Goal: Communication & Community: Share content

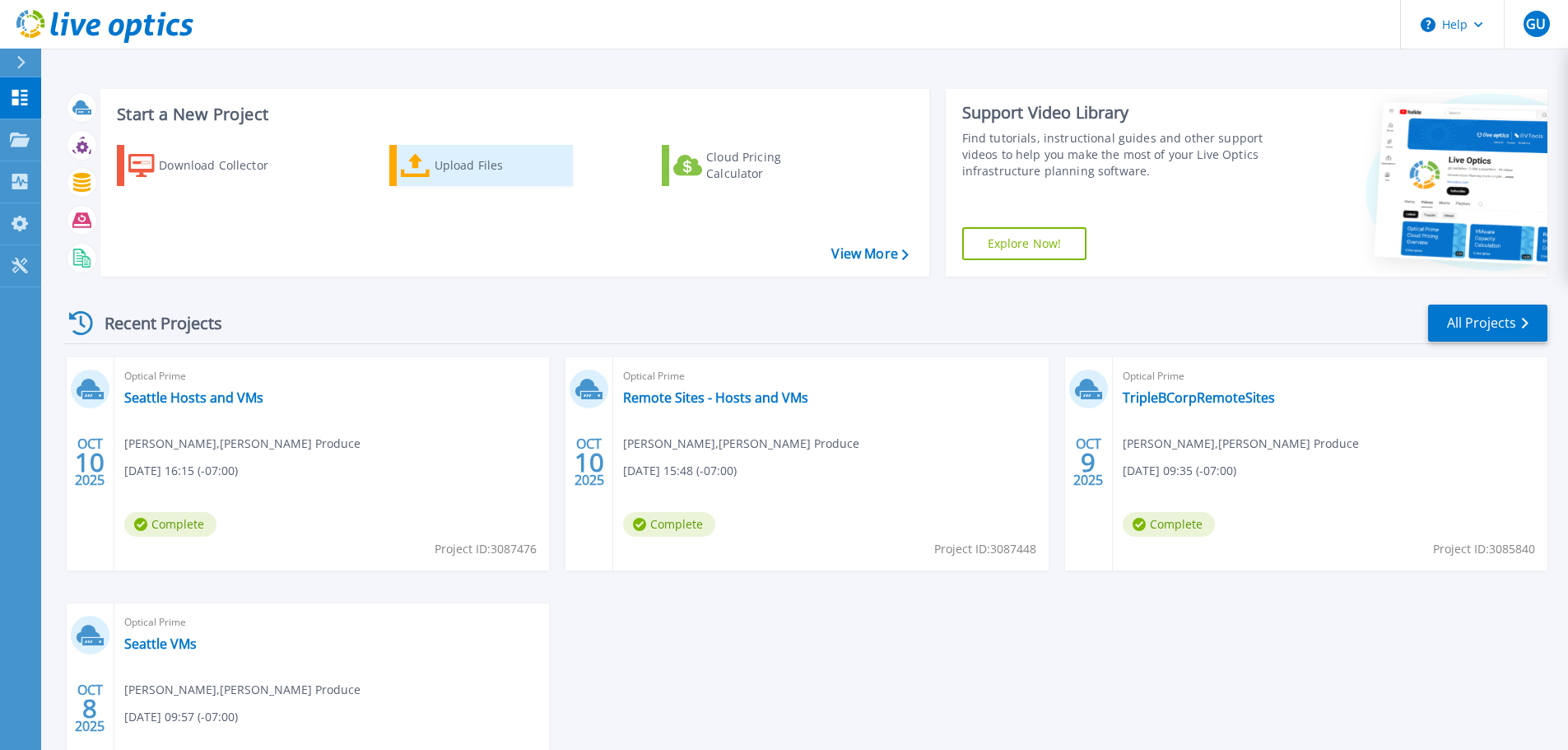
click at [452, 171] on div "Upload Files" at bounding box center [500, 166] width 132 height 33
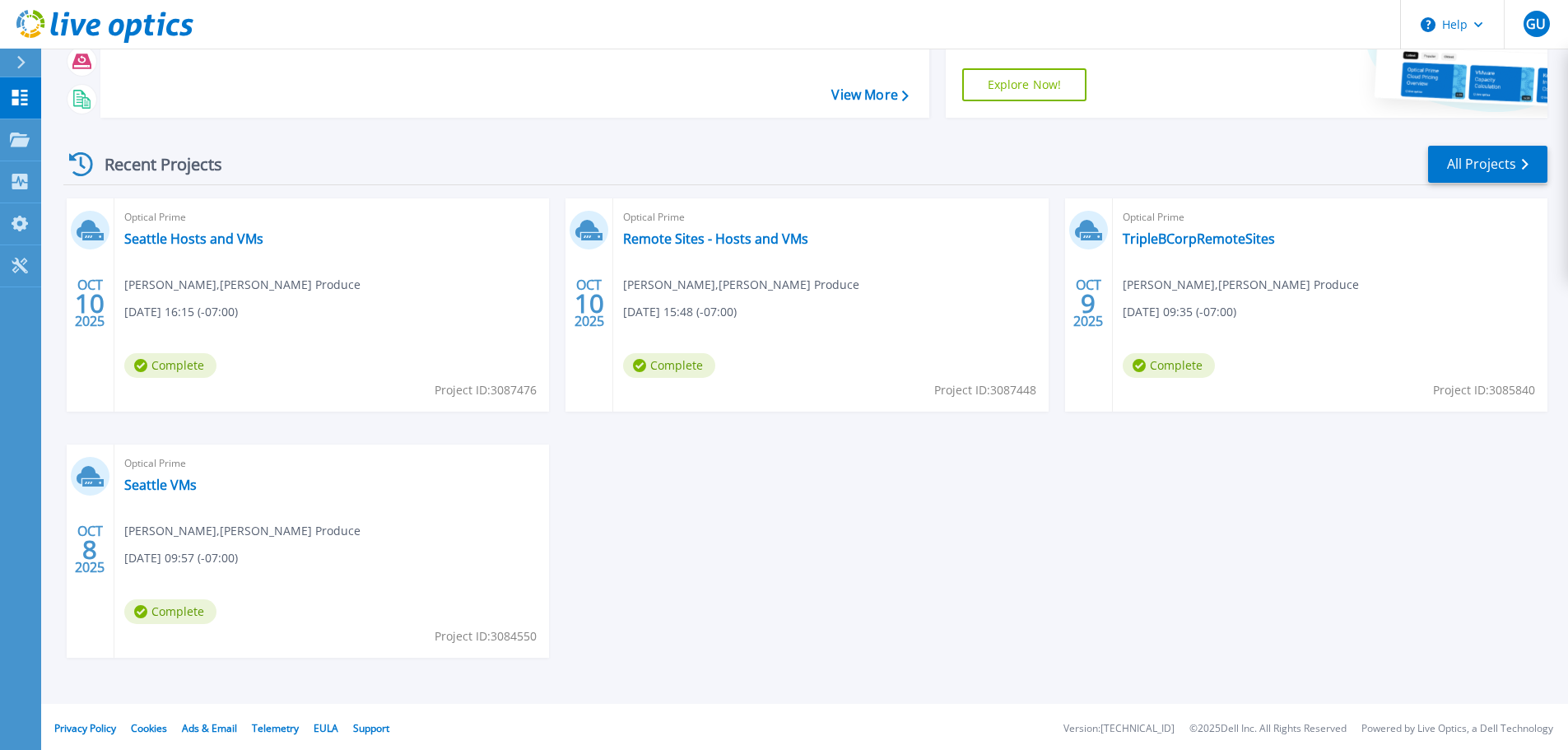
scroll to position [163, 0]
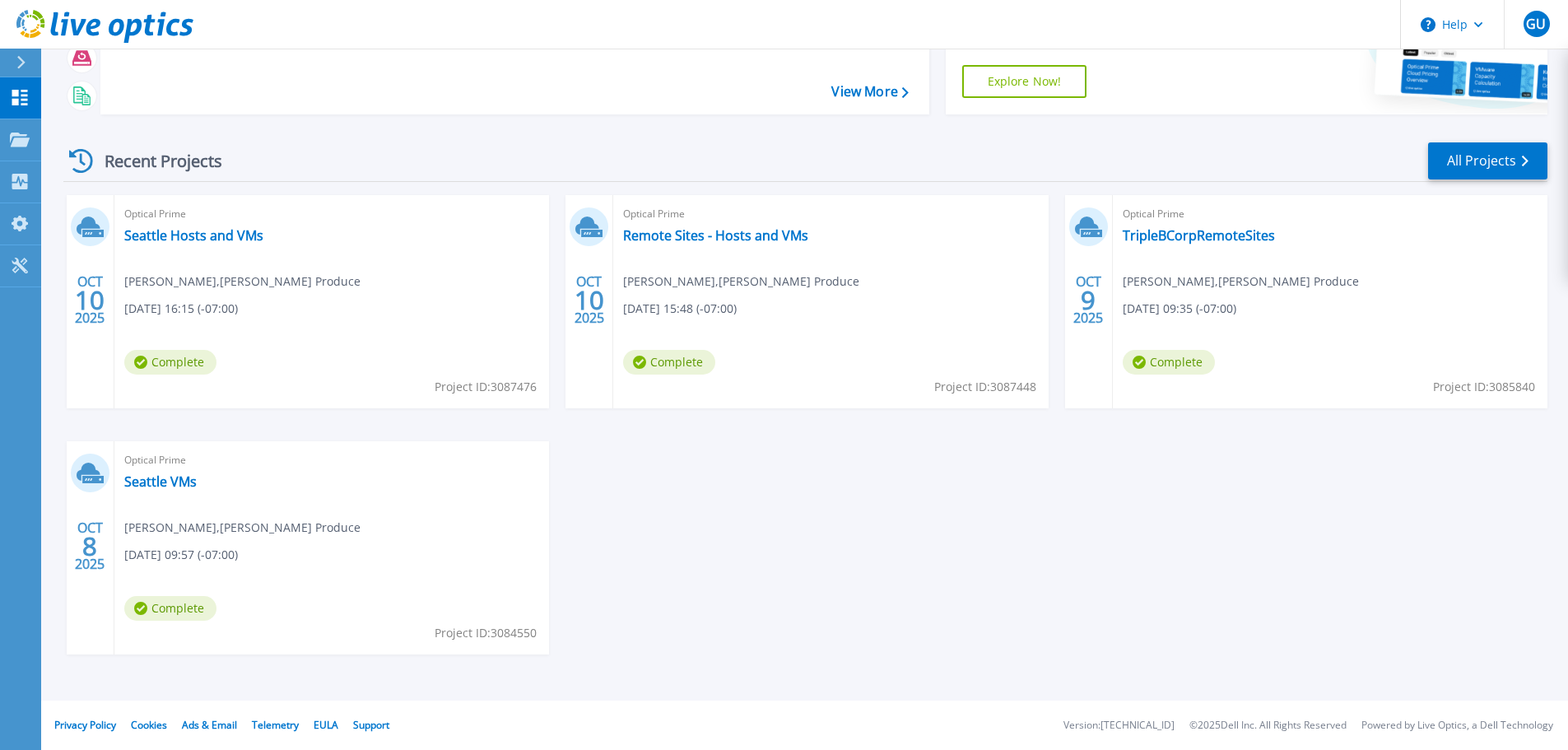
click at [346, 353] on div "Optical Prime Seattle Hosts and VMs [PERSON_NAME] , [PERSON_NAME] Produce [DATE…" at bounding box center [332, 301] width 434 height 213
drag, startPoint x: 144, startPoint y: 221, endPoint x: 149, endPoint y: 237, distance: 16.8
click at [144, 222] on span "Optical Prime" at bounding box center [332, 214] width 415 height 18
click at [149, 238] on link "Seattle Hosts and VMs" at bounding box center [194, 236] width 139 height 17
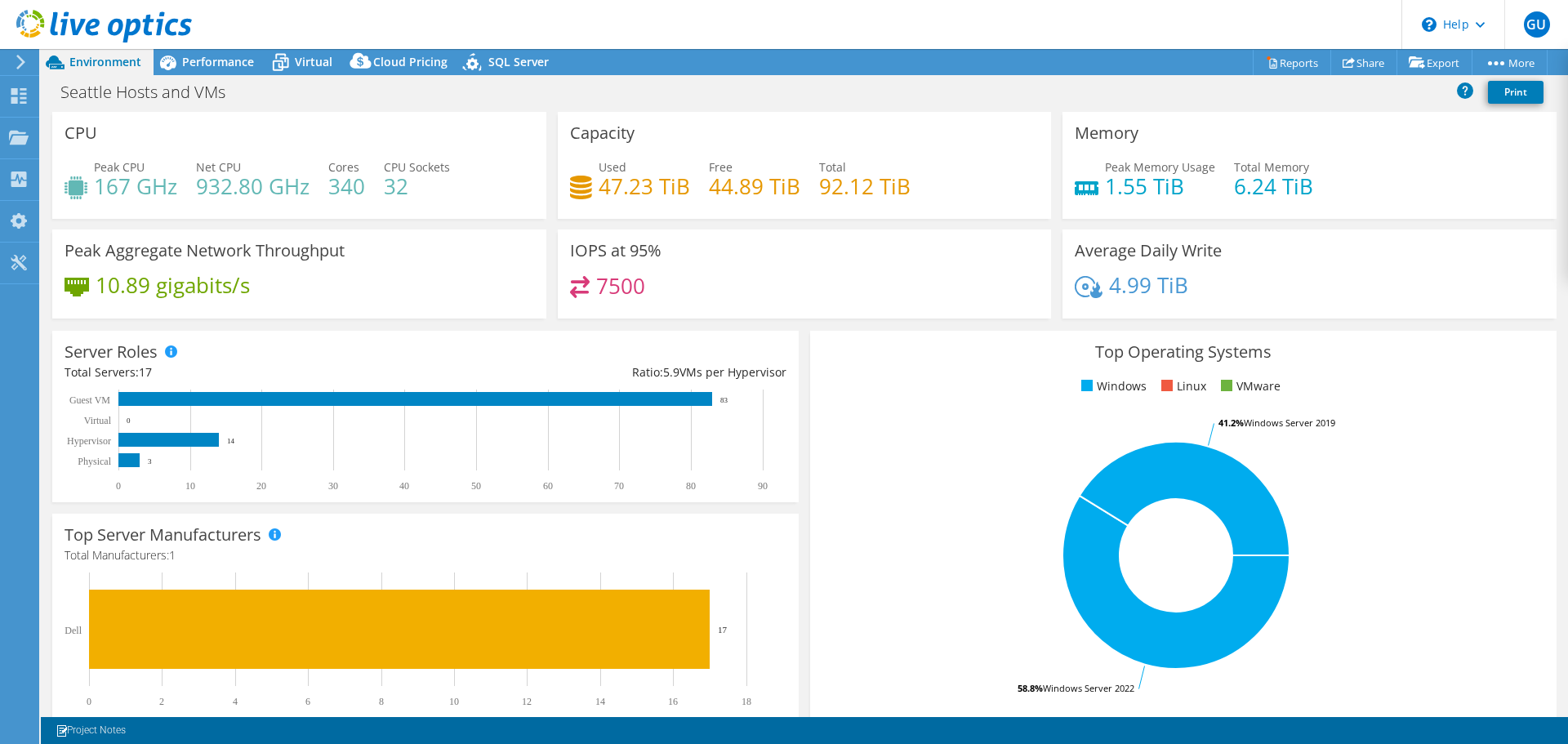
select select "USD"
click at [1268, 60] on link "Reports" at bounding box center [1291, 63] width 78 height 26
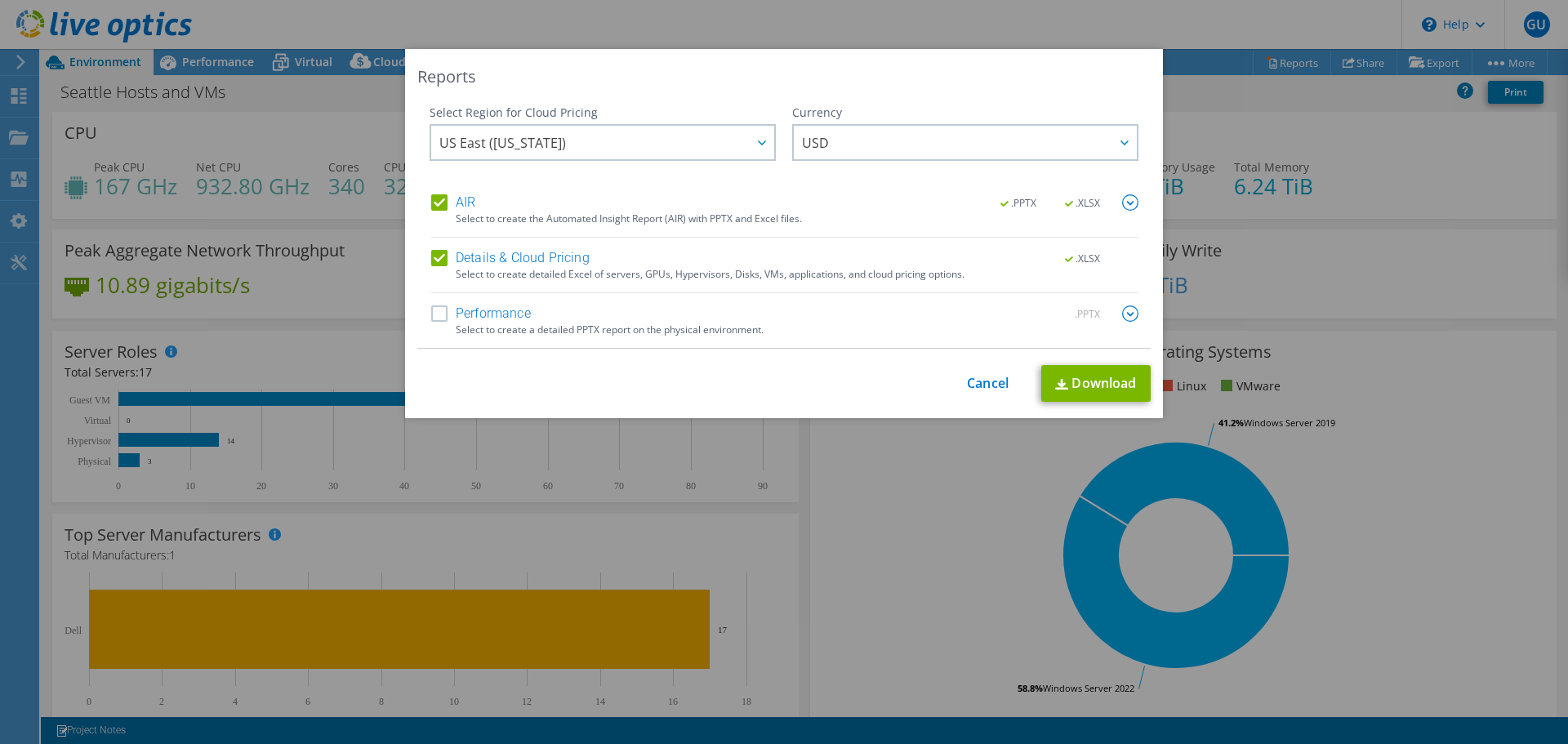
click at [1271, 102] on div "Reports Select Region for Cloud Pricing Asia Pacific (Hong Kong) Asia Pacific (…" at bounding box center [784, 372] width 1568 height 646
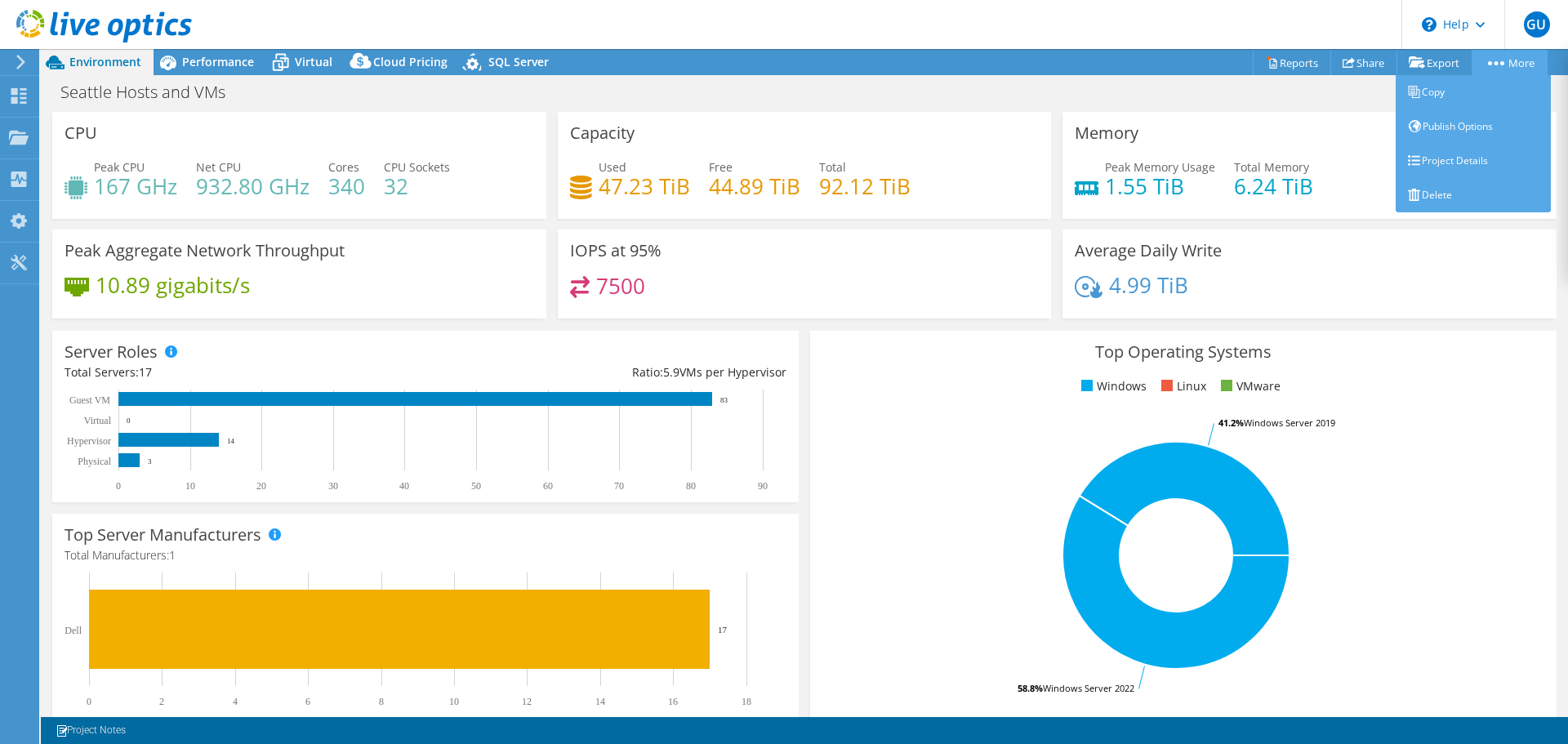
click at [1498, 58] on link "More" at bounding box center [1509, 63] width 76 height 26
click at [1450, 132] on link "Publish Options" at bounding box center [1473, 127] width 155 height 35
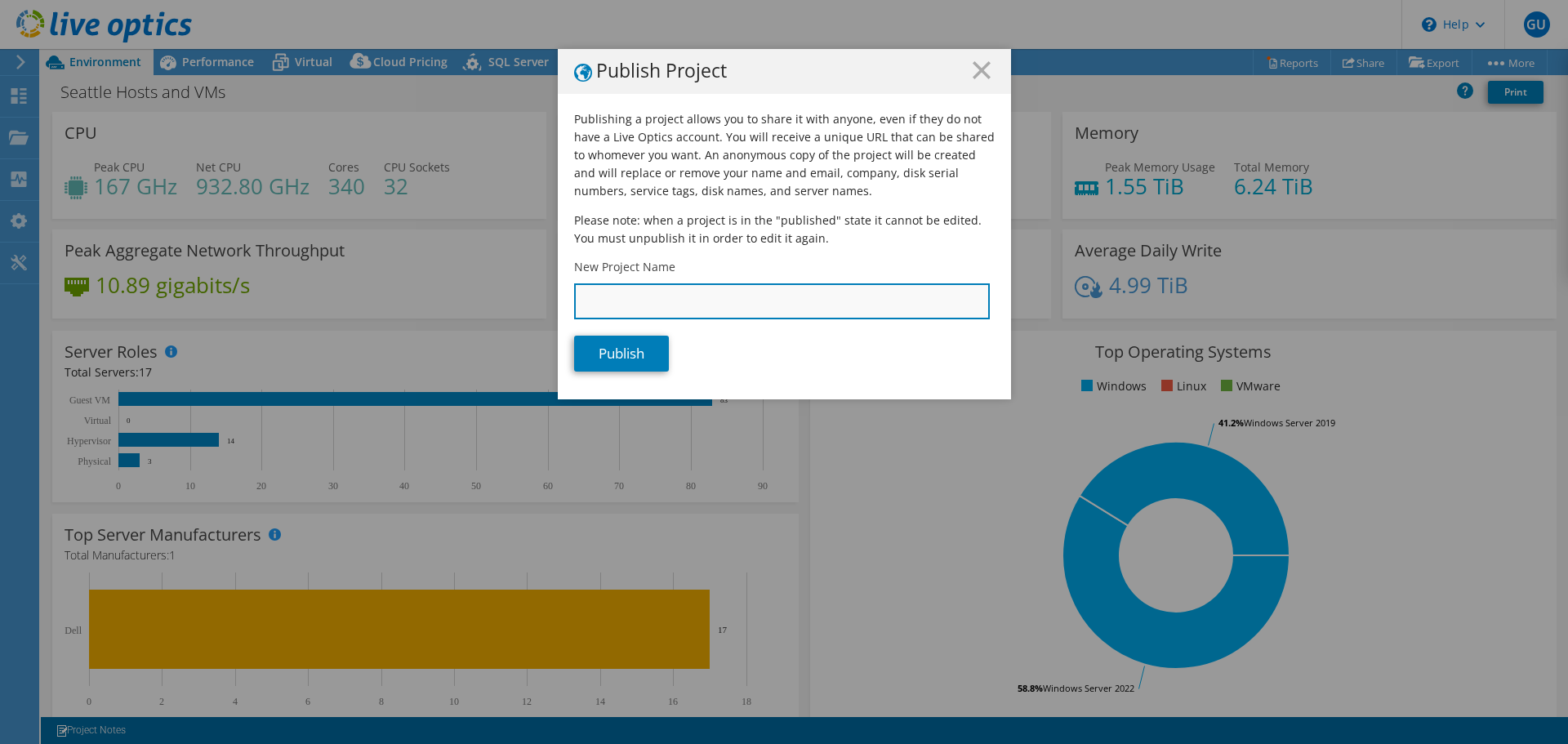
click at [912, 300] on input "New Project Name" at bounding box center [782, 301] width 415 height 36
click at [861, 303] on input "New Project Name" at bounding box center [782, 301] width 415 height 36
drag, startPoint x: 842, startPoint y: 300, endPoint x: 837, endPoint y: 309, distance: 10.3
click at [842, 303] on input "New Project Name" at bounding box center [782, 301] width 415 height 36
type input "Seattle Hosts and VMs - 10/13/2025"
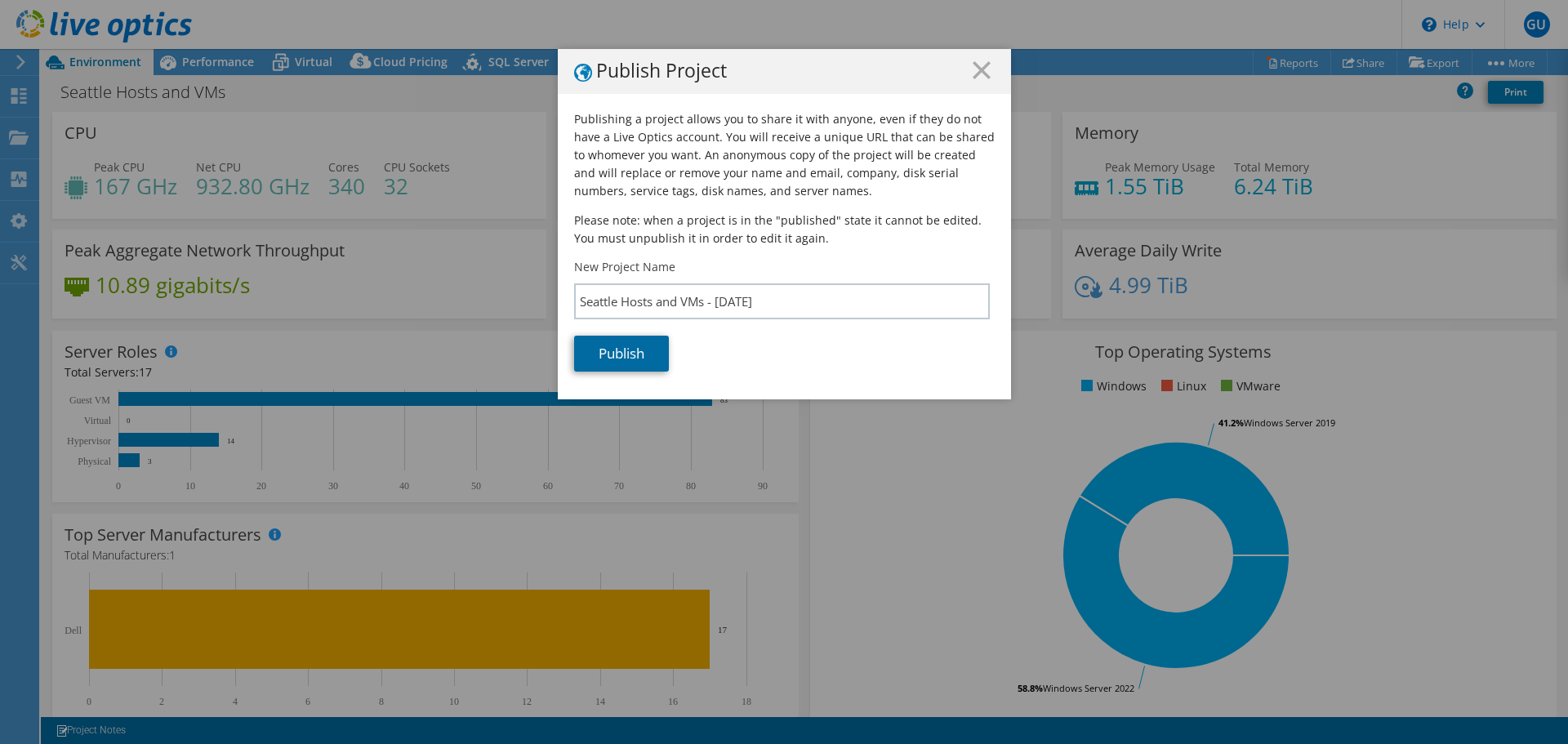
click at [631, 355] on link "Publish" at bounding box center [621, 354] width 95 height 36
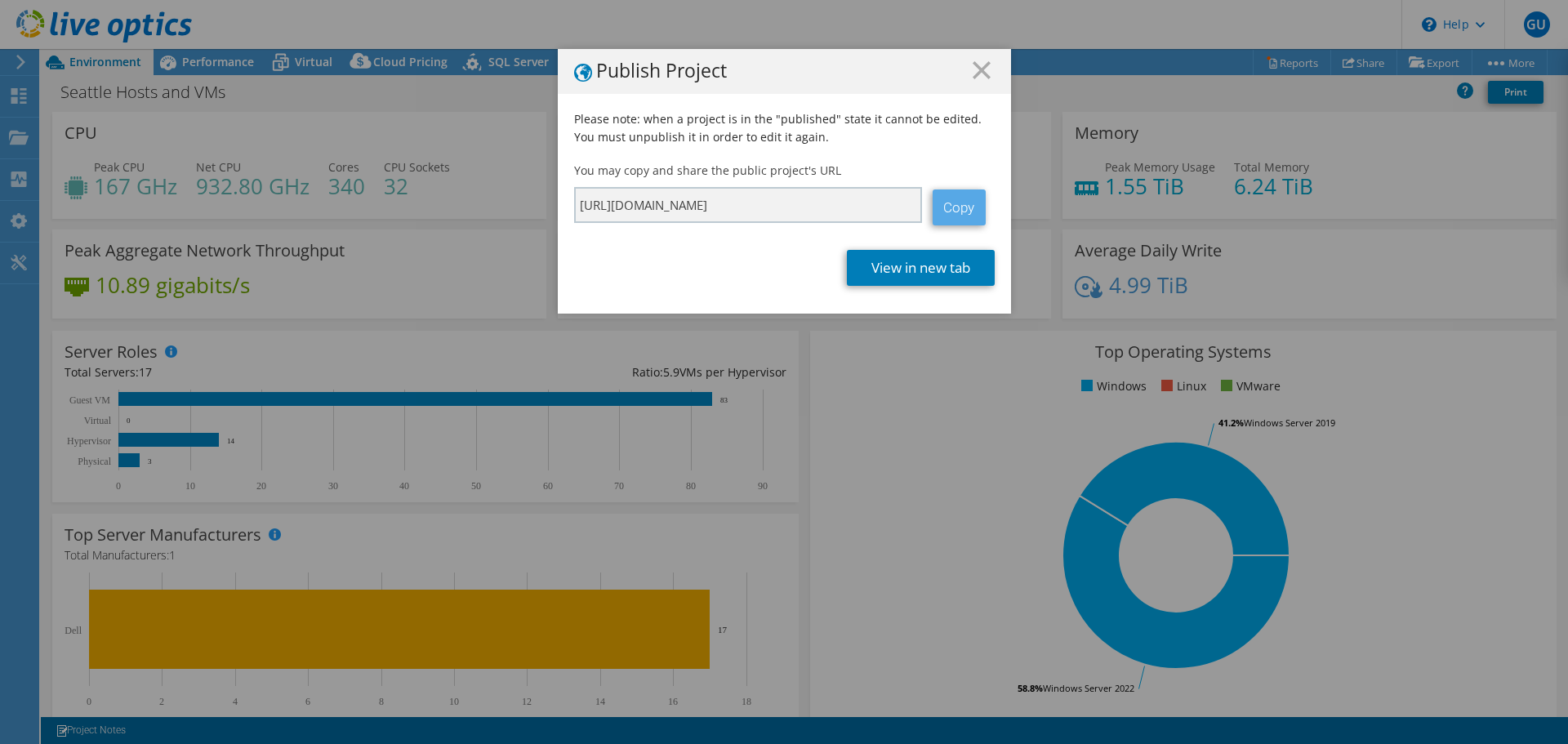
click at [963, 196] on link "Copy" at bounding box center [958, 207] width 53 height 36
click at [952, 272] on link "View in new tab" at bounding box center [921, 268] width 148 height 36
click at [961, 77] on h1 "Publish Project" at bounding box center [784, 71] width 420 height 21
click at [973, 75] on line at bounding box center [981, 70] width 16 height 16
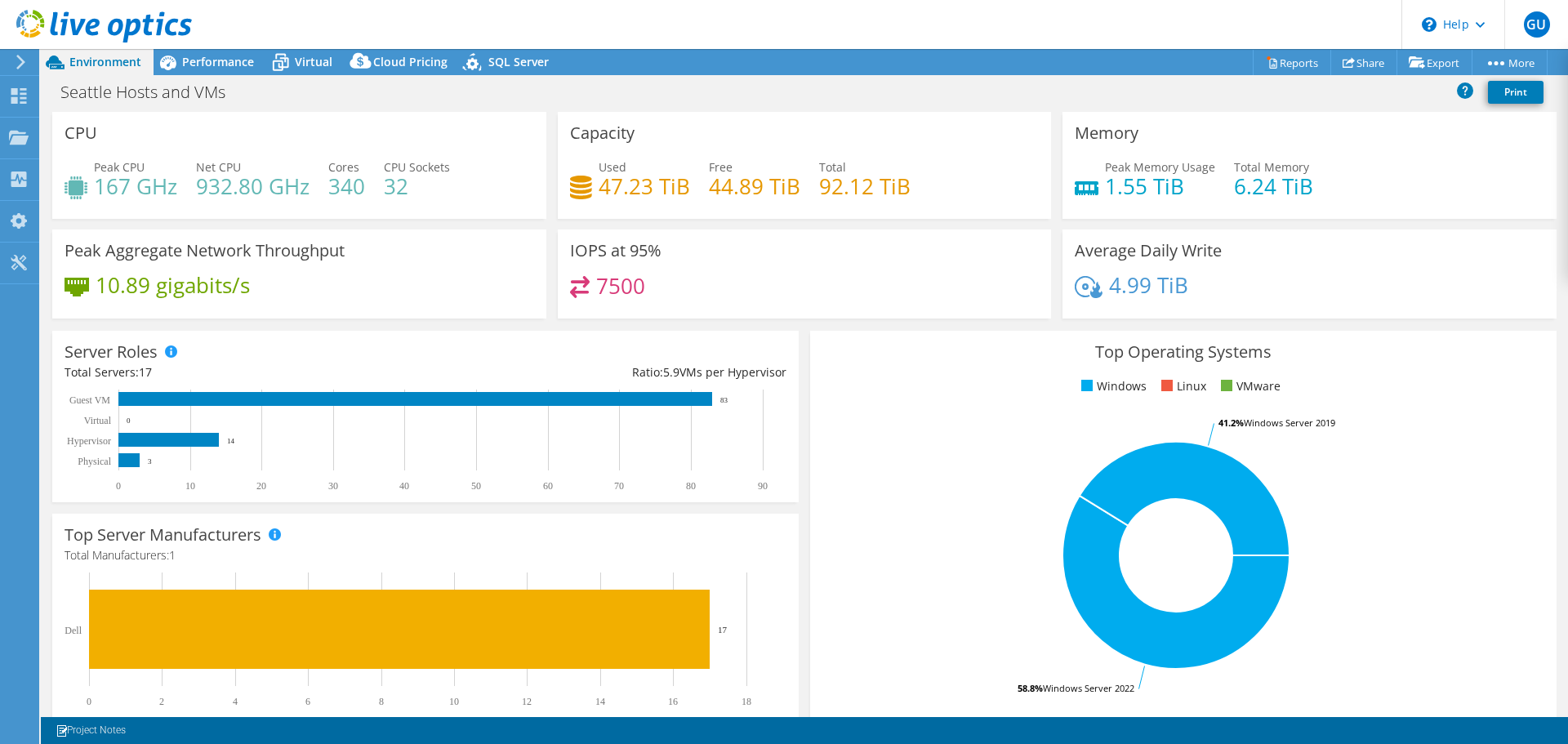
click at [114, 62] on span "Environment" at bounding box center [104, 62] width 72 height 16
click at [16, 136] on use at bounding box center [19, 137] width 20 height 14
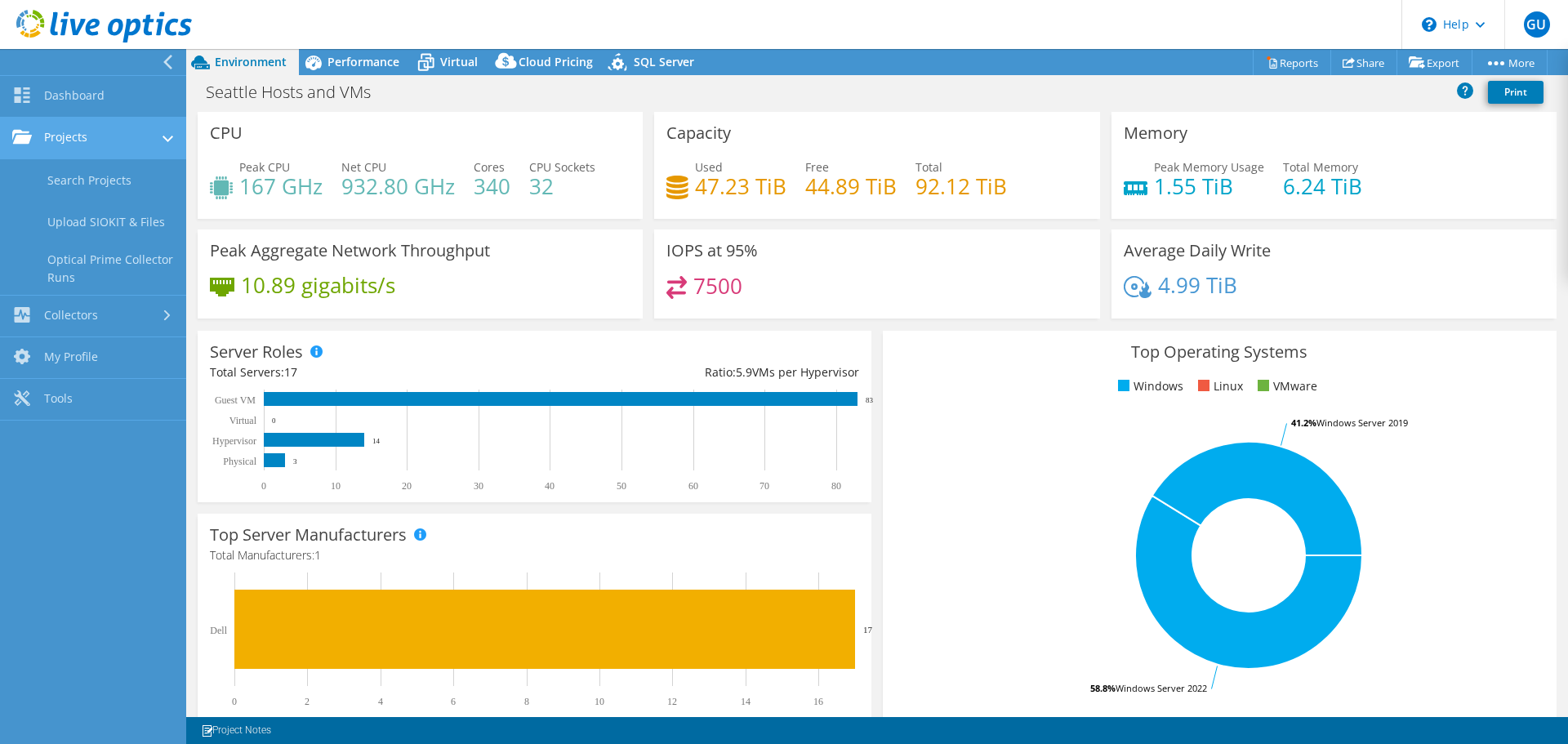
click at [116, 138] on link "Projects" at bounding box center [93, 138] width 186 height 42
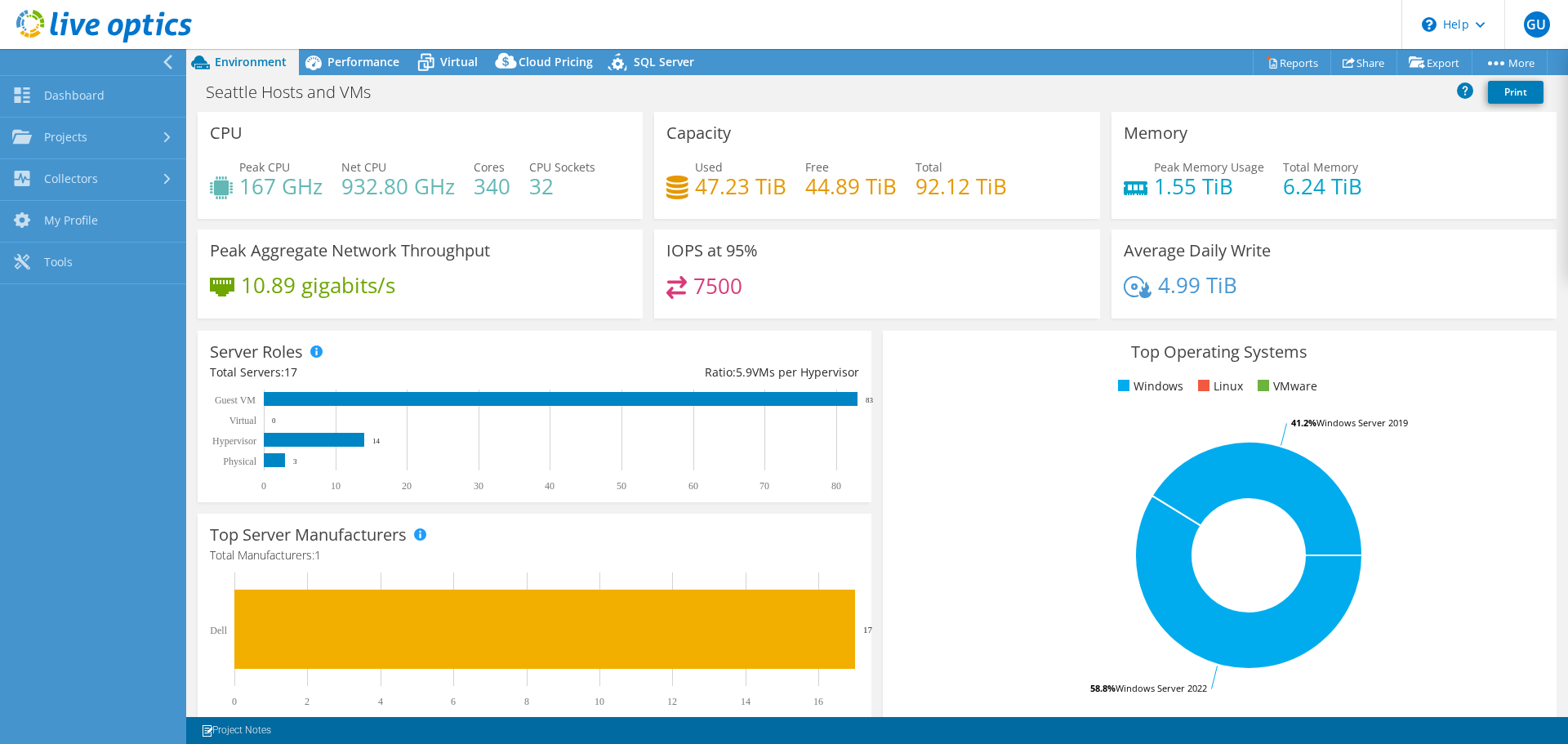
click at [77, 32] on use at bounding box center [104, 26] width 175 height 33
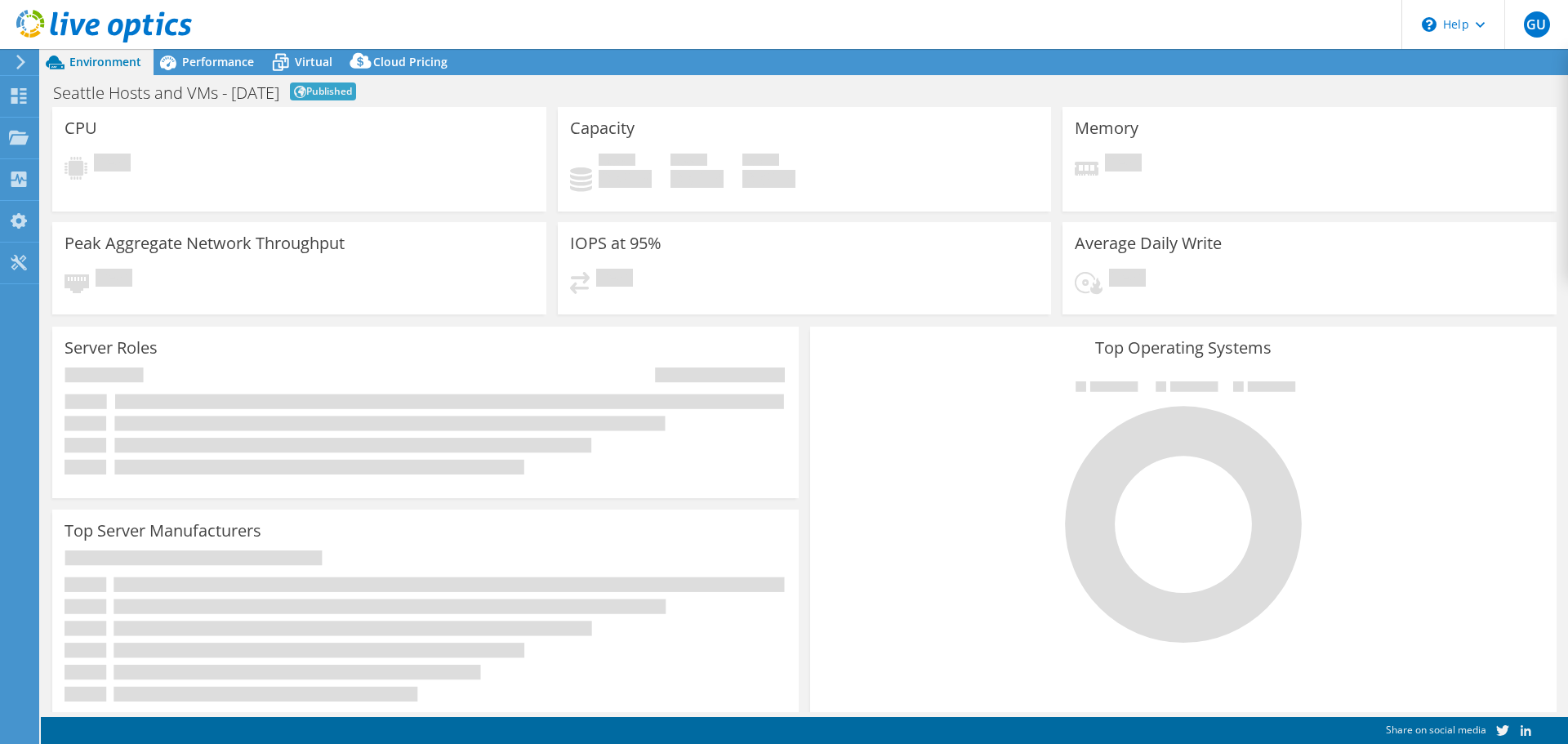
select select "USD"
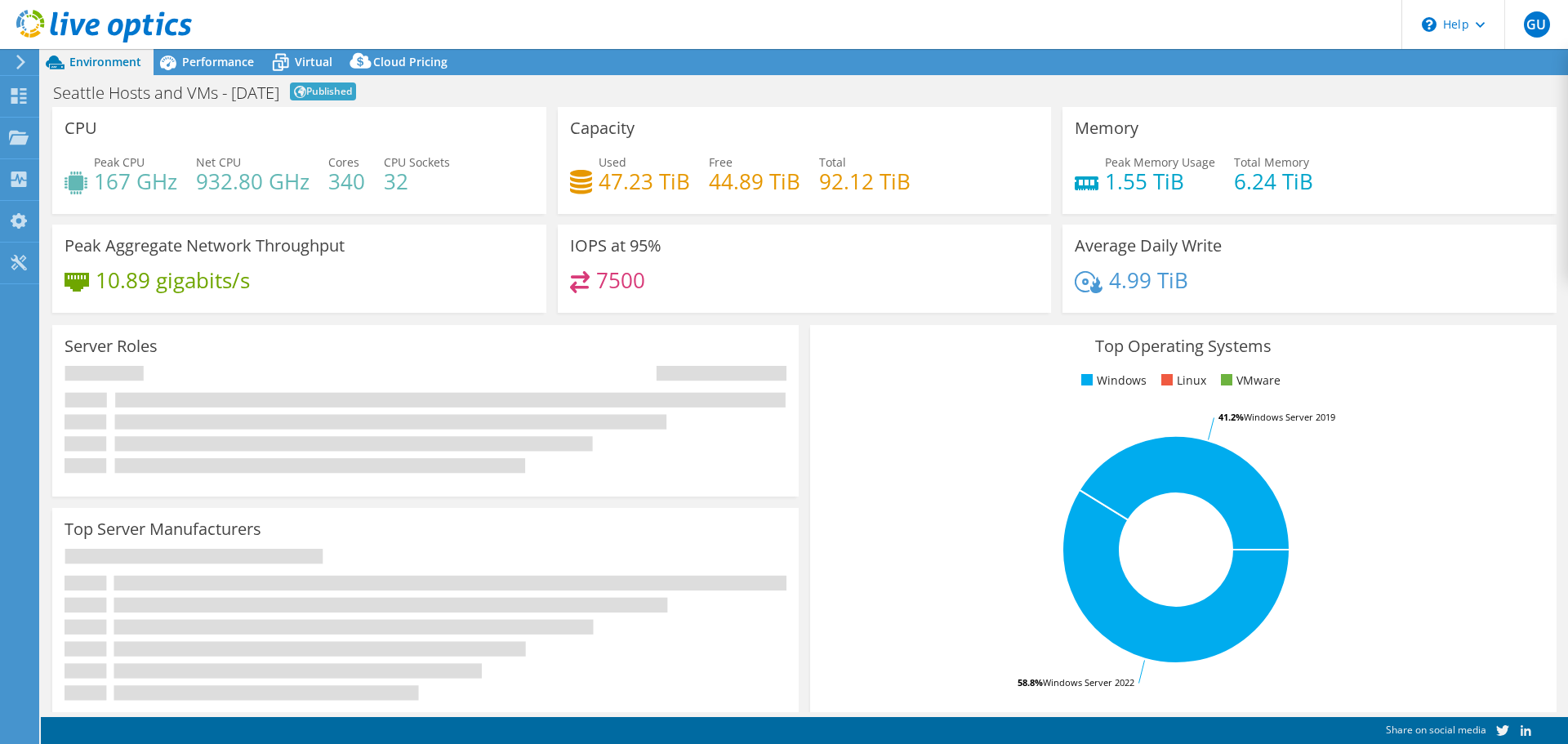
select select "USD"
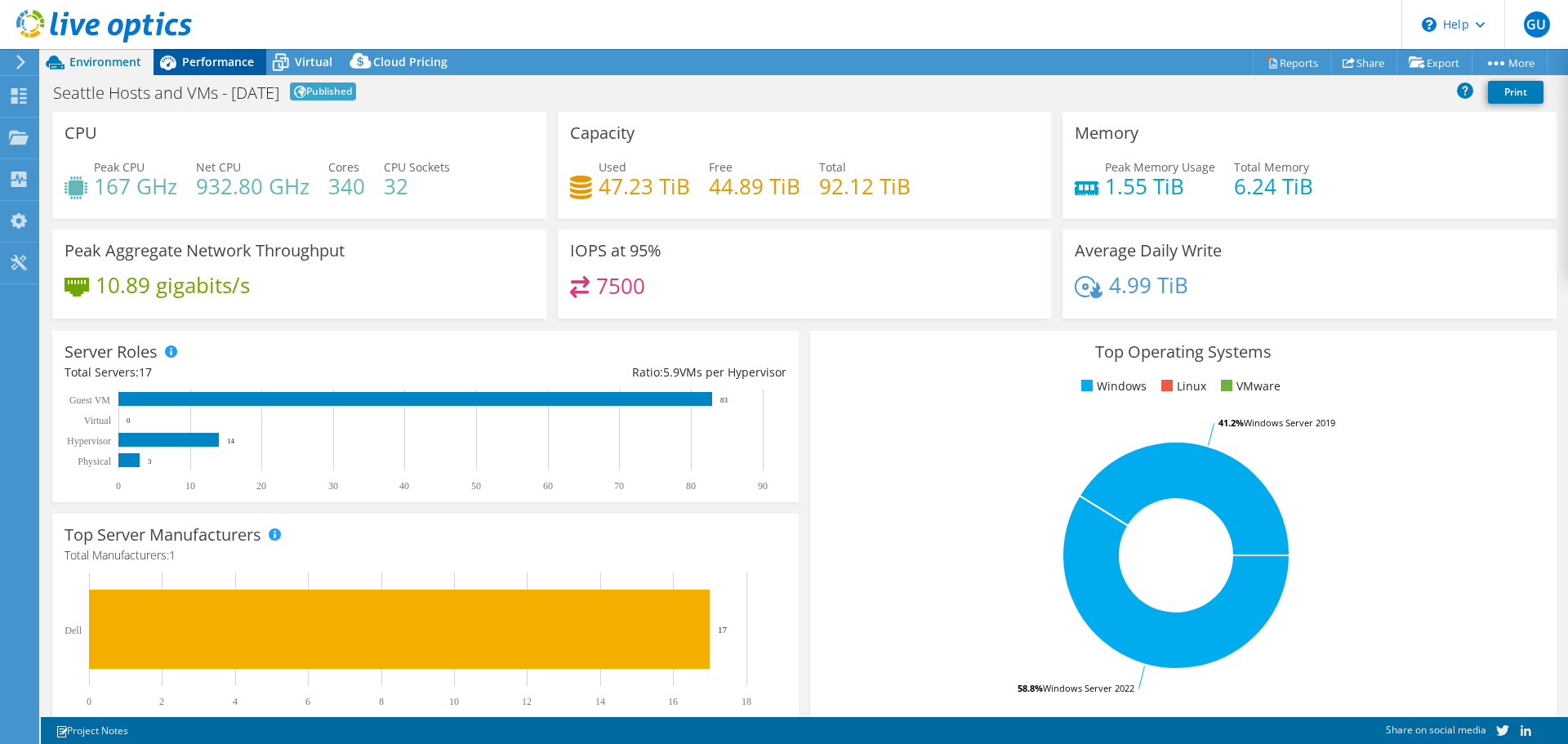
click at [210, 68] on span "Performance" at bounding box center [217, 62] width 72 height 16
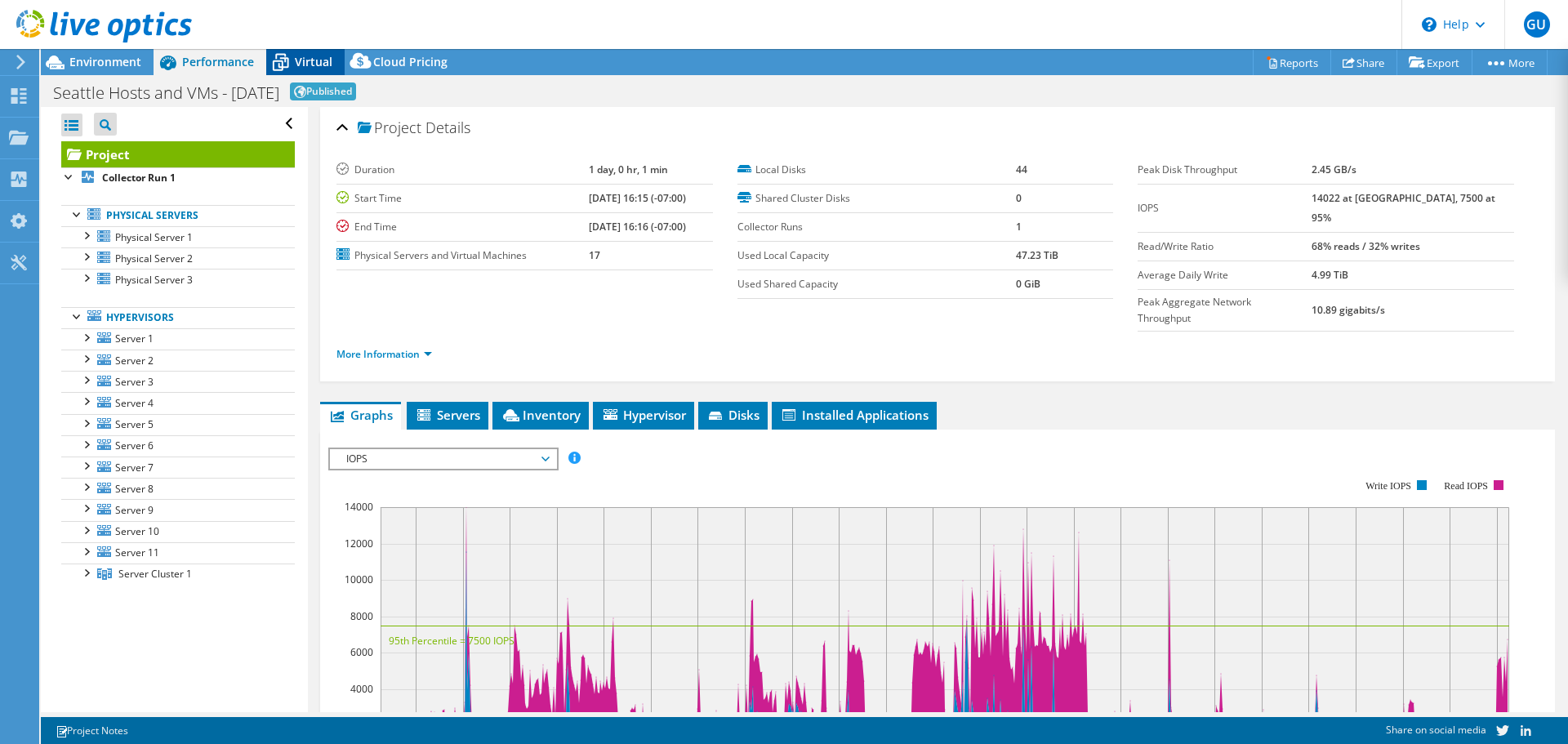
click at [319, 60] on span "Virtual" at bounding box center [313, 62] width 38 height 16
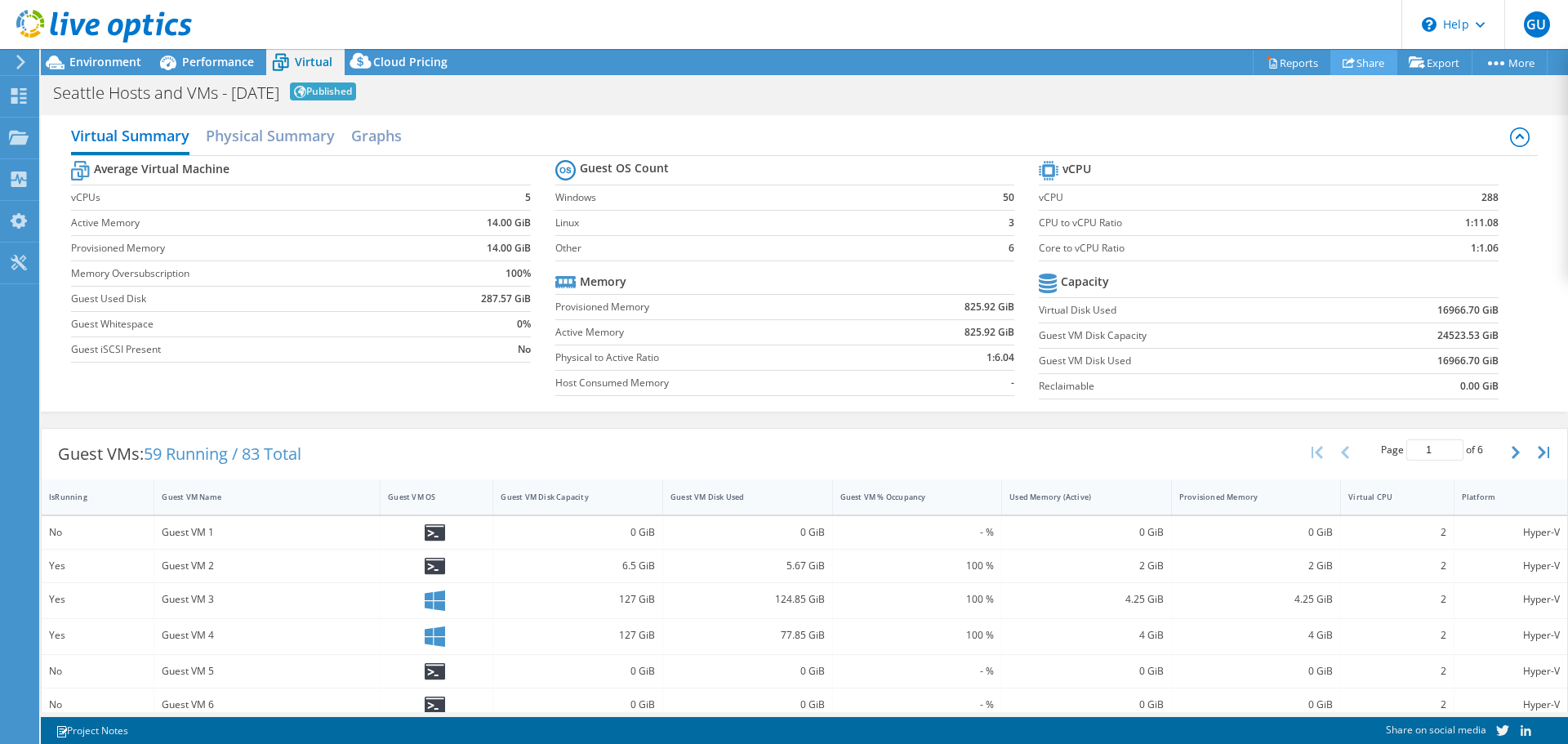
click at [1363, 65] on link "Share" at bounding box center [1363, 63] width 67 height 26
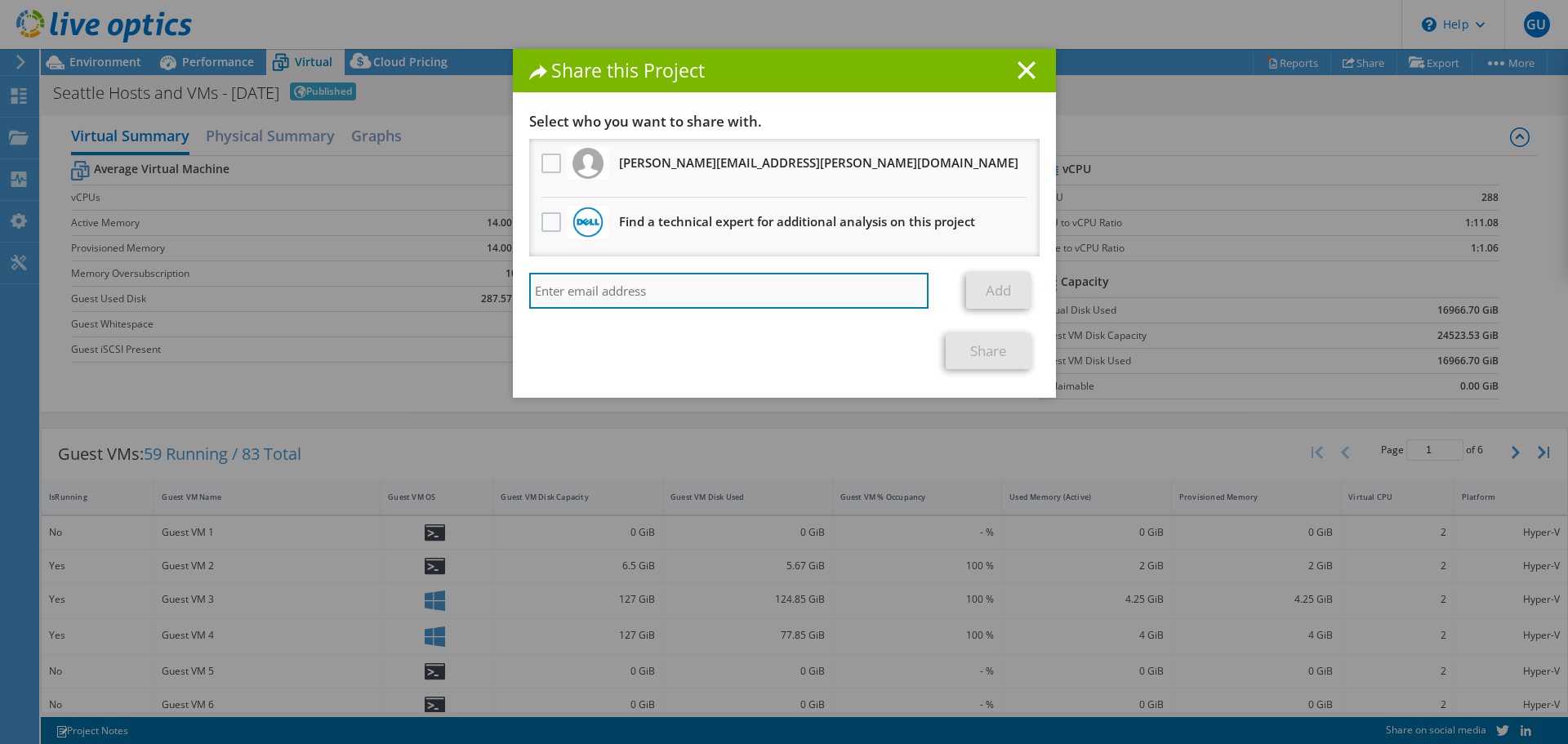
click at [832, 295] on input "search" at bounding box center [729, 291] width 400 height 36
type input "nick.davis@dell.com"
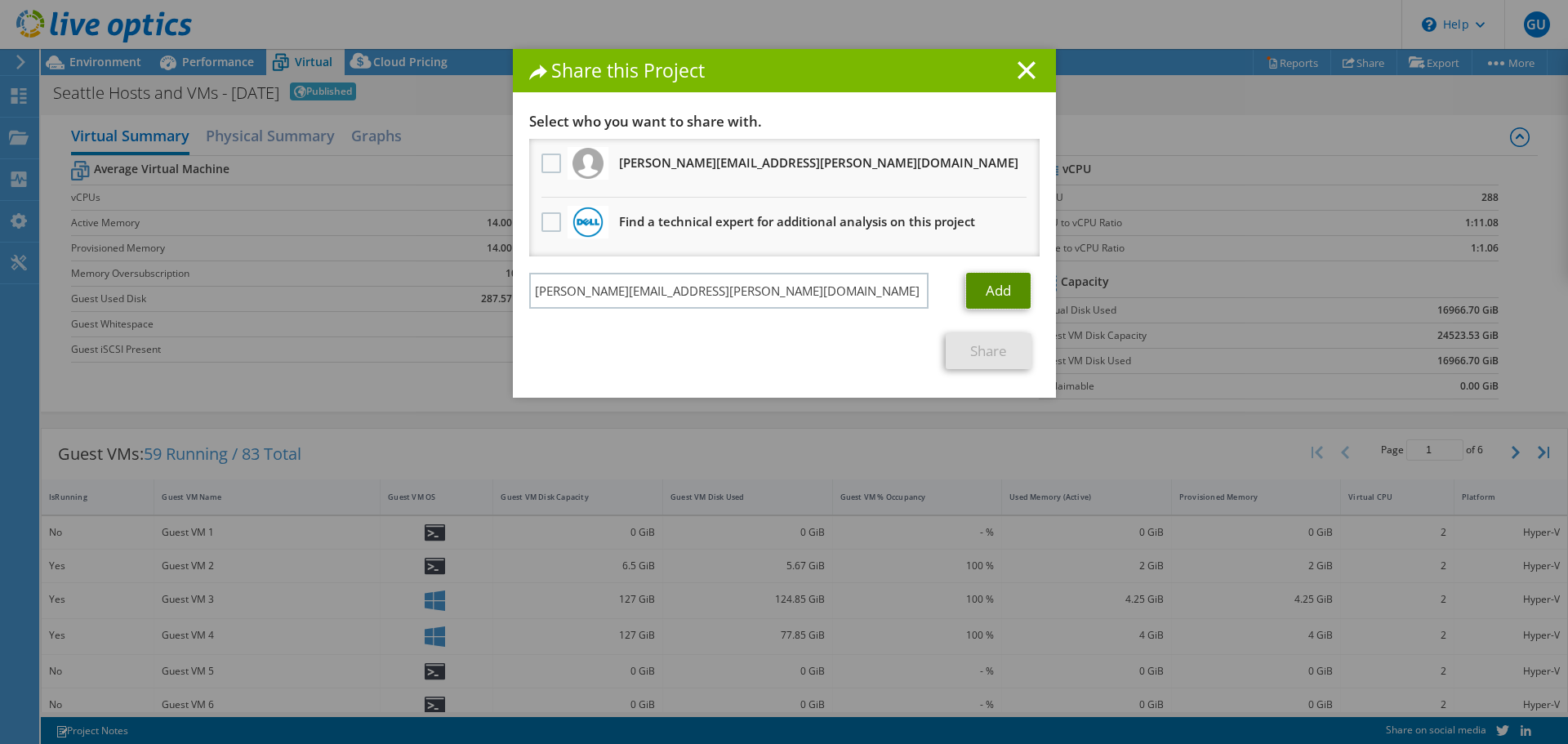
click at [987, 295] on link "Add" at bounding box center [998, 291] width 64 height 36
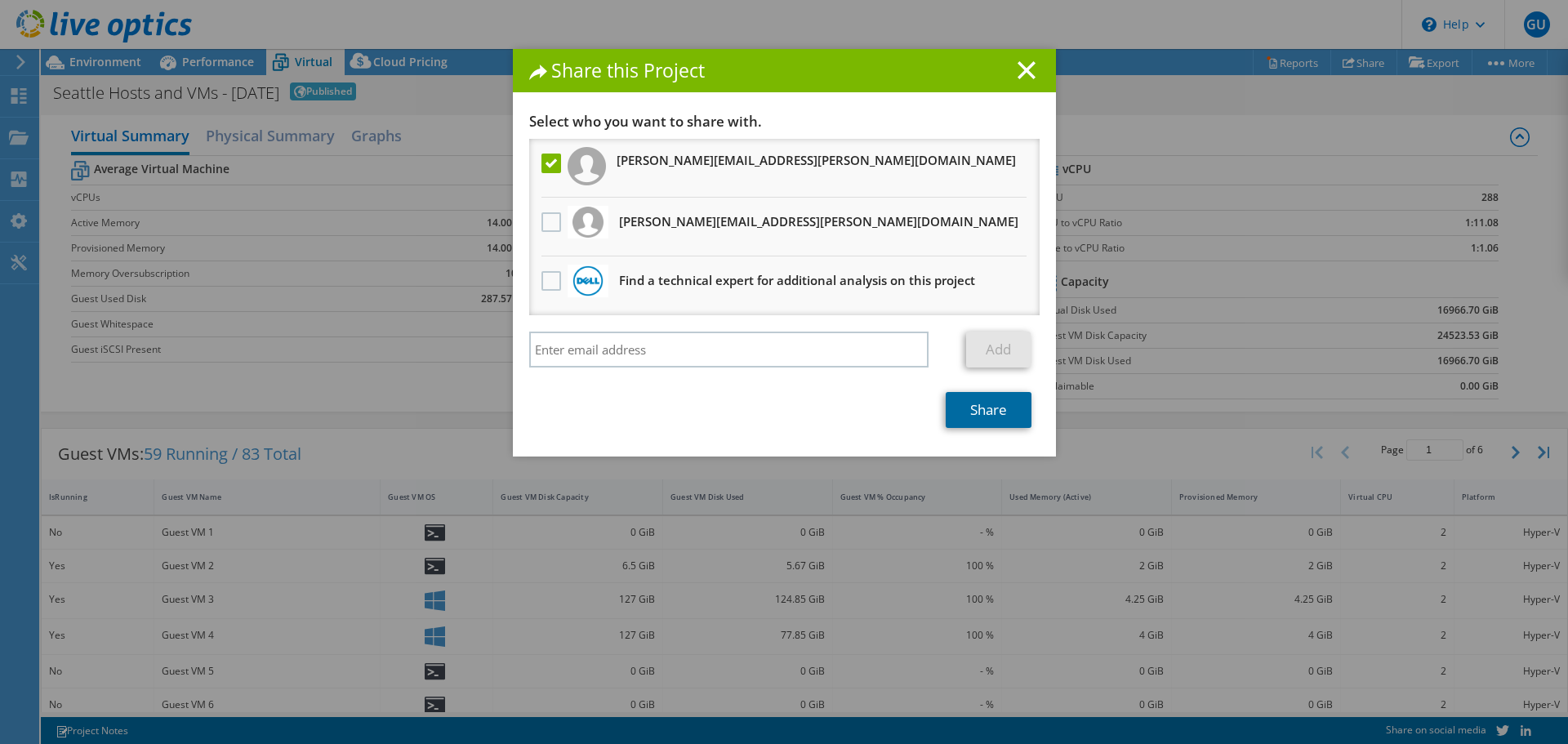
click at [966, 421] on link "Share" at bounding box center [988, 410] width 86 height 36
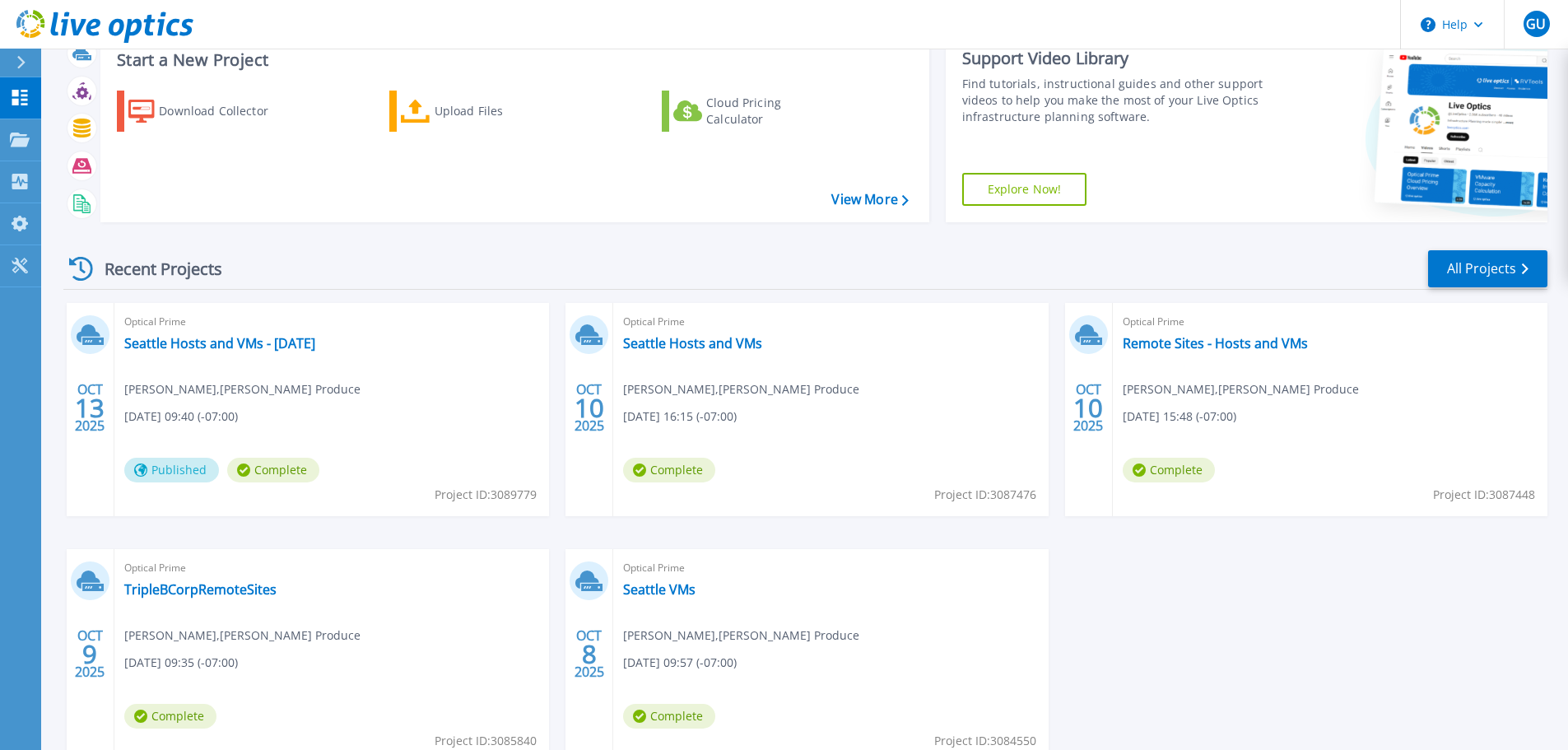
scroll to position [82, 0]
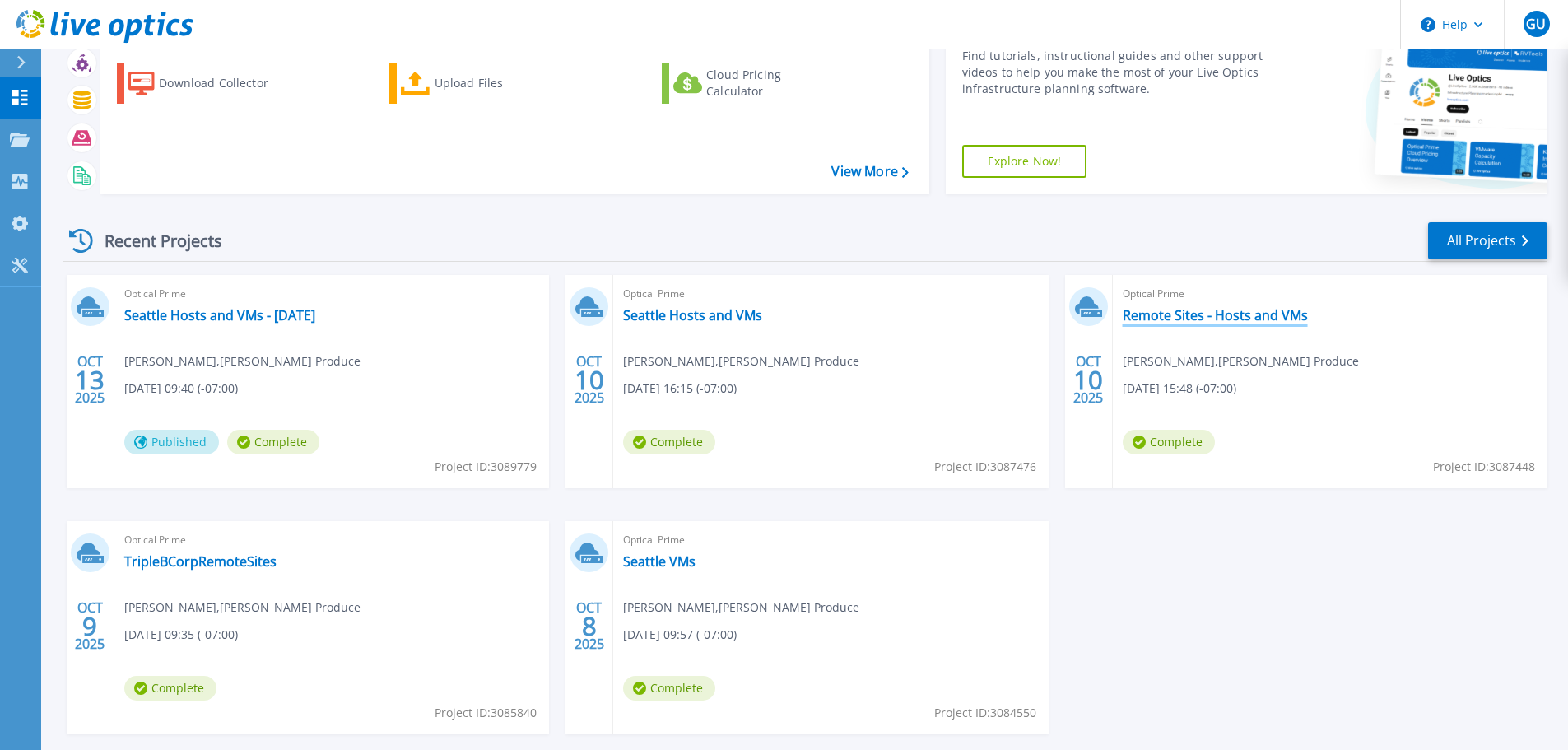
click at [1206, 314] on link "Remote Sites - Hosts and VMs" at bounding box center [1215, 315] width 185 height 17
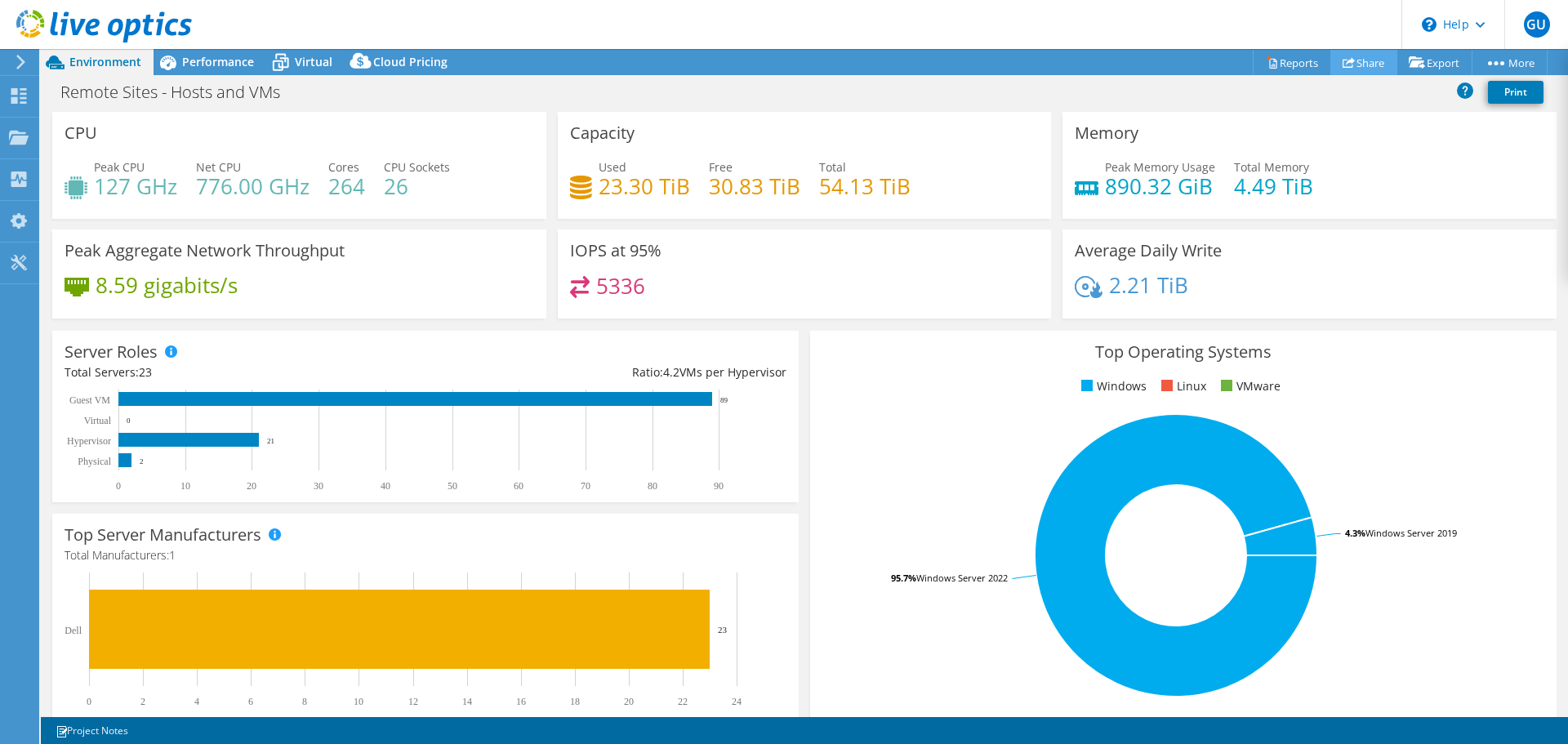
click at [1362, 74] on link "Share" at bounding box center [1363, 63] width 67 height 26
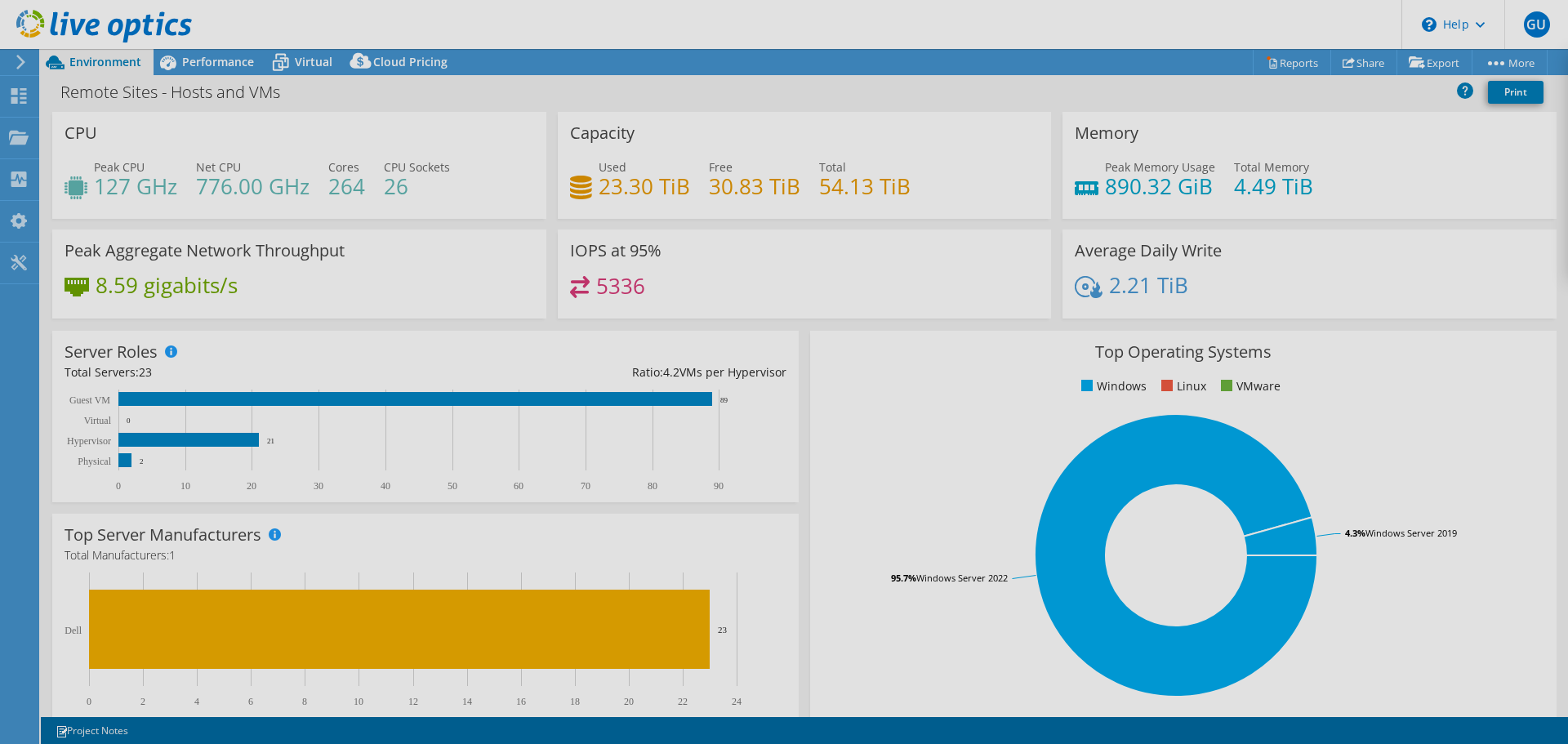
click at [1500, 61] on div at bounding box center [784, 372] width 1568 height 744
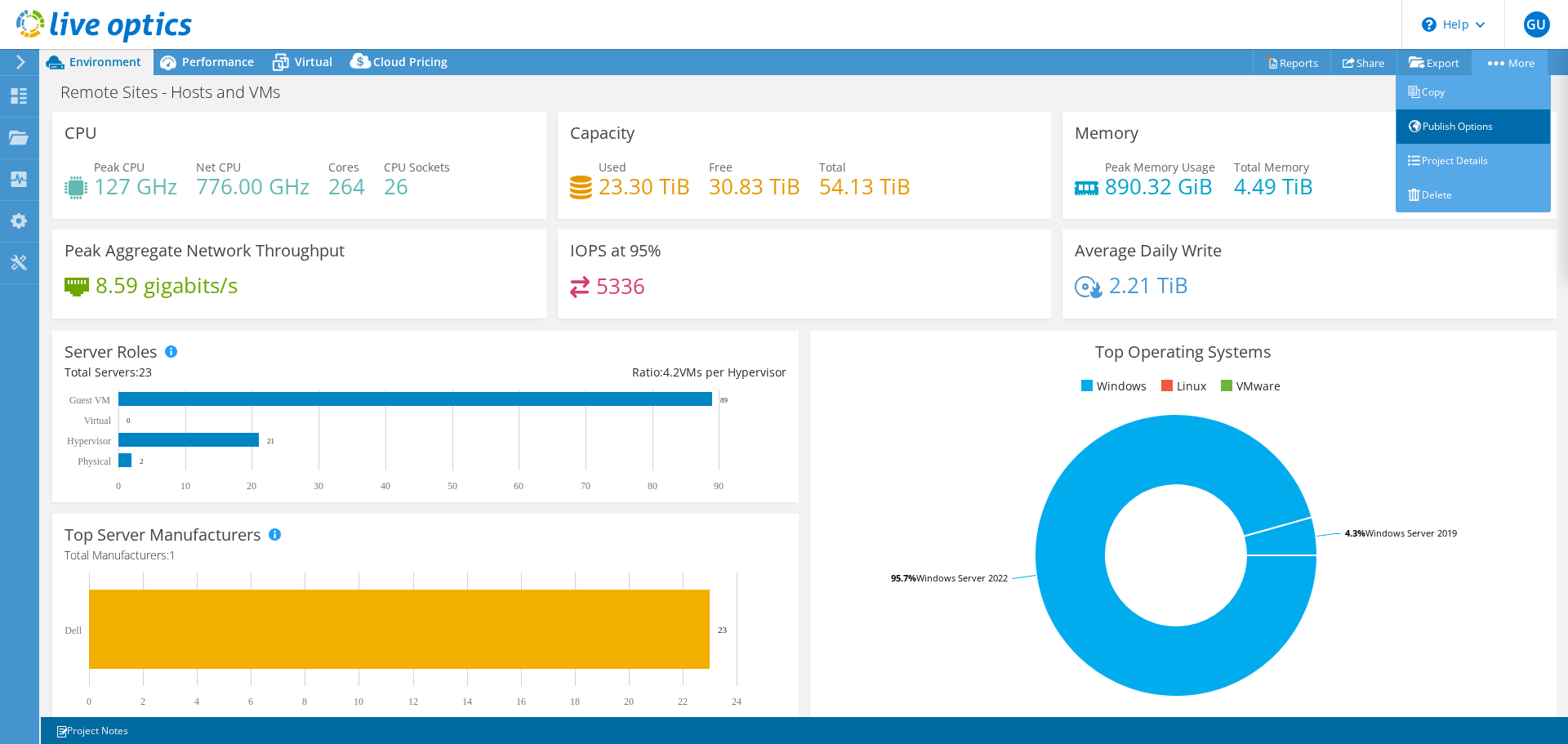
click at [1416, 119] on link "Publish Options" at bounding box center [1473, 127] width 155 height 35
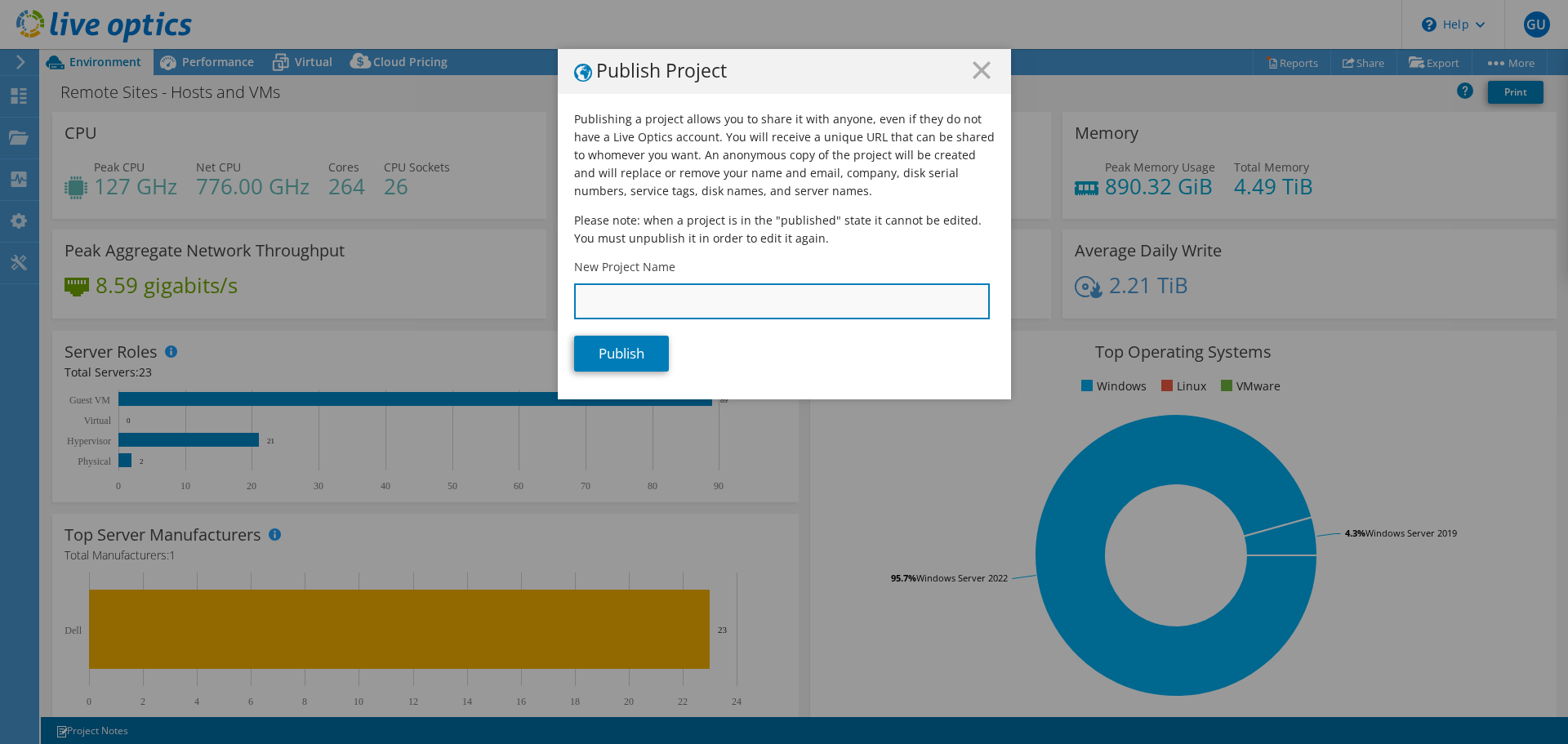
click at [684, 305] on input "New Project Name" at bounding box center [782, 301] width 415 height 36
type input "Remote Sites - Hosts and VMs"
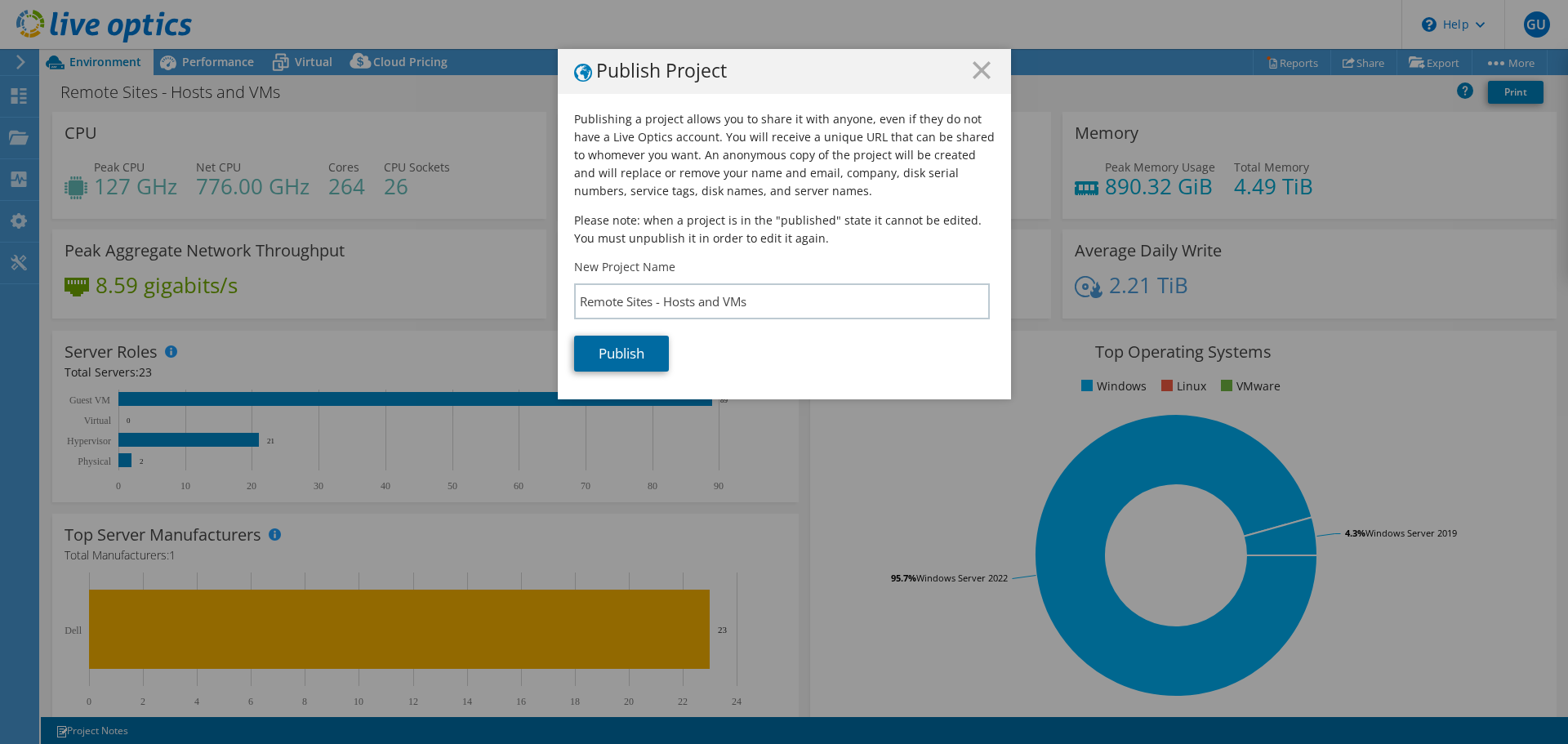
click at [636, 349] on link "Publish" at bounding box center [621, 354] width 95 height 36
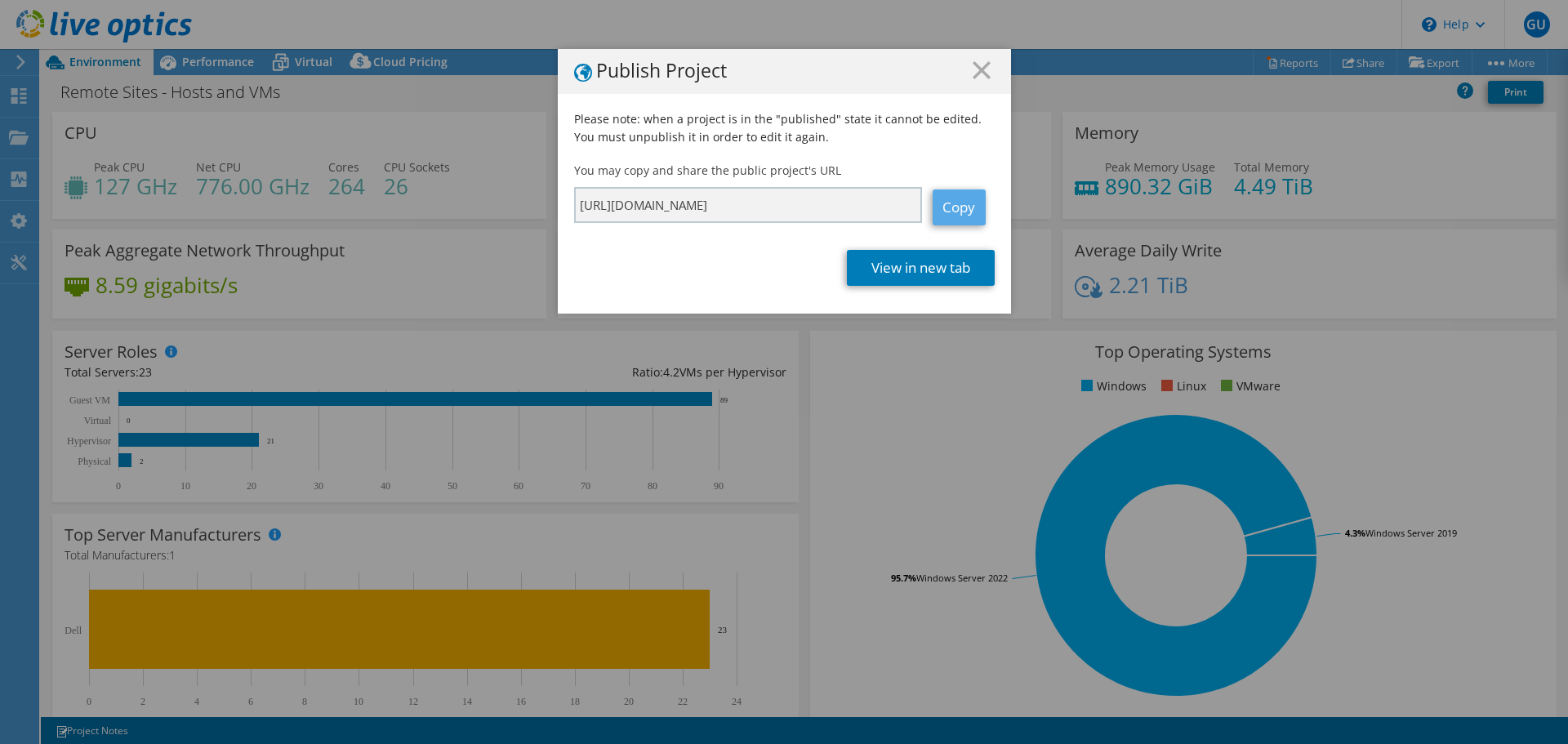
click at [945, 208] on link "Copy" at bounding box center [958, 207] width 53 height 36
click at [943, 261] on link "View in new tab" at bounding box center [921, 268] width 148 height 36
click at [981, 76] on line at bounding box center [981, 70] width 16 height 16
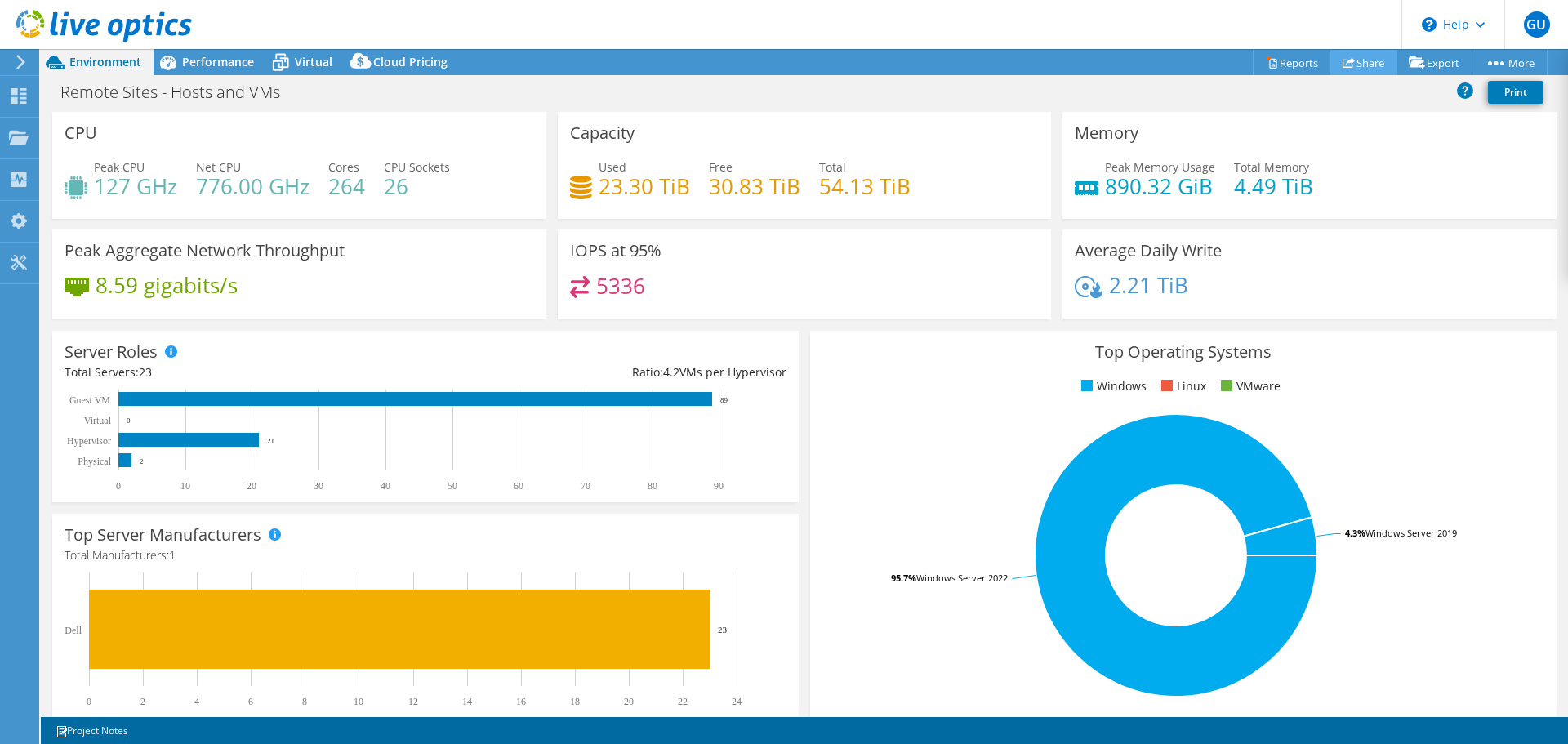
click at [1356, 59] on link "Share" at bounding box center [1363, 63] width 67 height 26
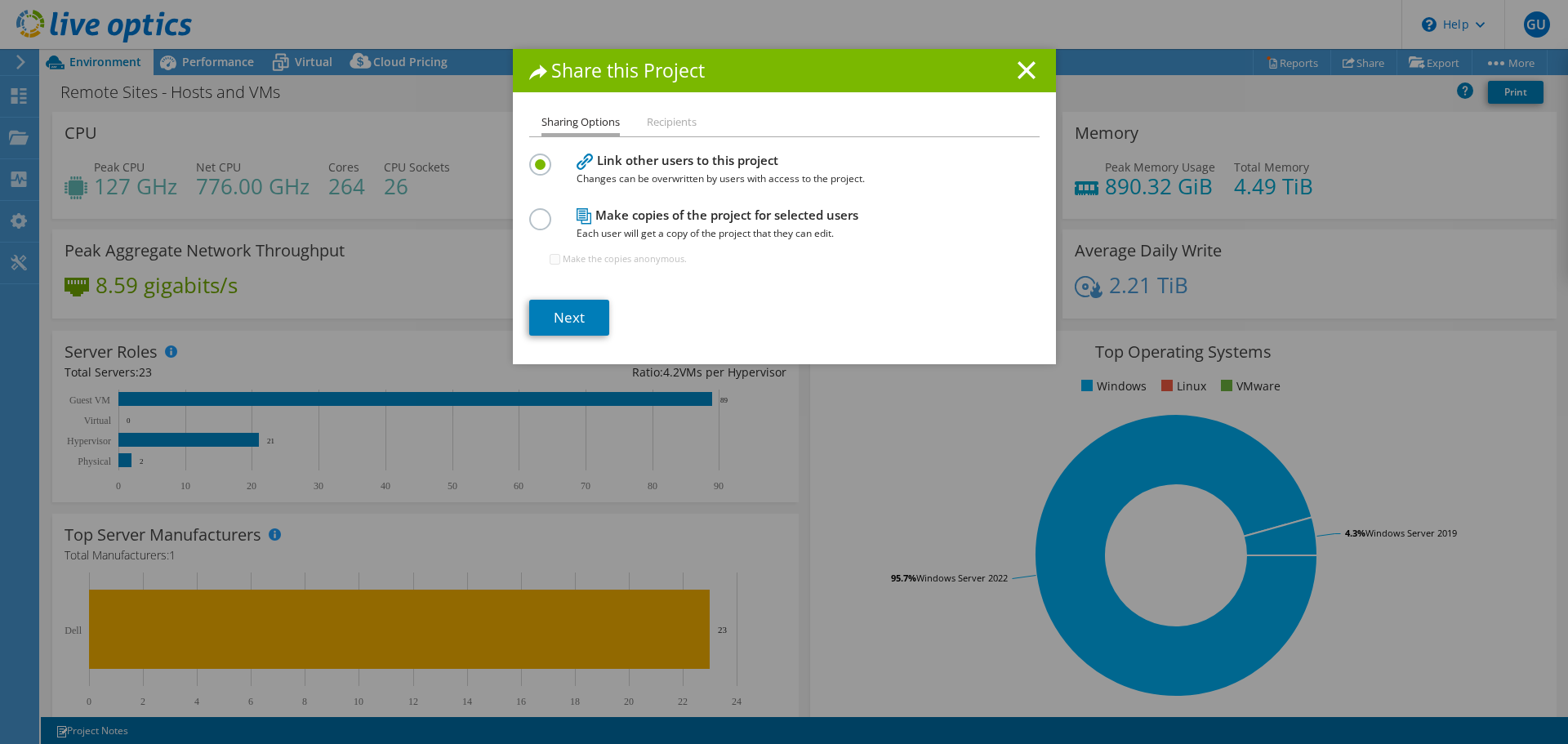
click at [669, 128] on li "Recipients" at bounding box center [671, 123] width 50 height 21
click at [571, 314] on link "Next" at bounding box center [568, 318] width 80 height 36
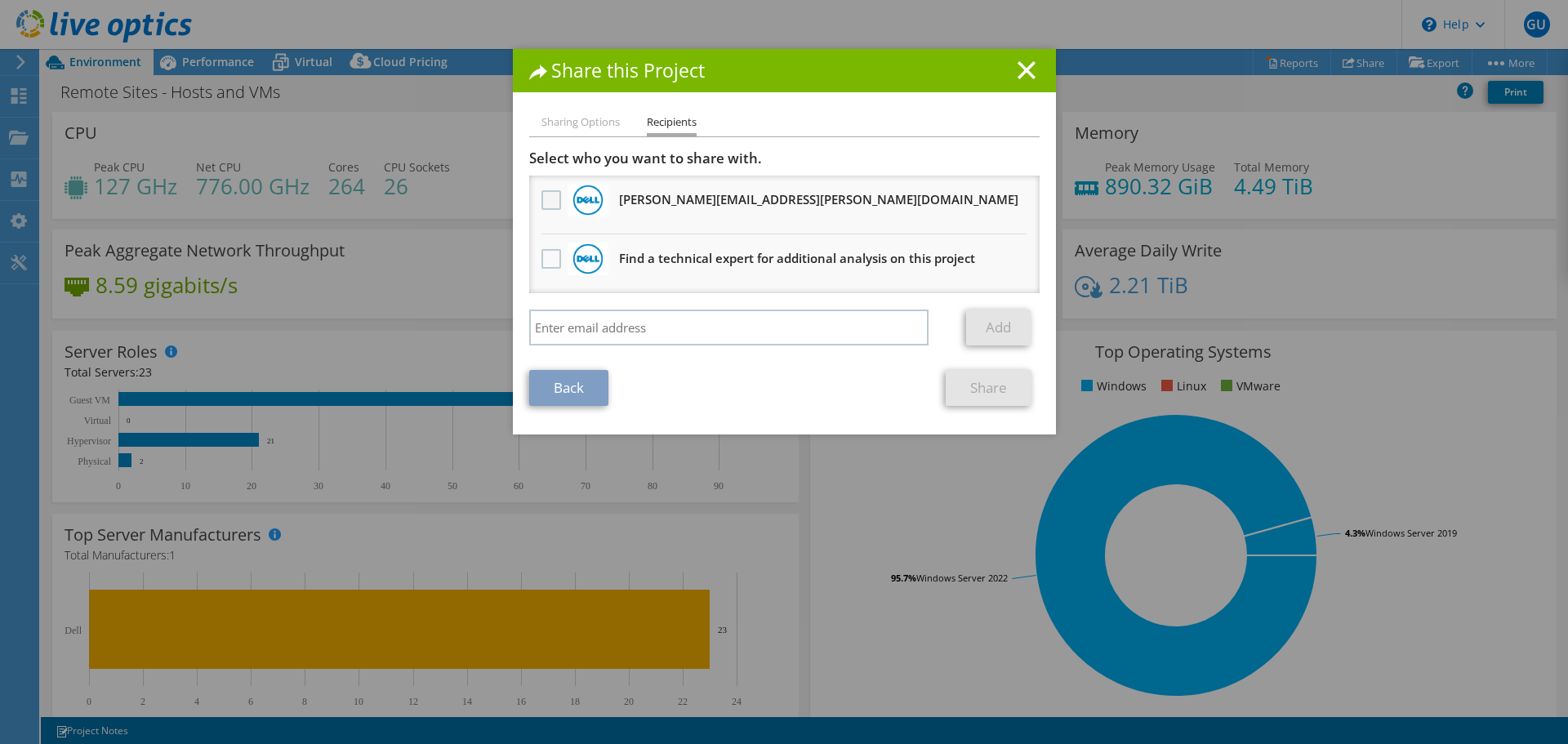
click at [541, 193] on label at bounding box center [553, 200] width 24 height 20
click at [0, 0] on input "checkbox" at bounding box center [0, 0] width 0 height 0
click at [968, 394] on link "Share" at bounding box center [988, 388] width 86 height 36
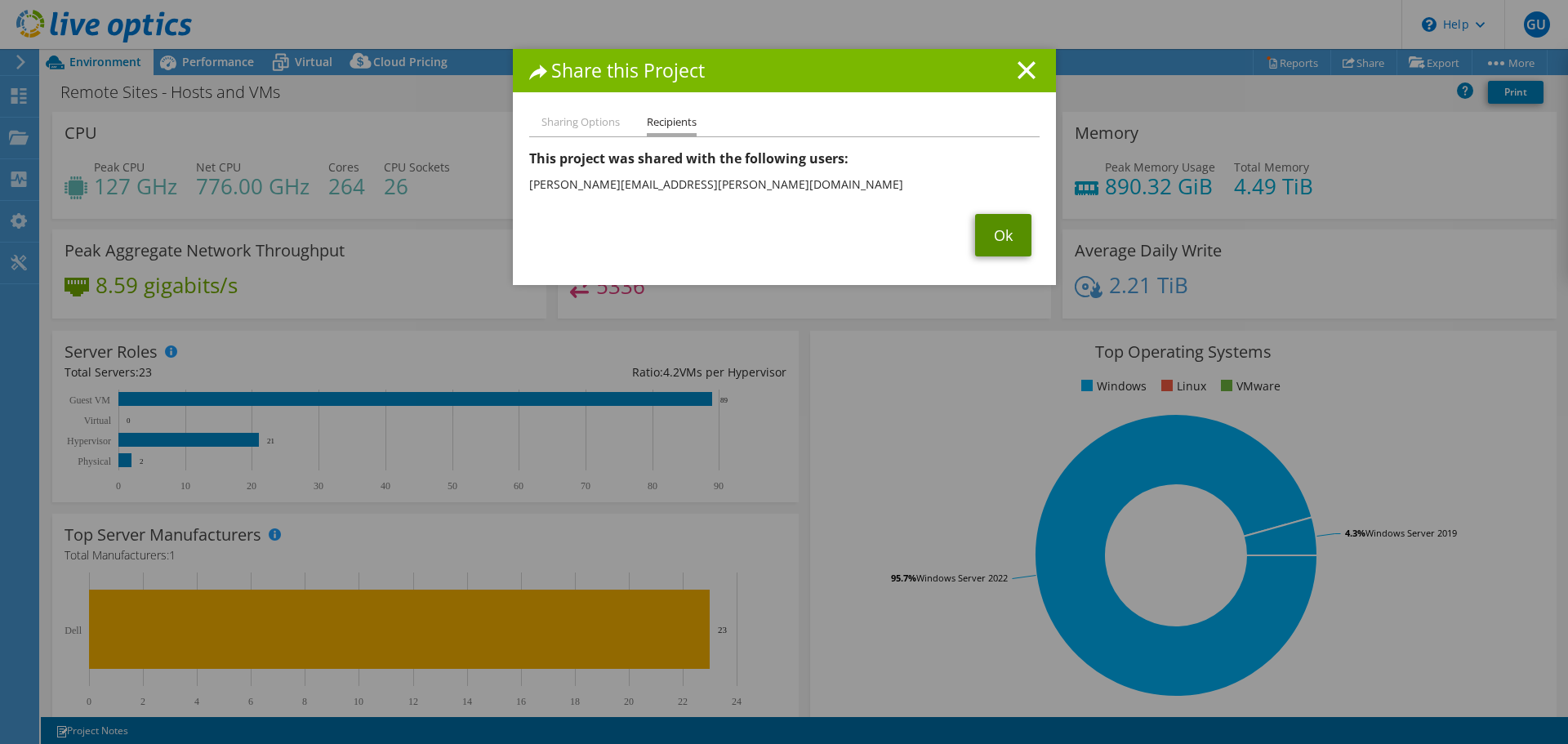
click at [1012, 227] on link "Ok" at bounding box center [1003, 235] width 56 height 43
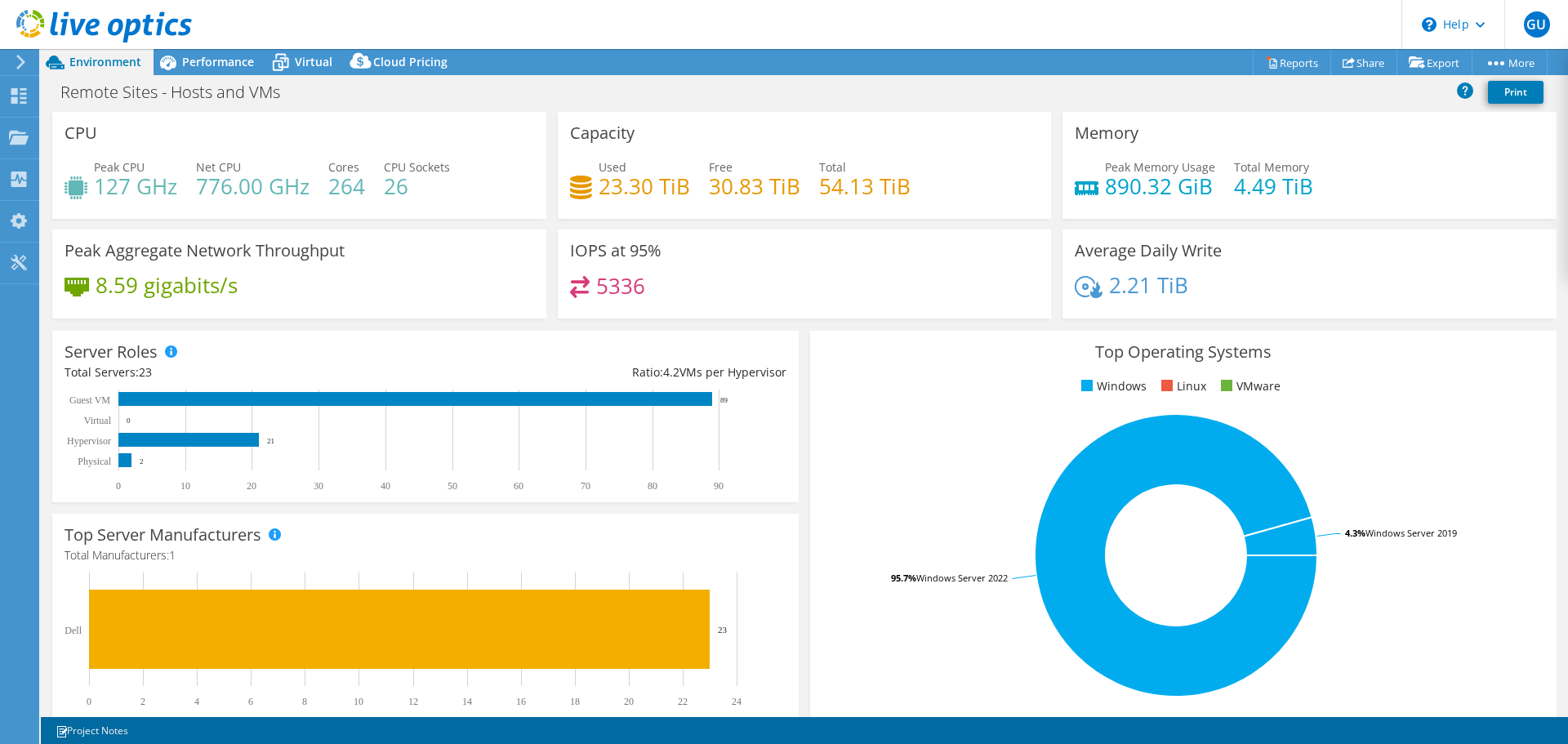
click at [107, 28] on icon at bounding box center [104, 26] width 175 height 34
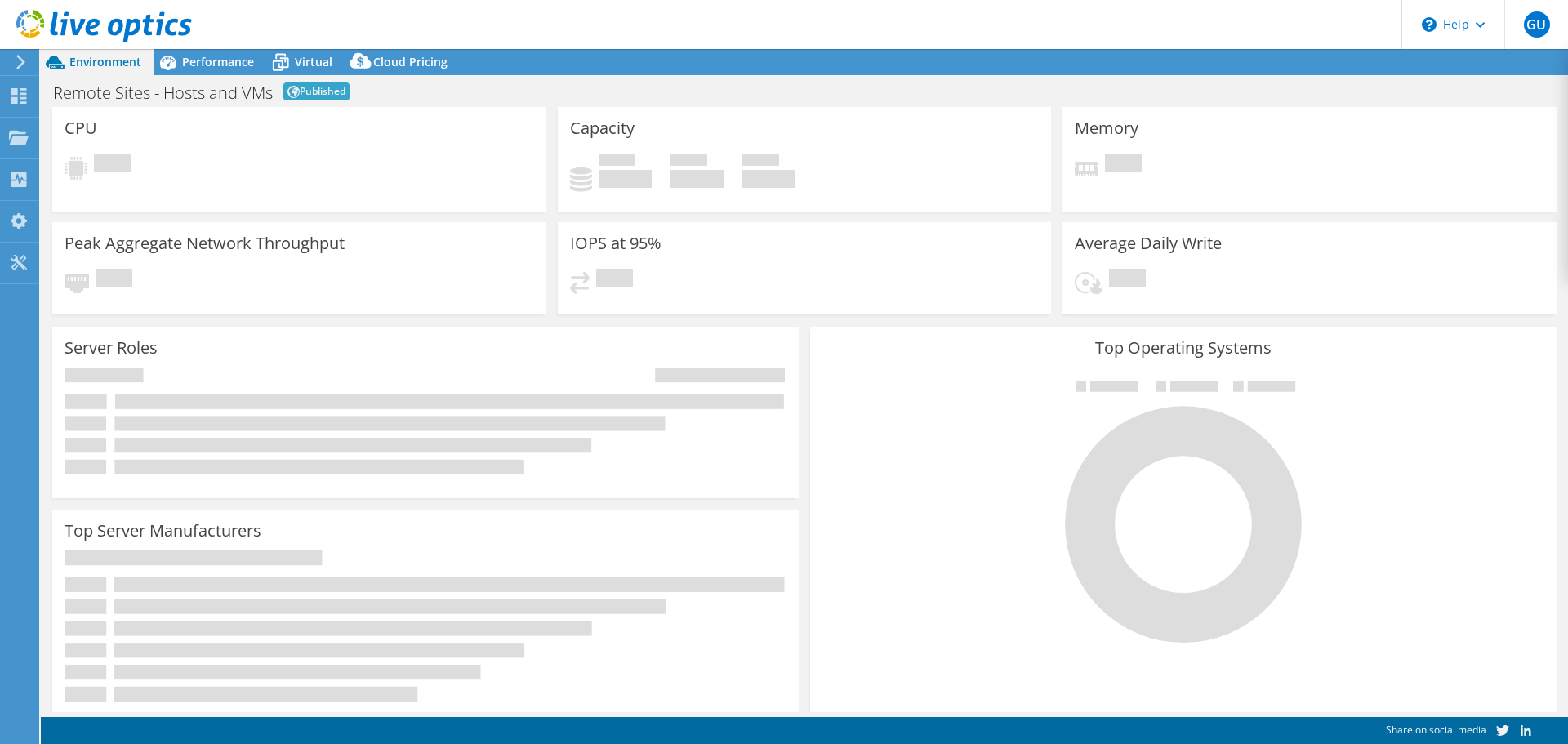
select select "USD"
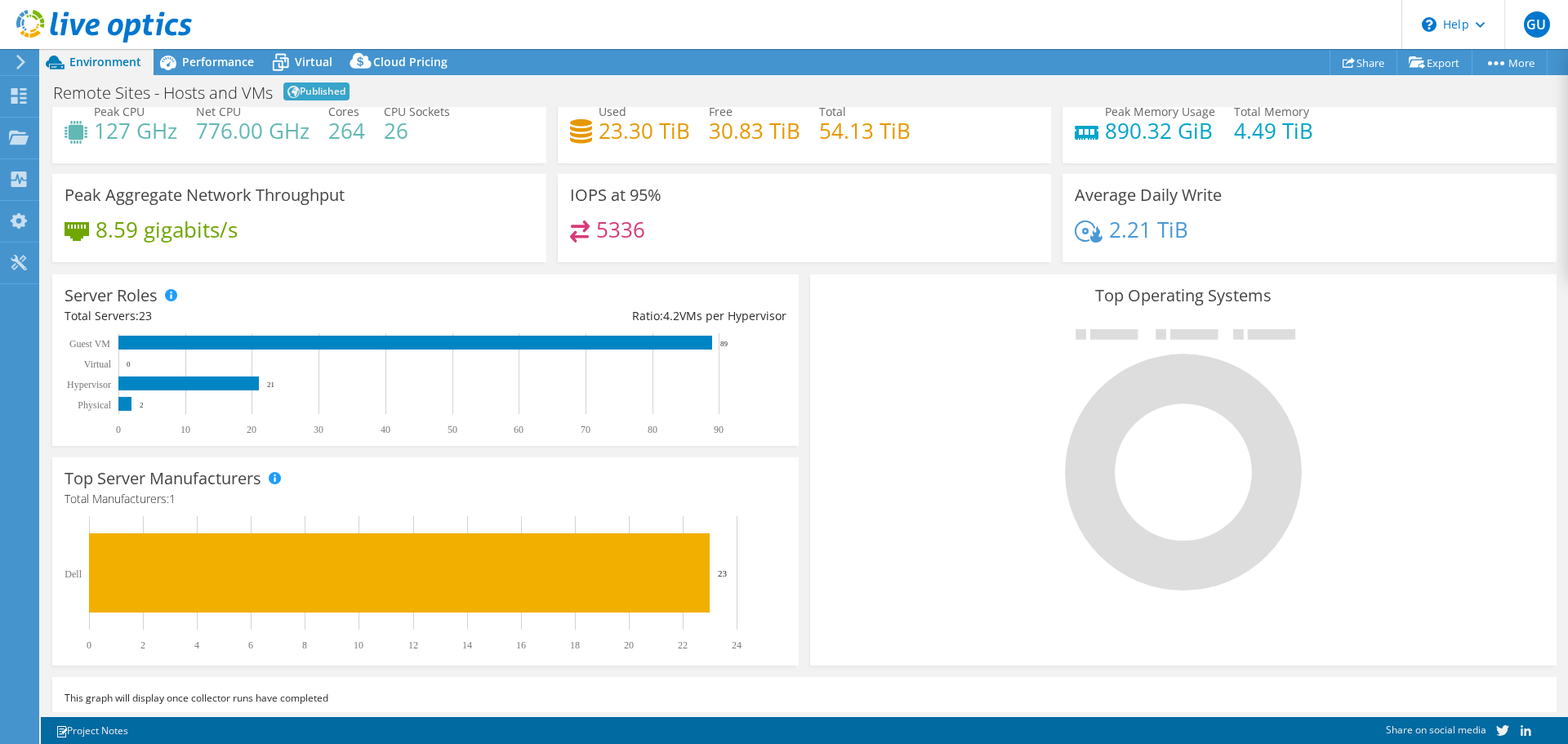
scroll to position [69, 0]
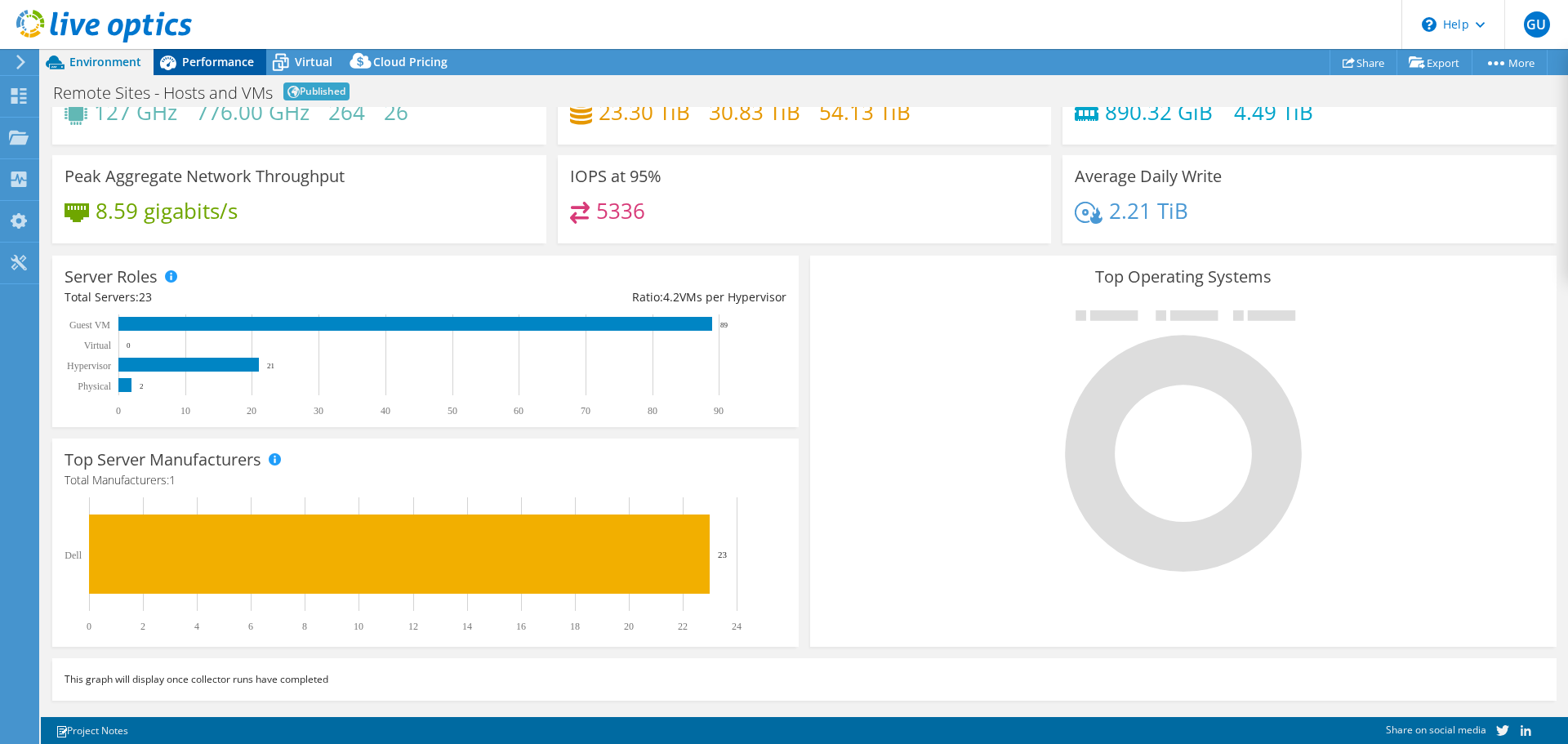
click at [155, 66] on icon at bounding box center [168, 63] width 29 height 29
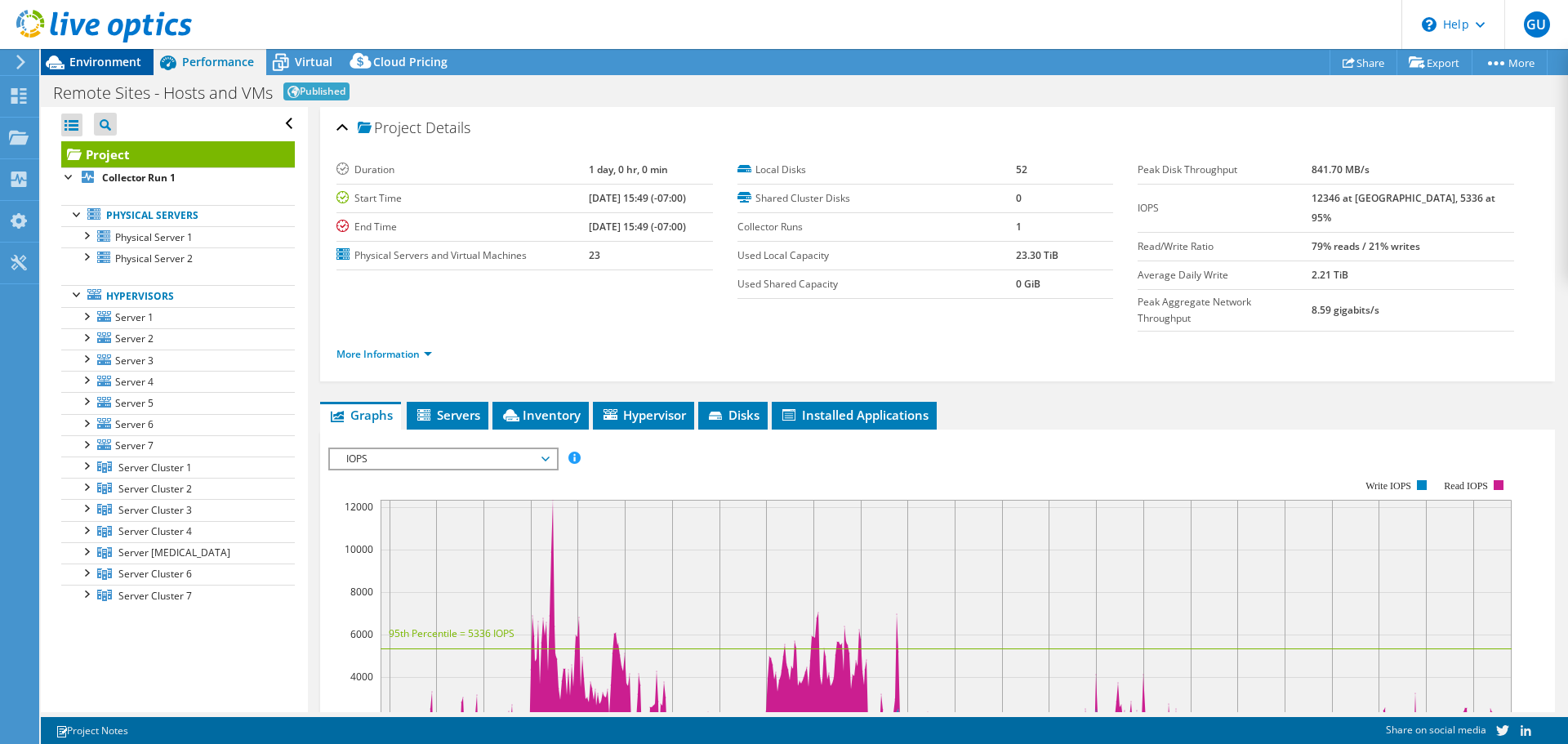
click at [132, 65] on span "Environment" at bounding box center [104, 62] width 72 height 16
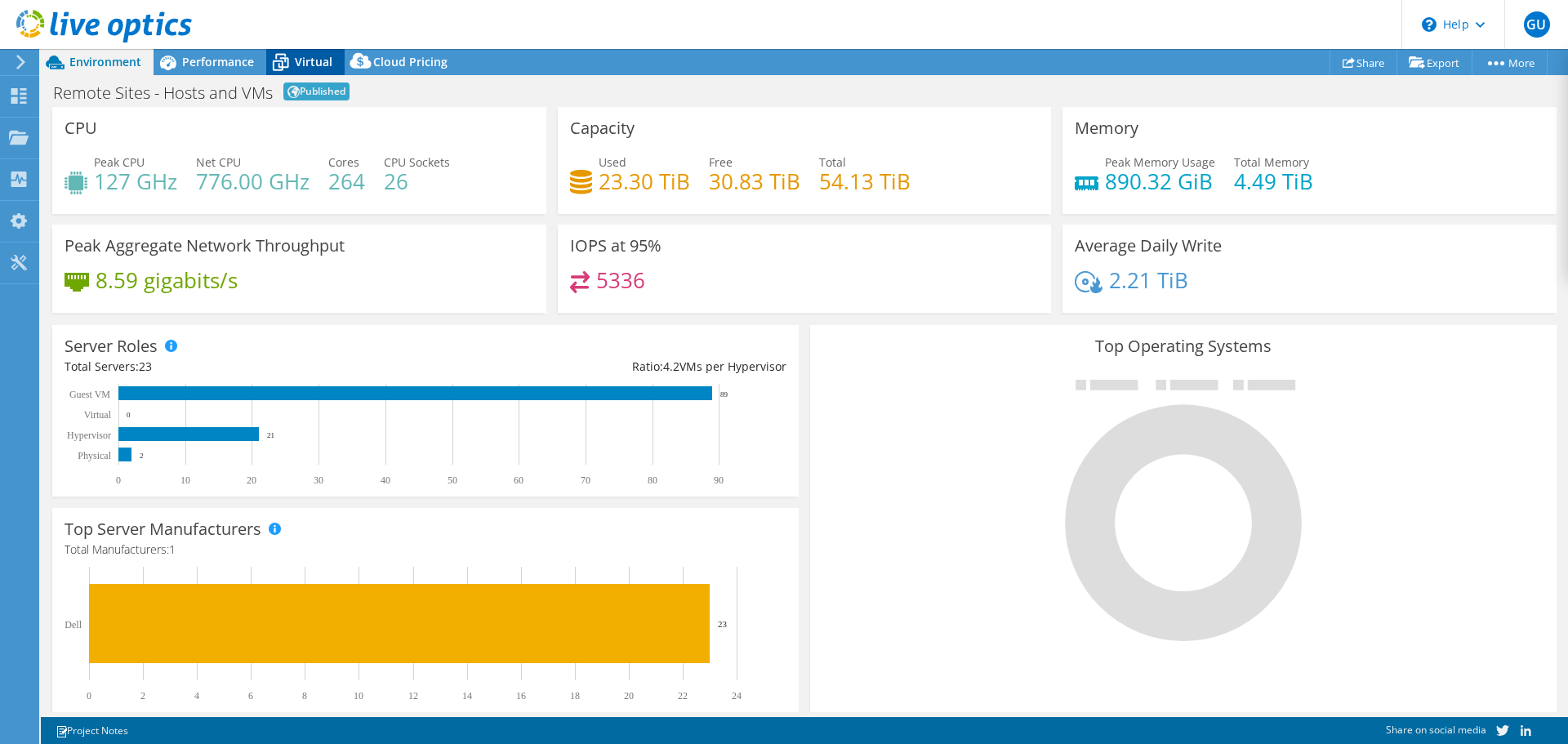
click at [279, 60] on icon at bounding box center [281, 63] width 16 height 13
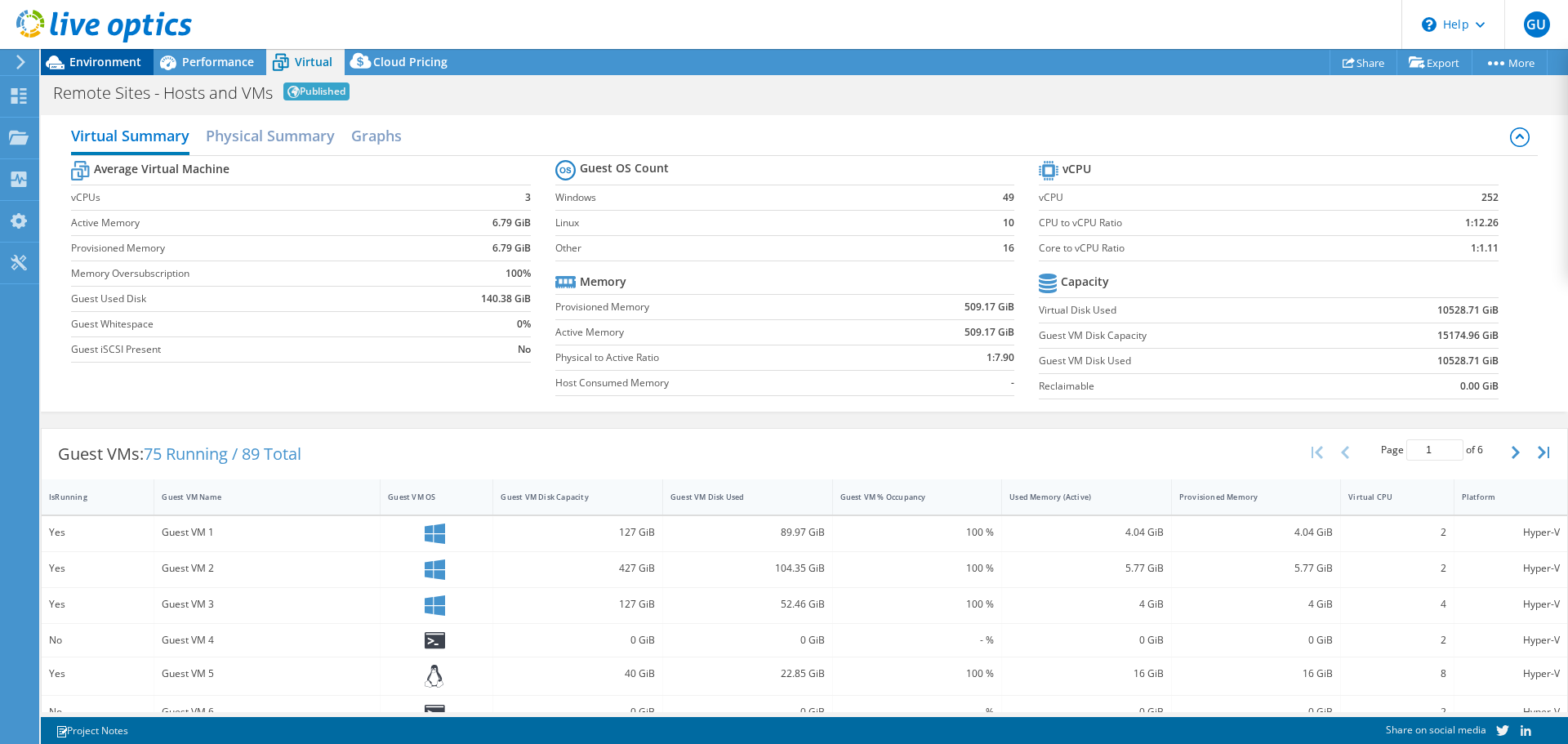
click at [59, 60] on icon at bounding box center [55, 63] width 29 height 29
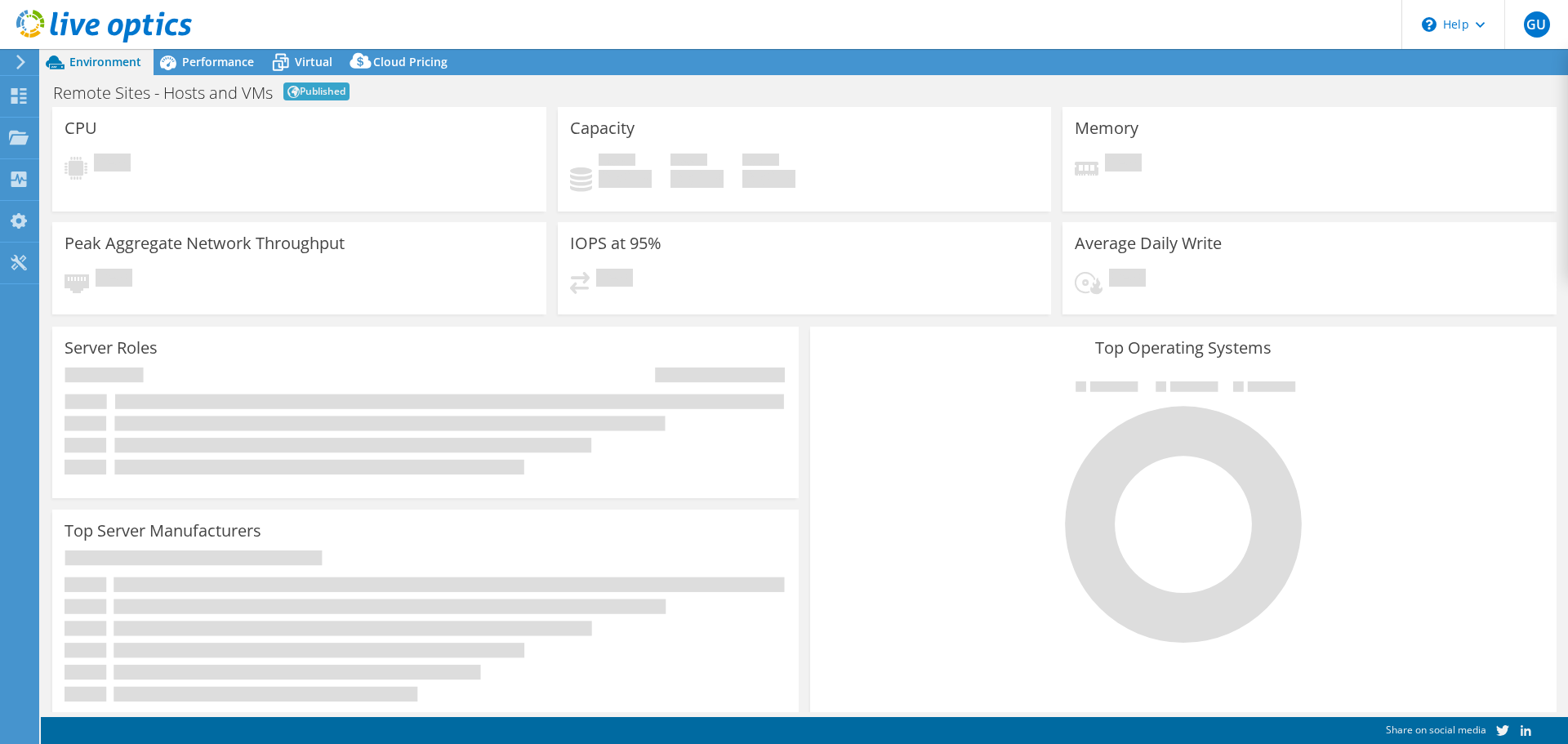
select select "USD"
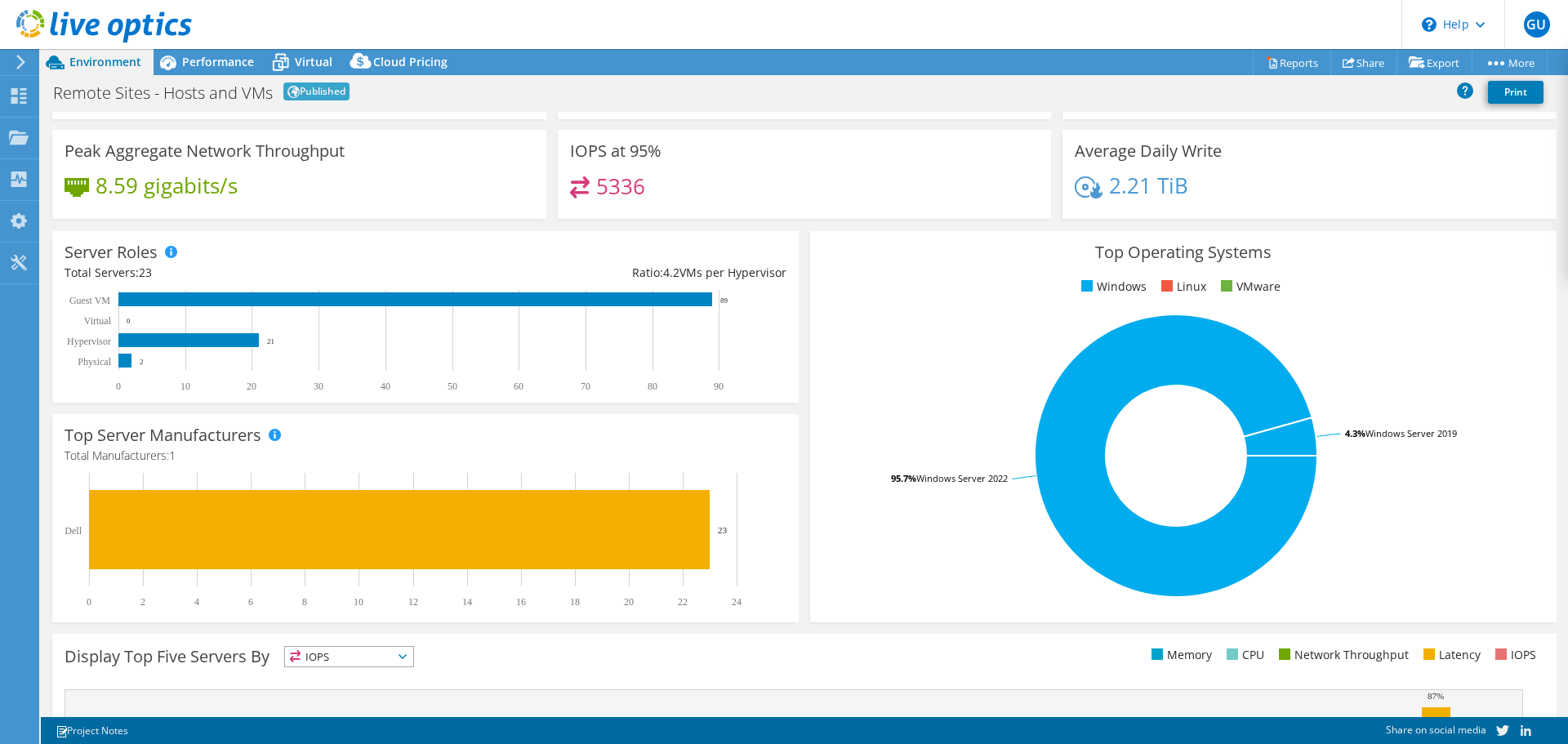
scroll to position [245, 0]
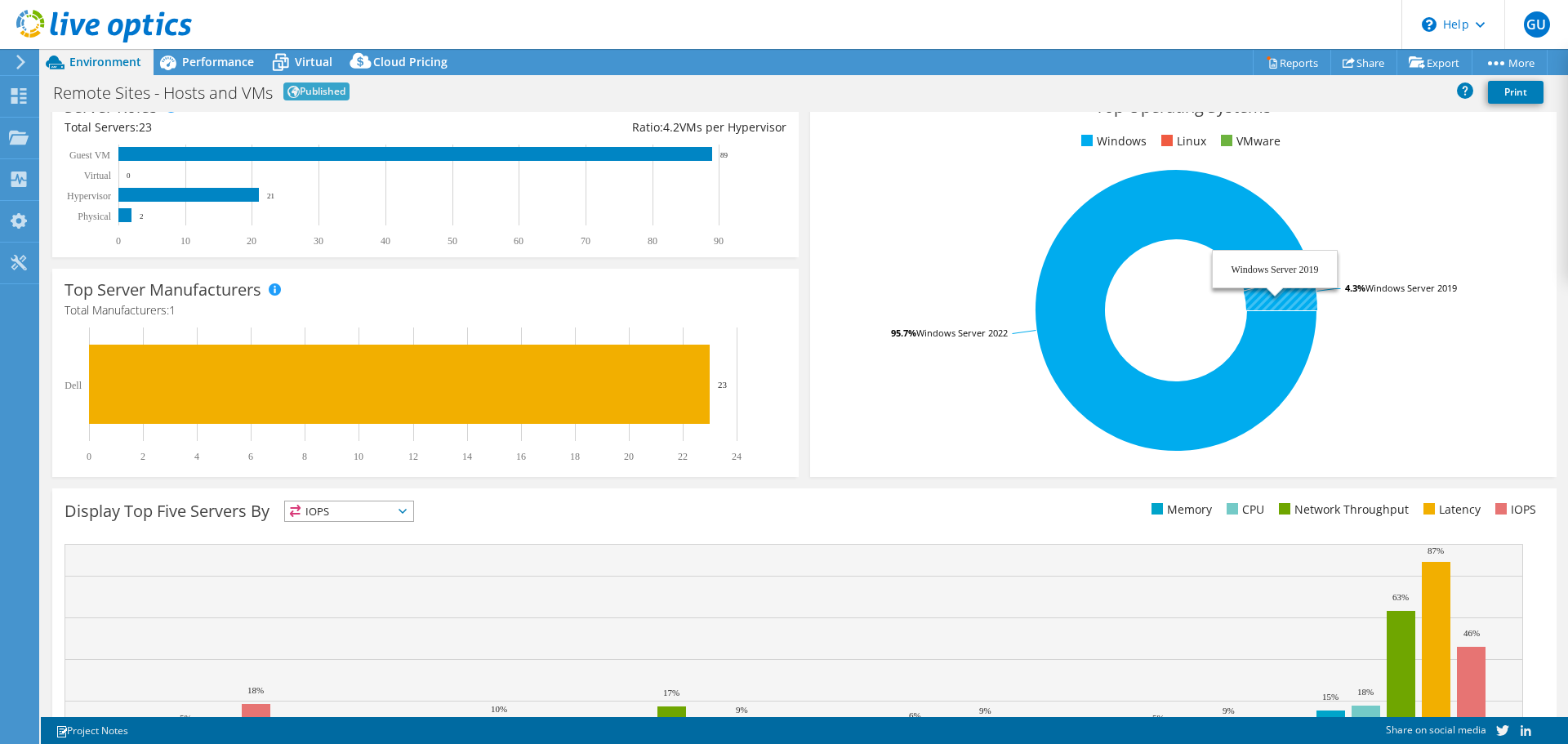
click at [1264, 295] on icon at bounding box center [1280, 291] width 73 height 39
click at [1409, 285] on tspan "Windows Server 2019" at bounding box center [1410, 287] width 91 height 12
click at [1263, 296] on icon at bounding box center [1280, 291] width 73 height 39
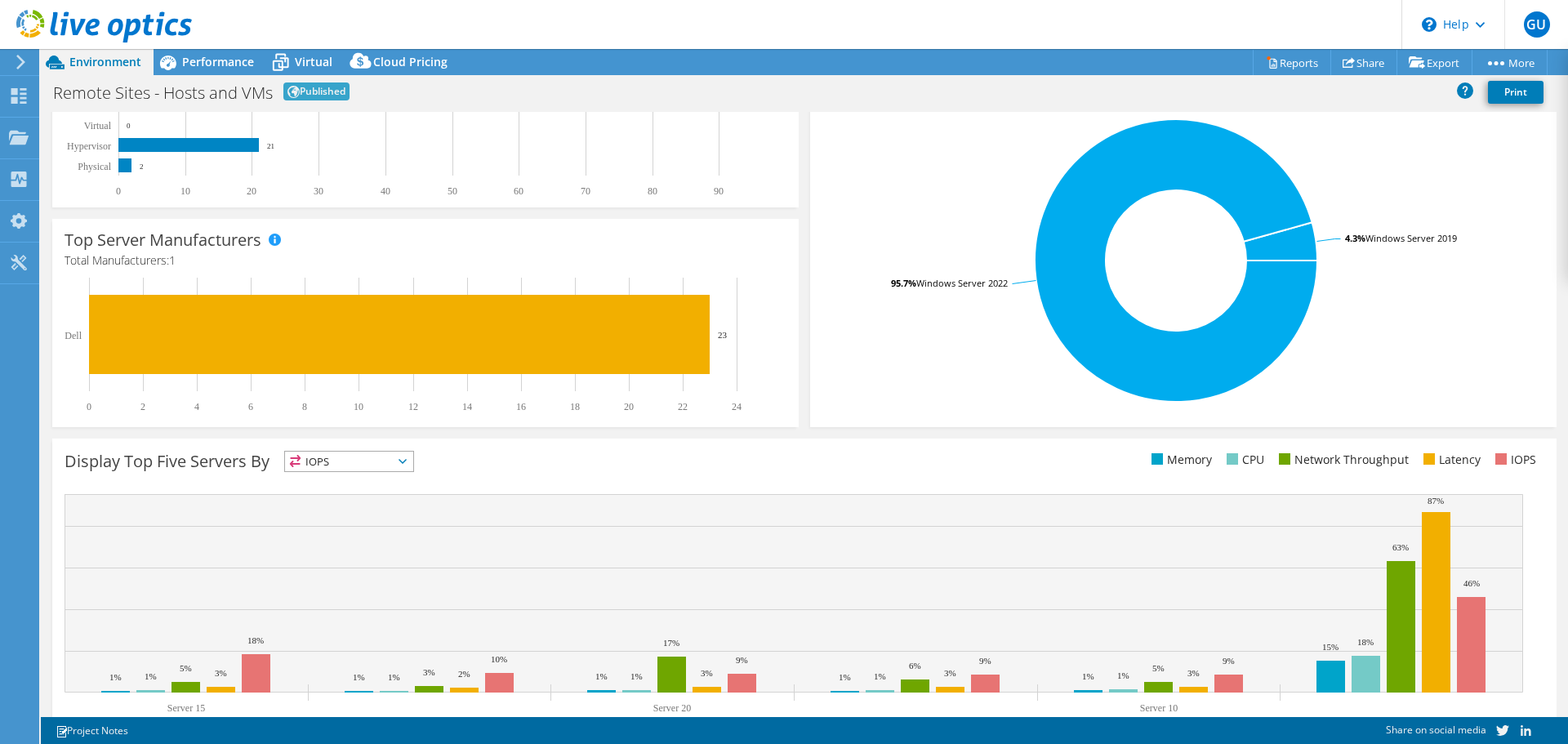
scroll to position [346, 0]
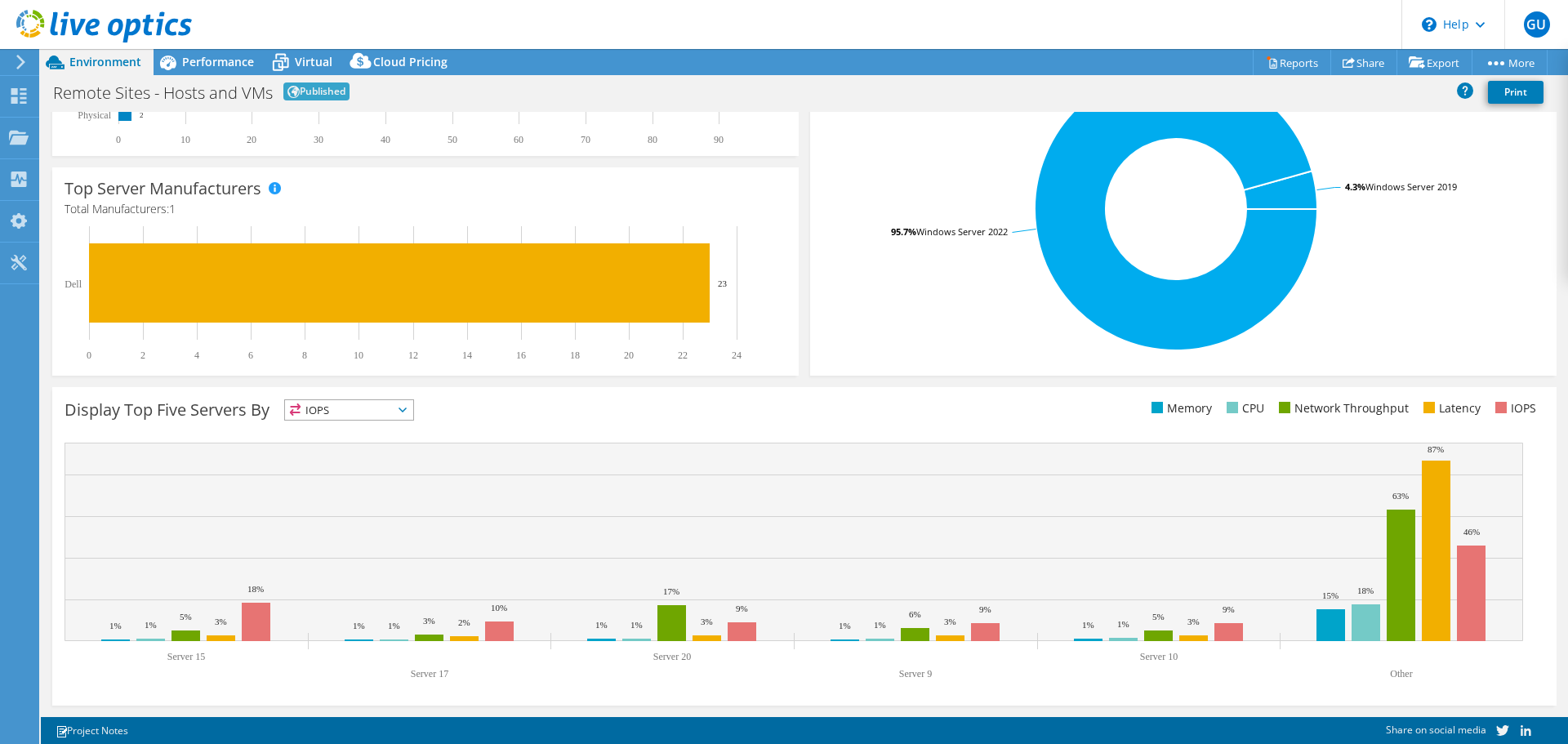
click at [351, 417] on span "IOPS" at bounding box center [349, 410] width 128 height 20
click at [656, 423] on div "Display Top Five Servers By IOPS IOPS" at bounding box center [434, 412] width 740 height 27
click at [193, 651] on text "Server 15" at bounding box center [186, 657] width 38 height 12
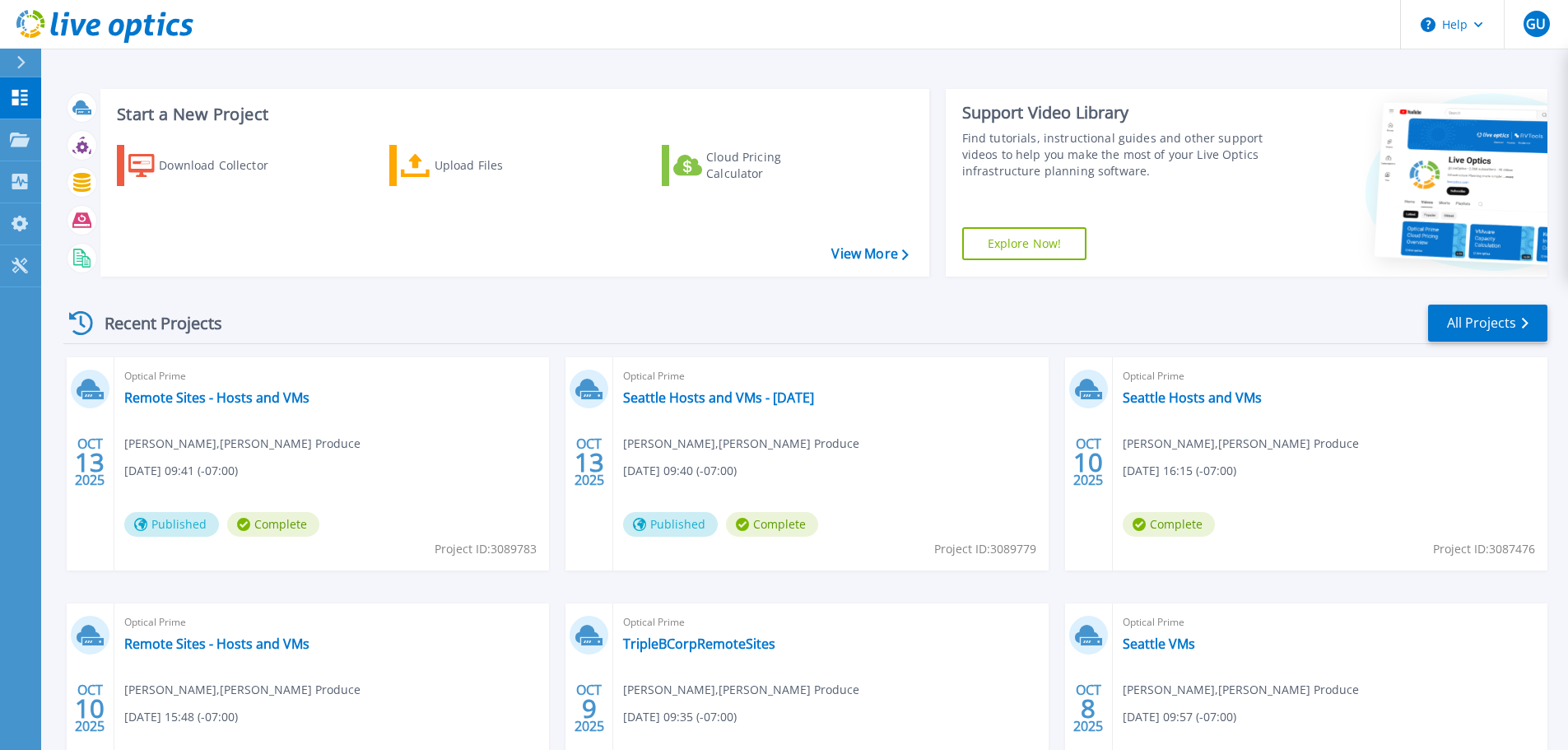
click at [154, 412] on div "Optical Prime Remote Sites - Hosts and VMs Griffin Urbano , Charlies Produce 10…" at bounding box center [332, 464] width 434 height 213
click at [187, 399] on link "Remote Sites - Hosts and VMs" at bounding box center [216, 397] width 185 height 17
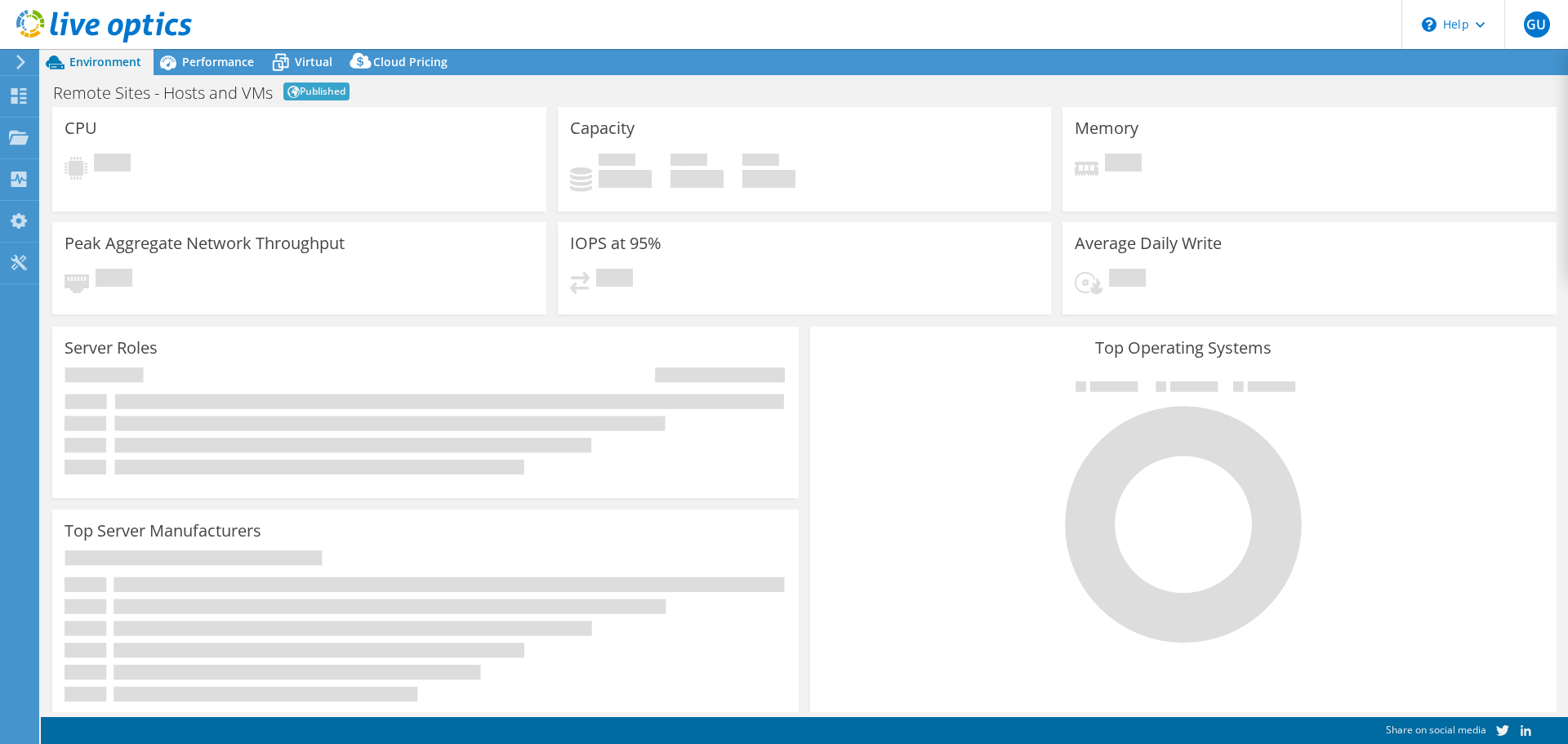
select select "USD"
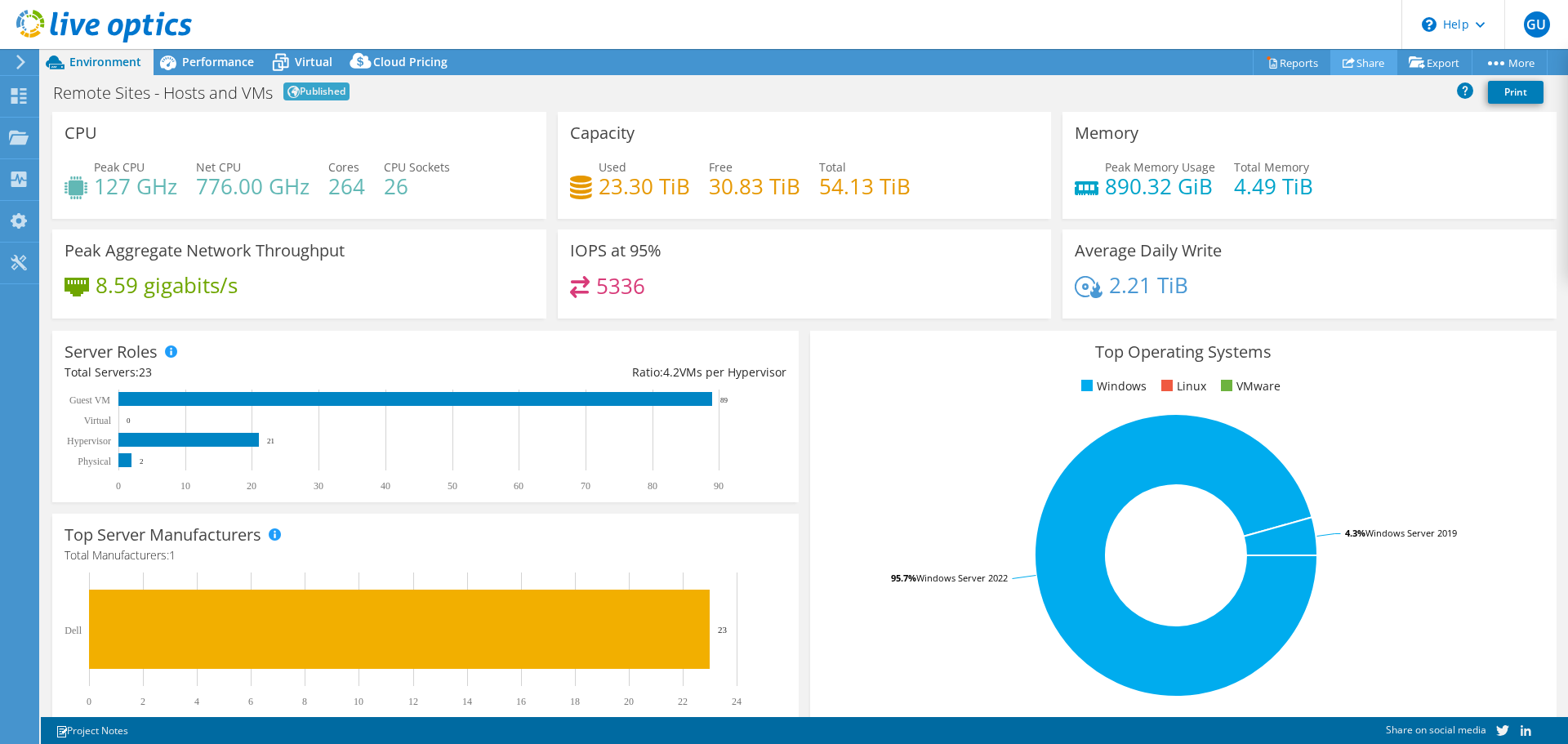
click at [1362, 61] on link "Share" at bounding box center [1363, 63] width 67 height 26
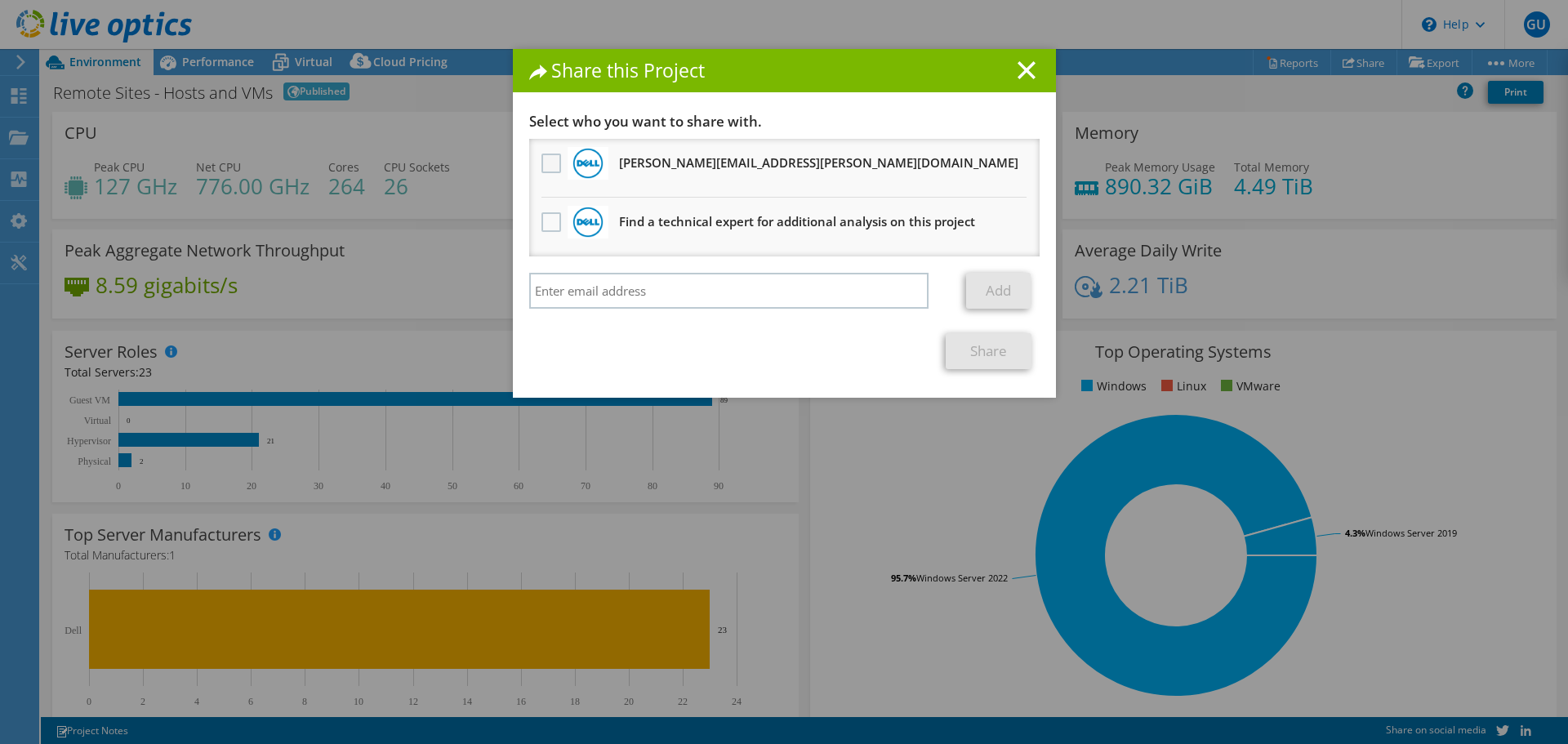
click at [541, 163] on label at bounding box center [553, 164] width 24 height 20
click at [0, 0] on input "checkbox" at bounding box center [0, 0] width 0 height 0
click at [953, 356] on link "Share" at bounding box center [988, 351] width 86 height 36
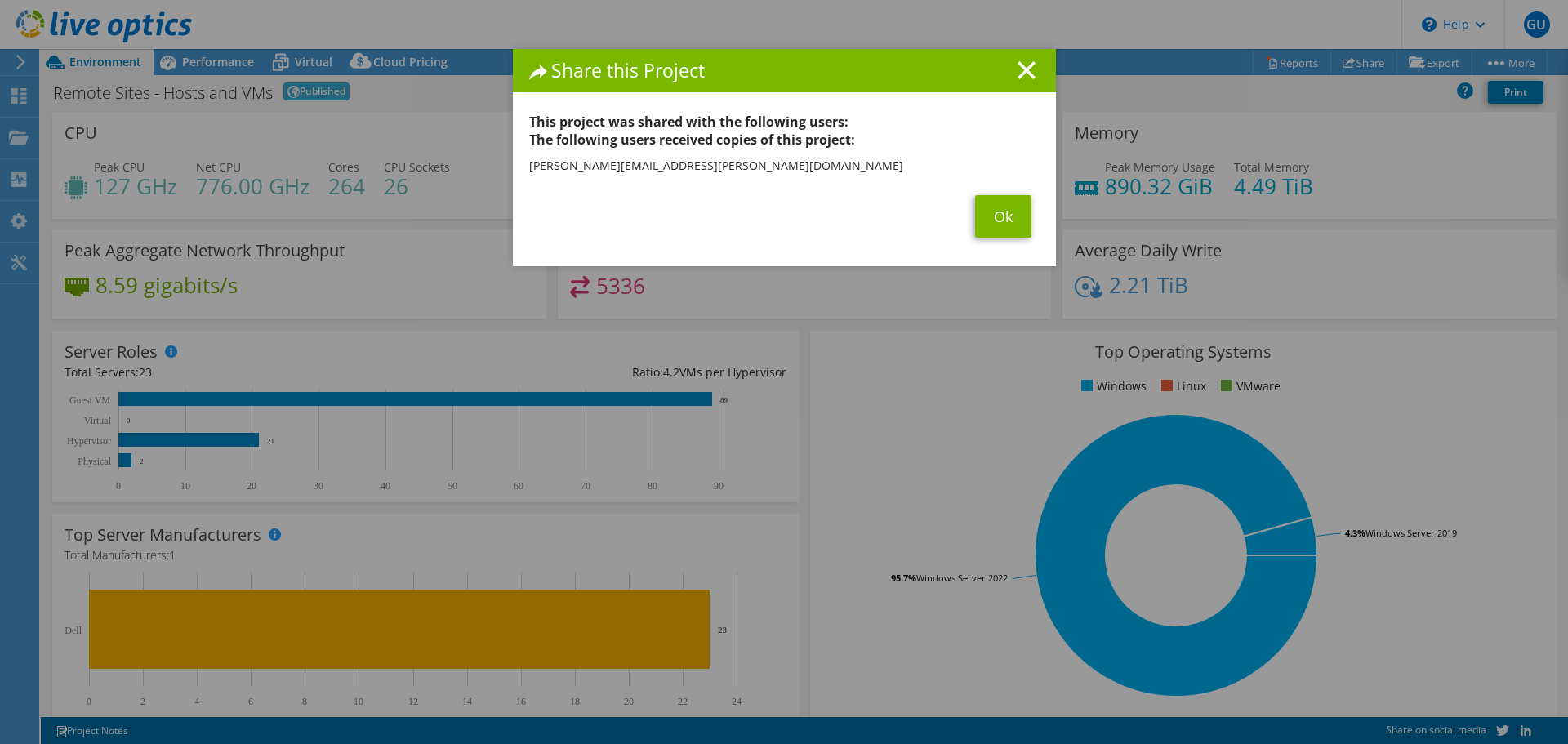
click at [1001, 192] on section "This project was shared with the following users: The following users received …" at bounding box center [784, 175] width 510 height 125
click at [997, 213] on link "Ok" at bounding box center [1003, 216] width 56 height 43
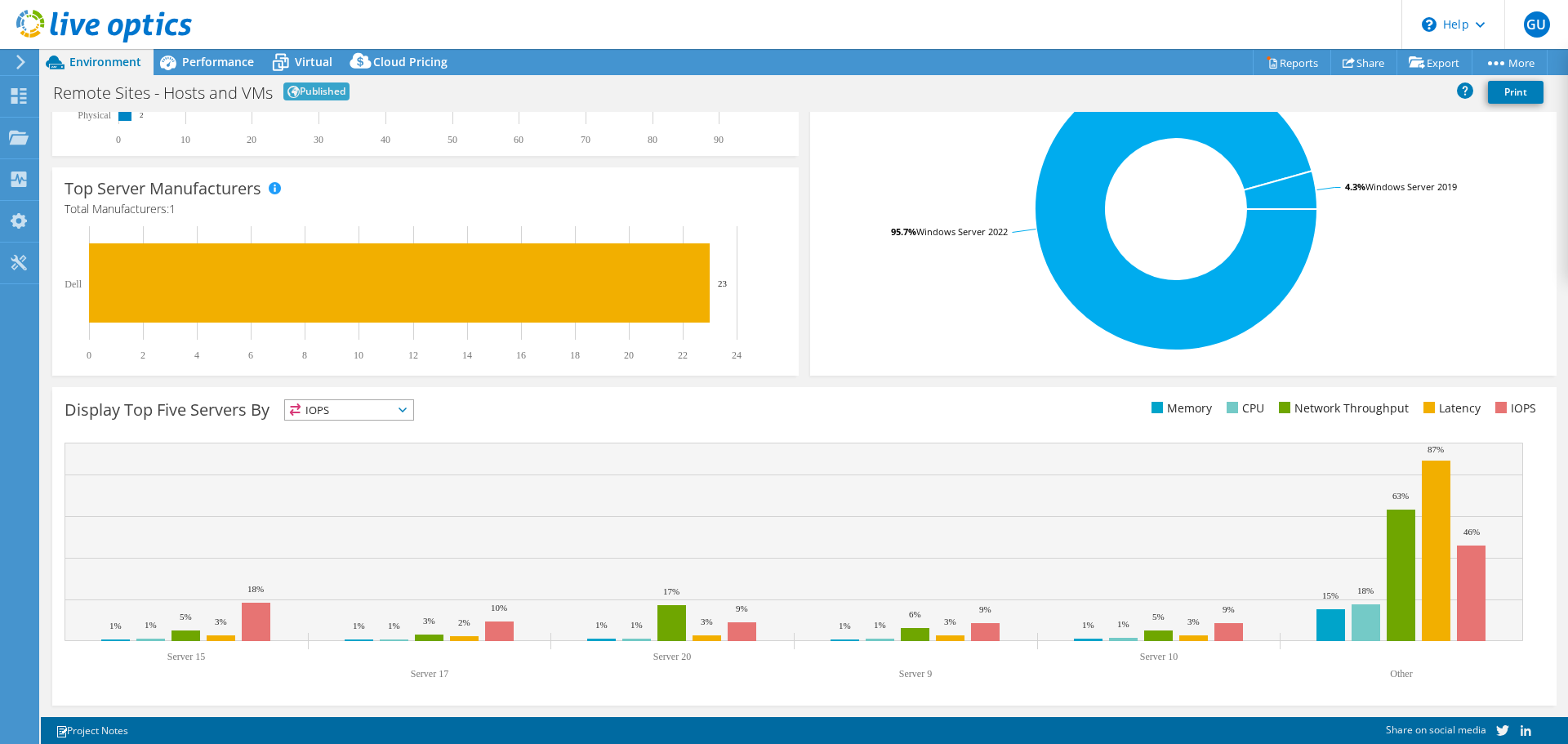
scroll to position [20, 0]
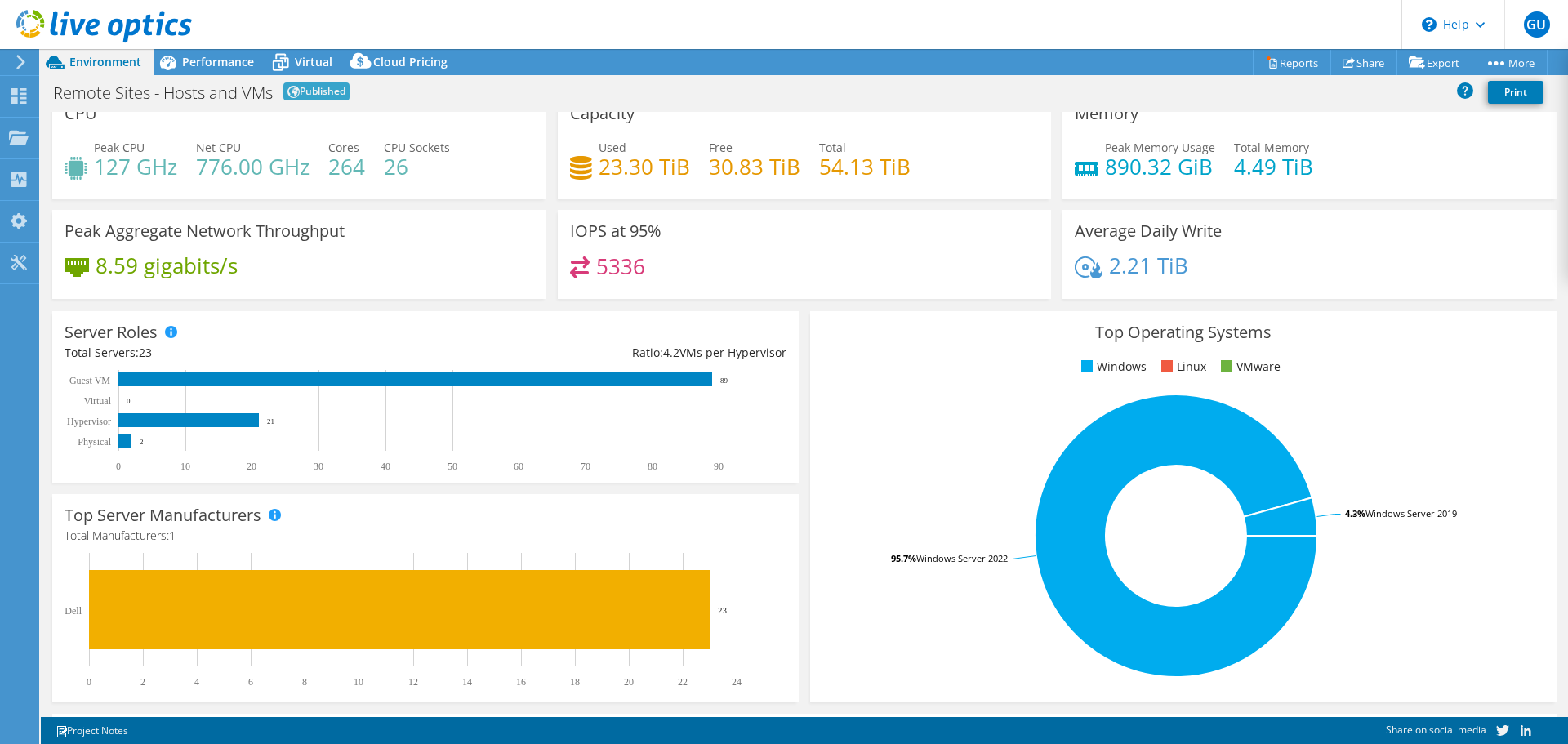
click at [318, 92] on span "Published" at bounding box center [316, 91] width 66 height 18
click at [27, 148] on div at bounding box center [19, 140] width 20 height 18
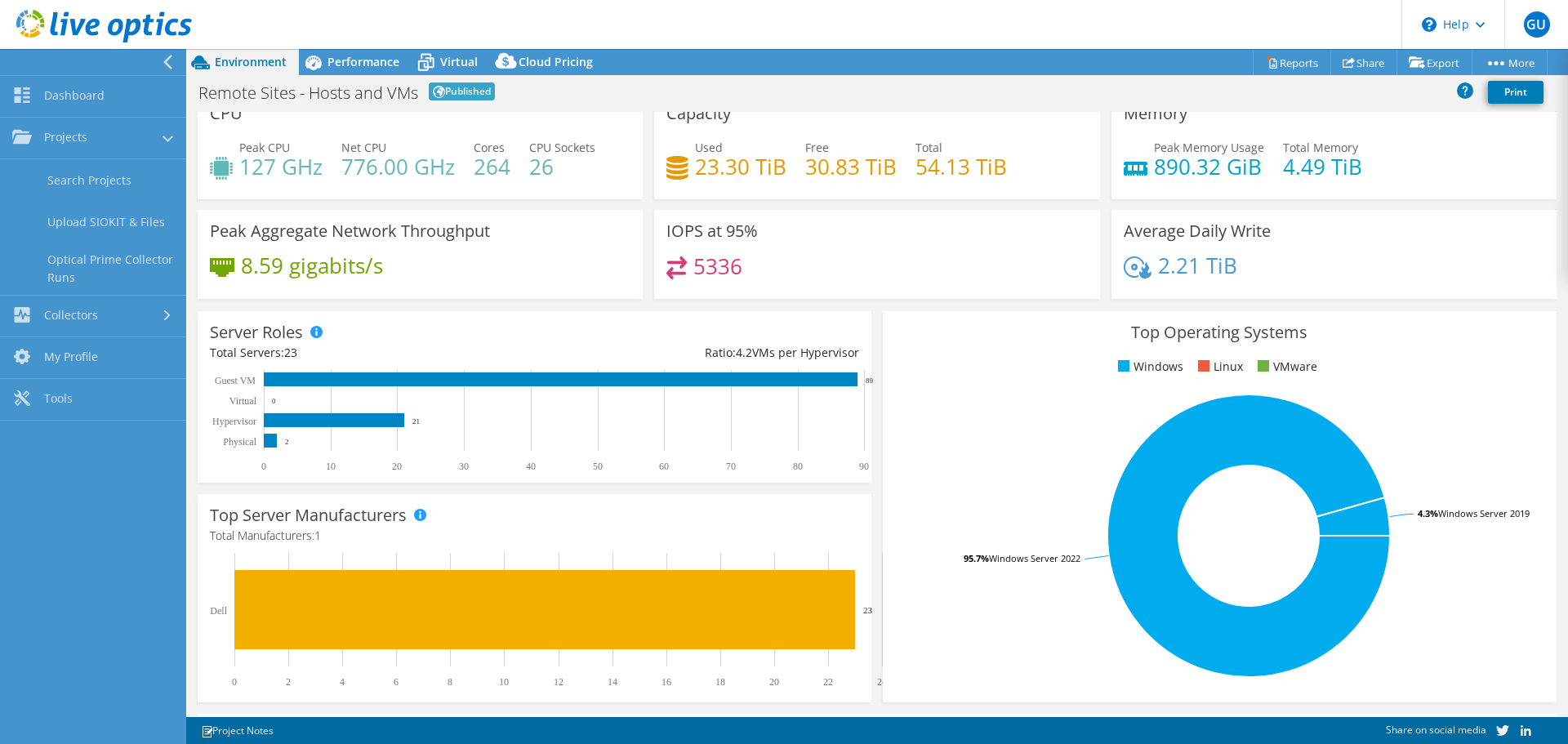
click at [221, 65] on span "Environment" at bounding box center [250, 62] width 72 height 16
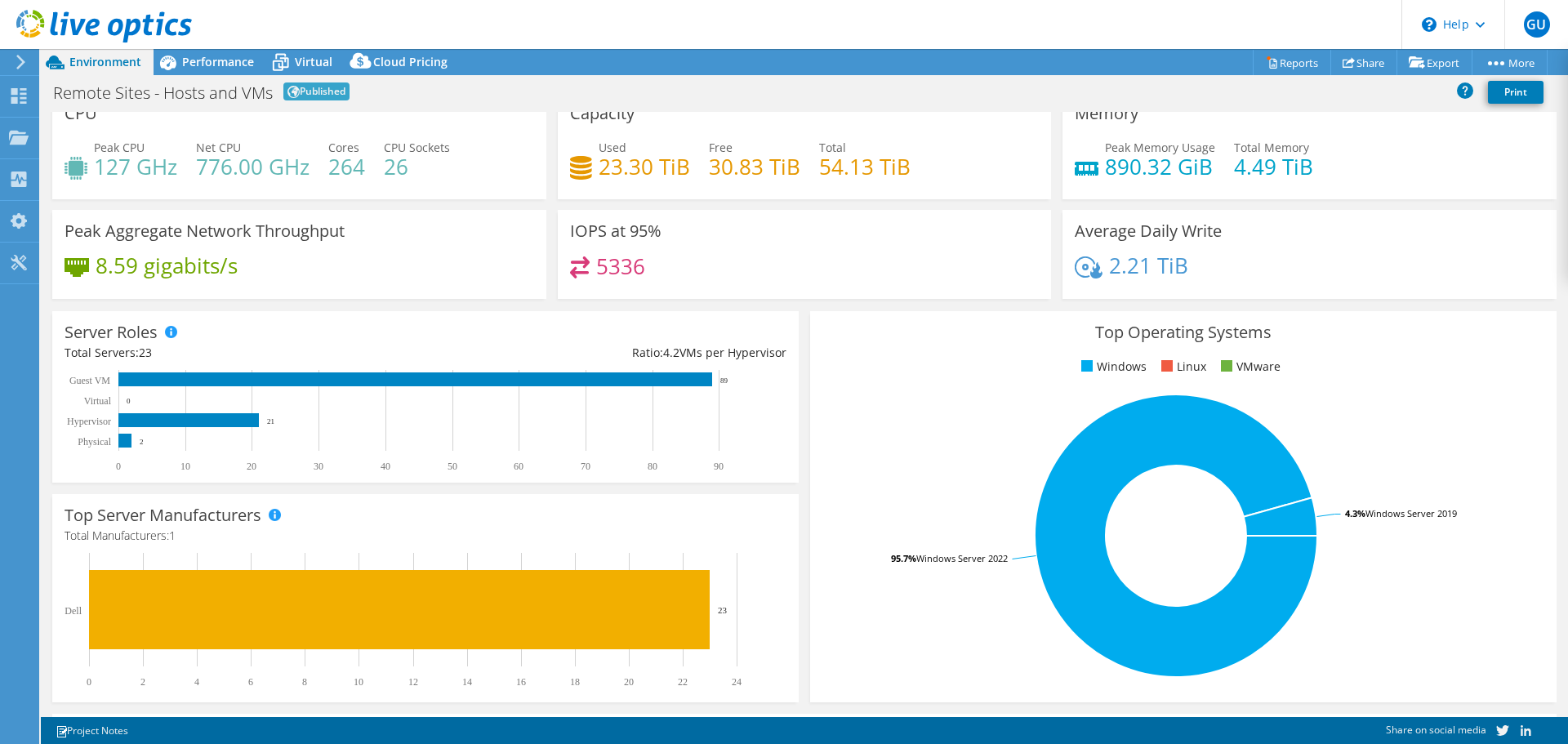
click at [128, 34] on use at bounding box center [104, 26] width 175 height 33
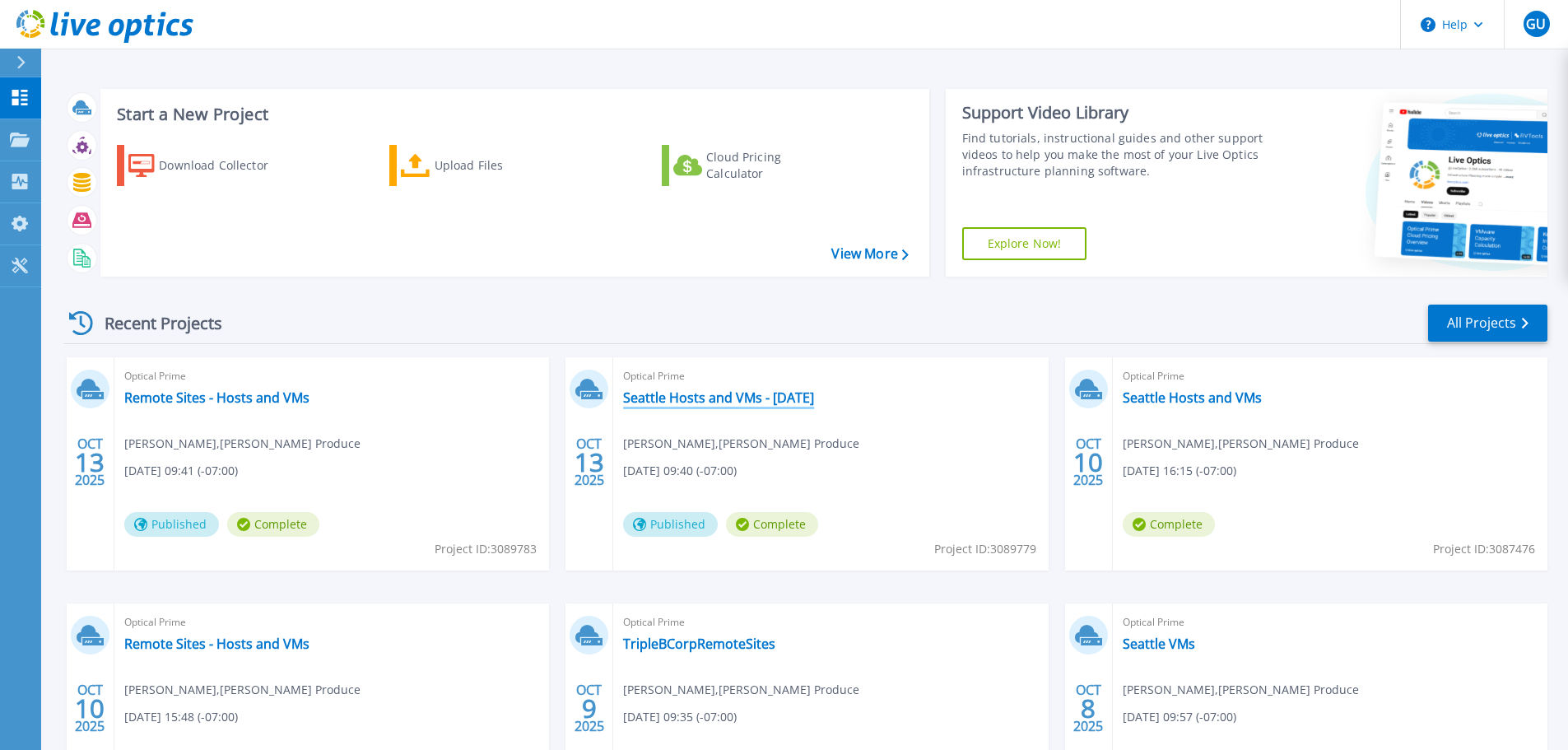
click at [755, 397] on link "Seattle Hosts and VMs - [DATE]" at bounding box center [718, 397] width 191 height 17
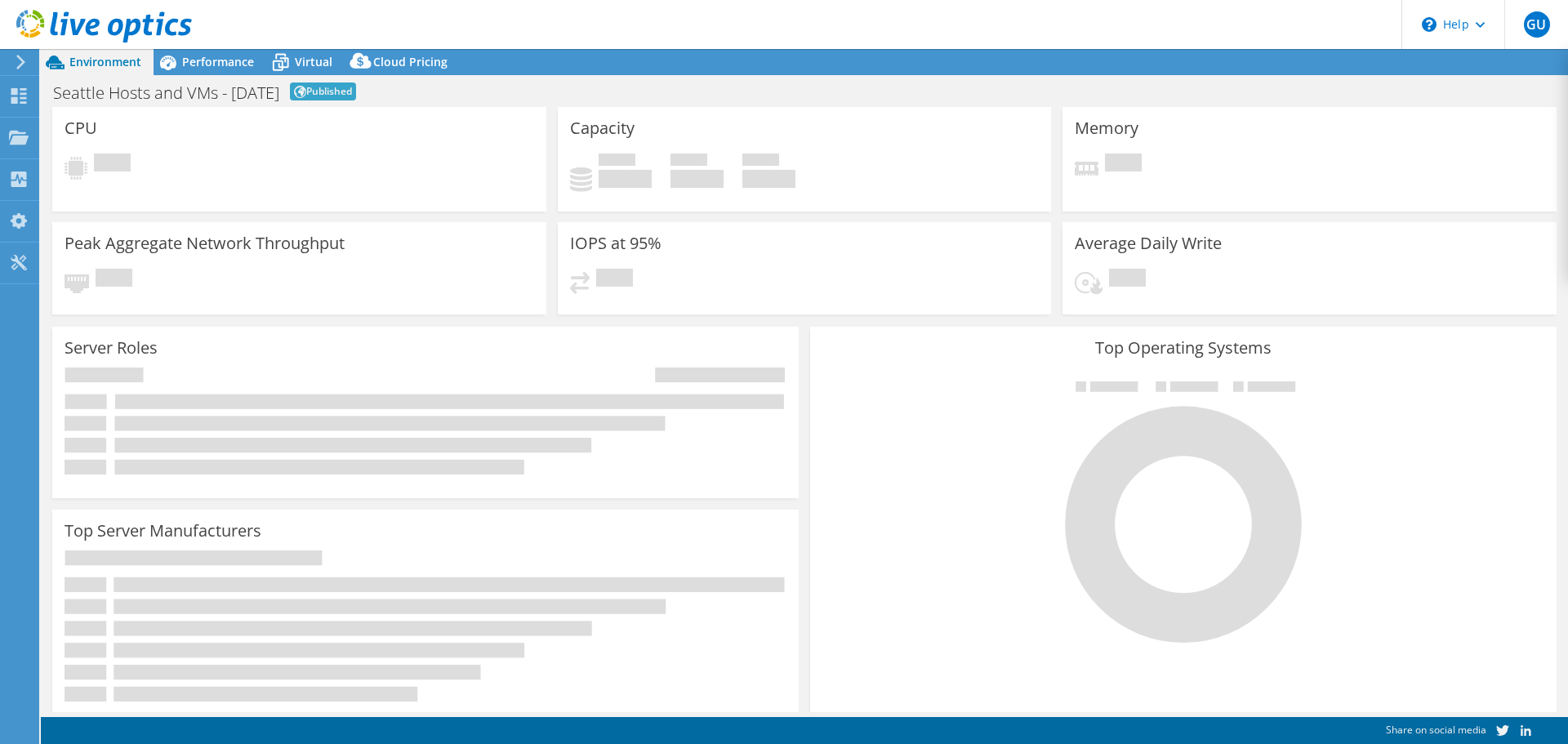
select select "USD"
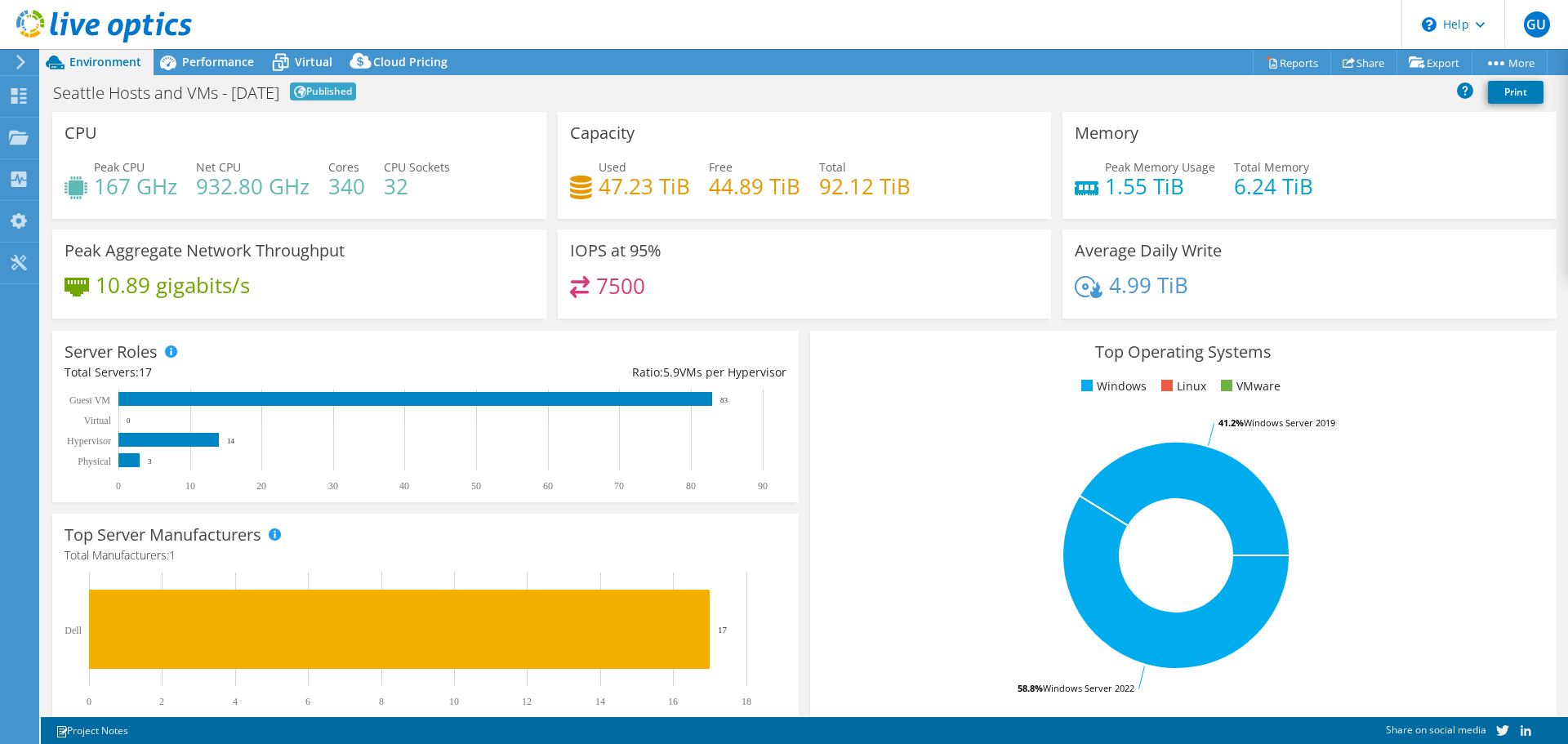
click at [355, 90] on span "Published" at bounding box center [322, 91] width 66 height 18
click at [208, 67] on span "Performance" at bounding box center [217, 62] width 72 height 16
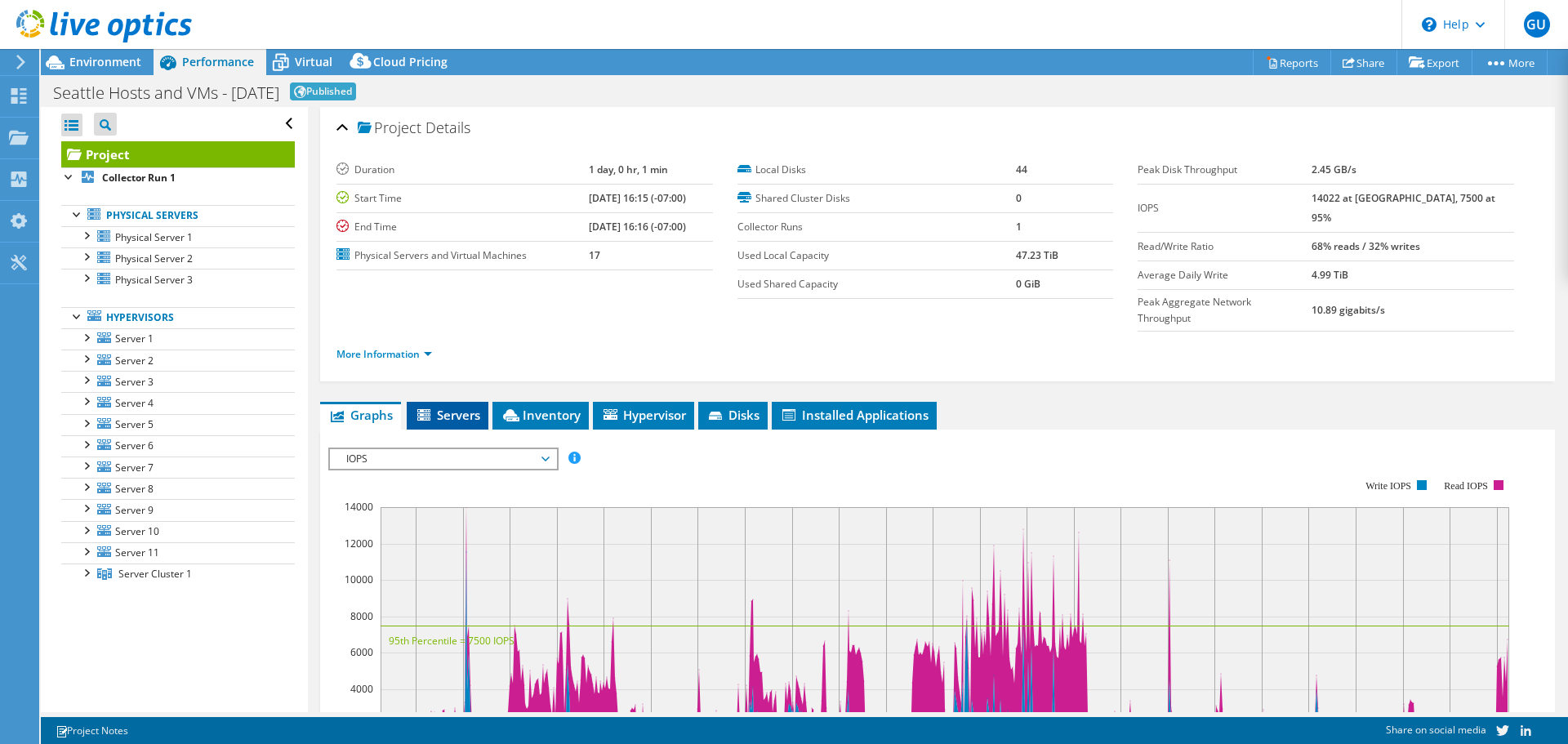
click at [450, 407] on span "Servers" at bounding box center [447, 415] width 65 height 16
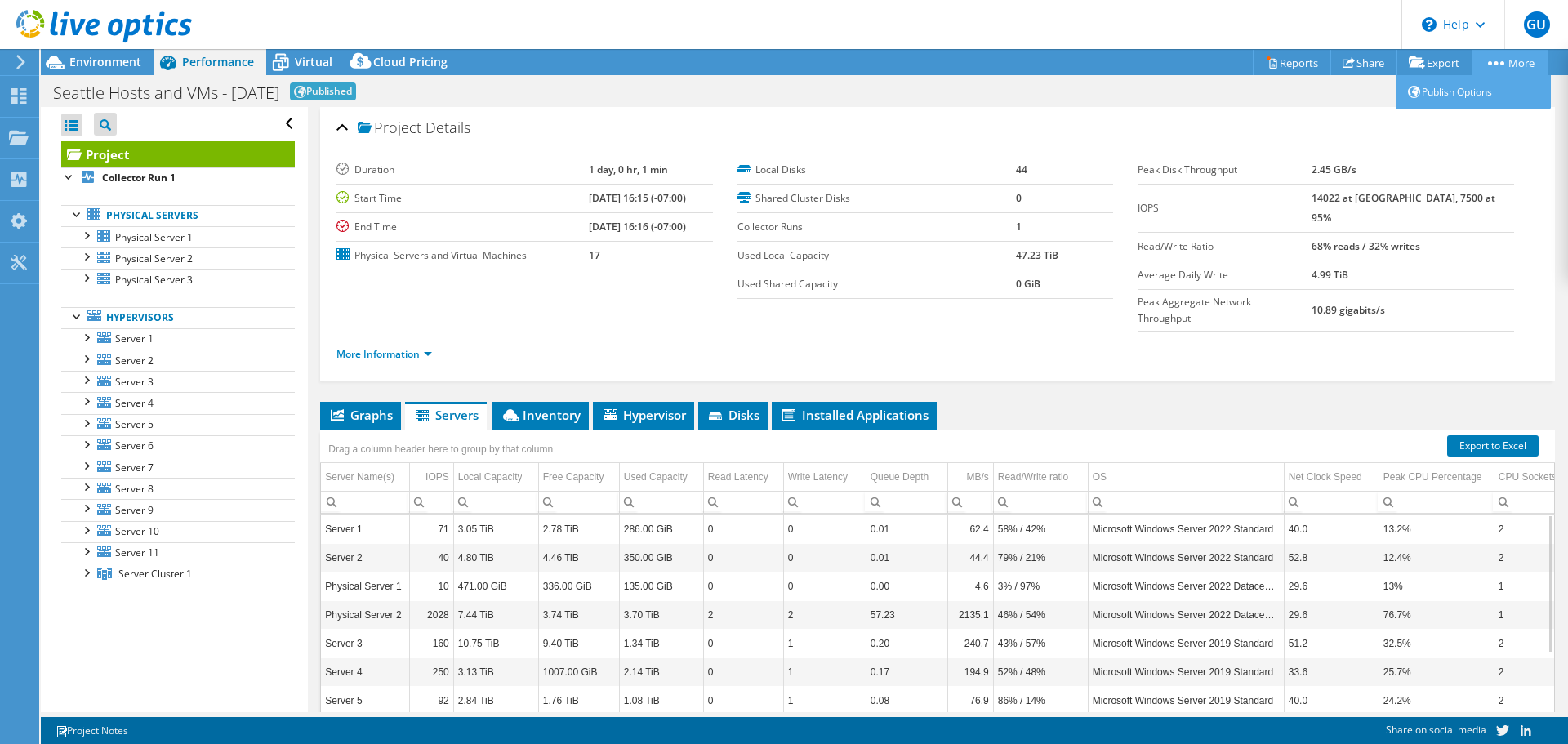
click at [1501, 70] on link "More" at bounding box center [1509, 63] width 76 height 26
click at [1464, 90] on link "Publish Options" at bounding box center [1473, 92] width 155 height 35
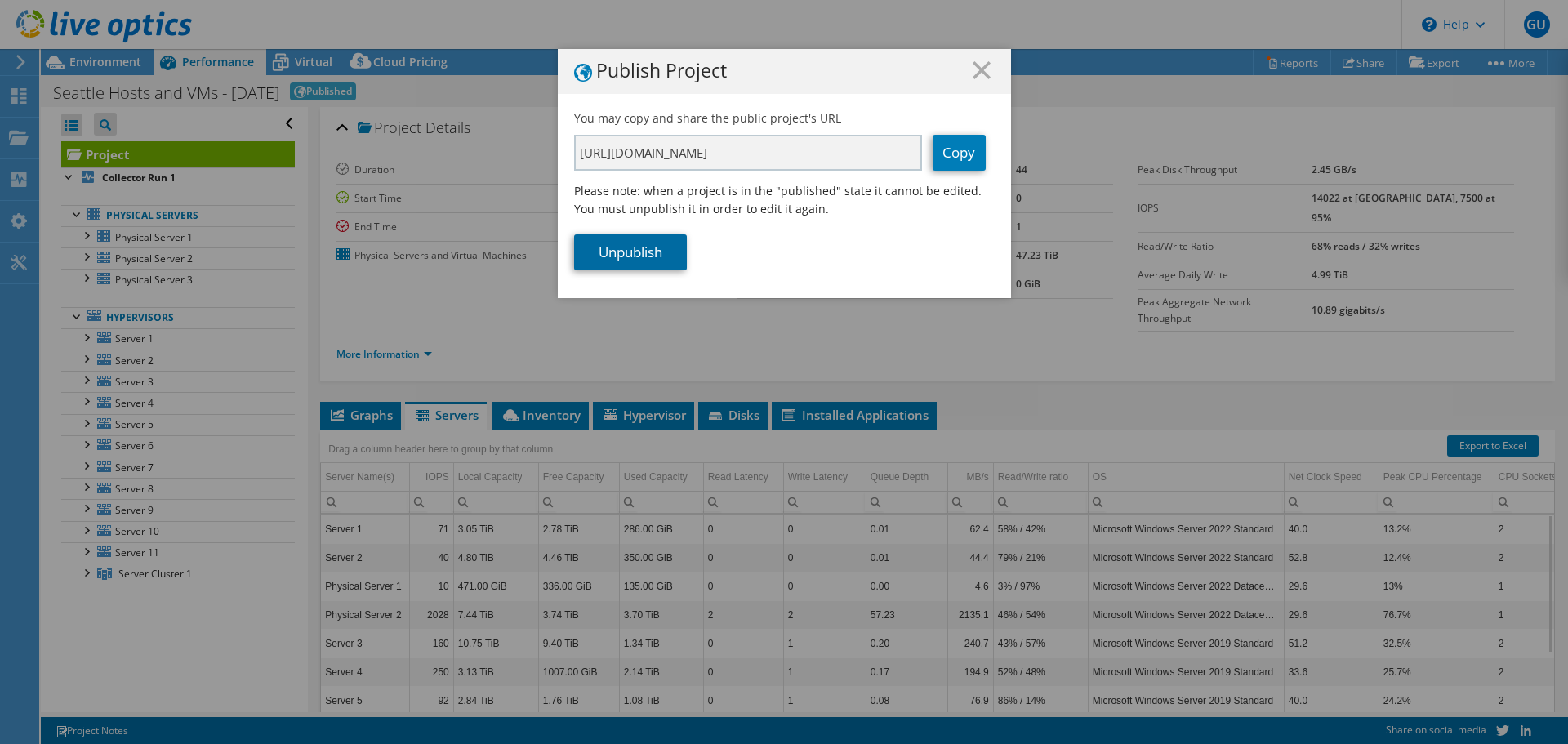
click at [604, 260] on link "Unpublish" at bounding box center [630, 253] width 113 height 36
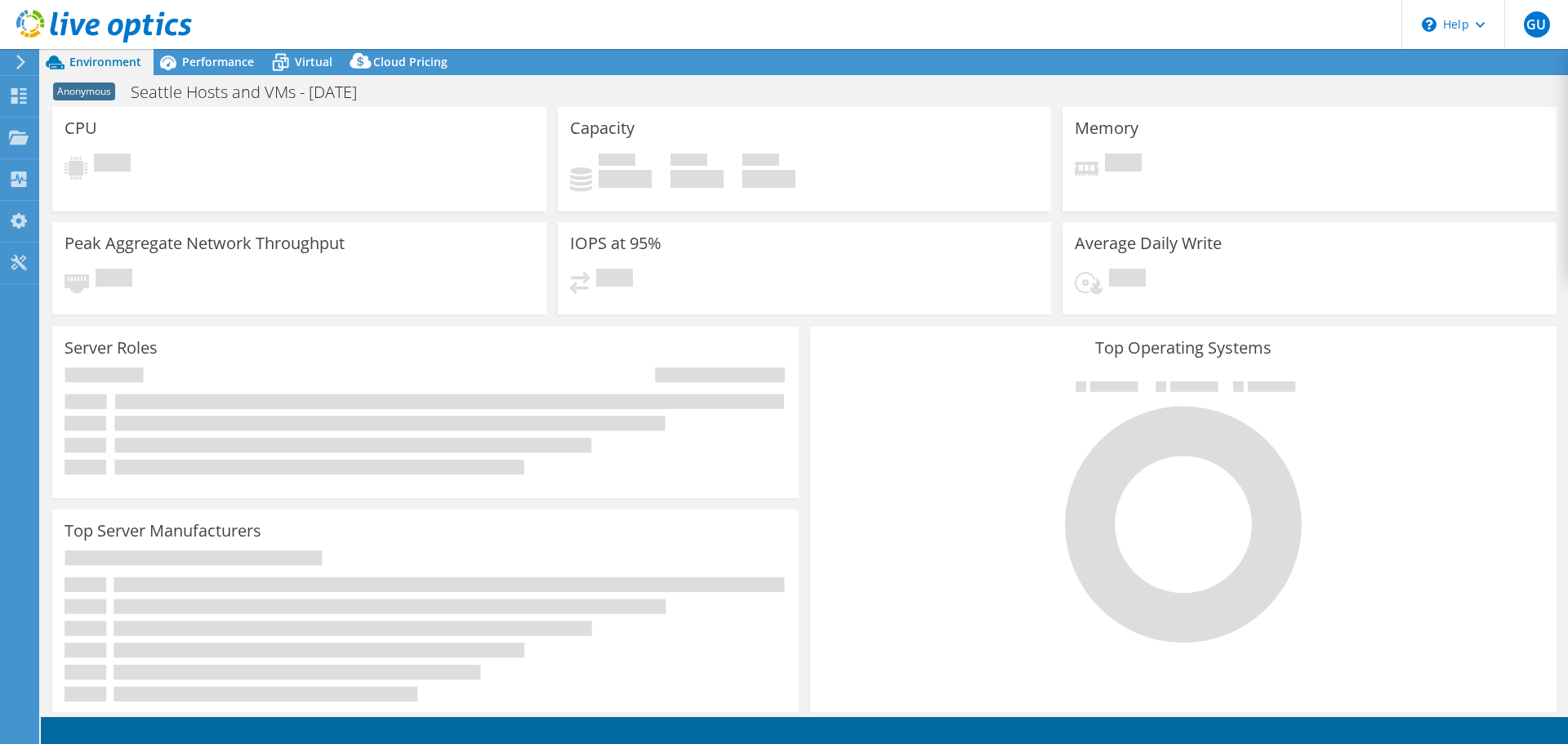
select select "USD"
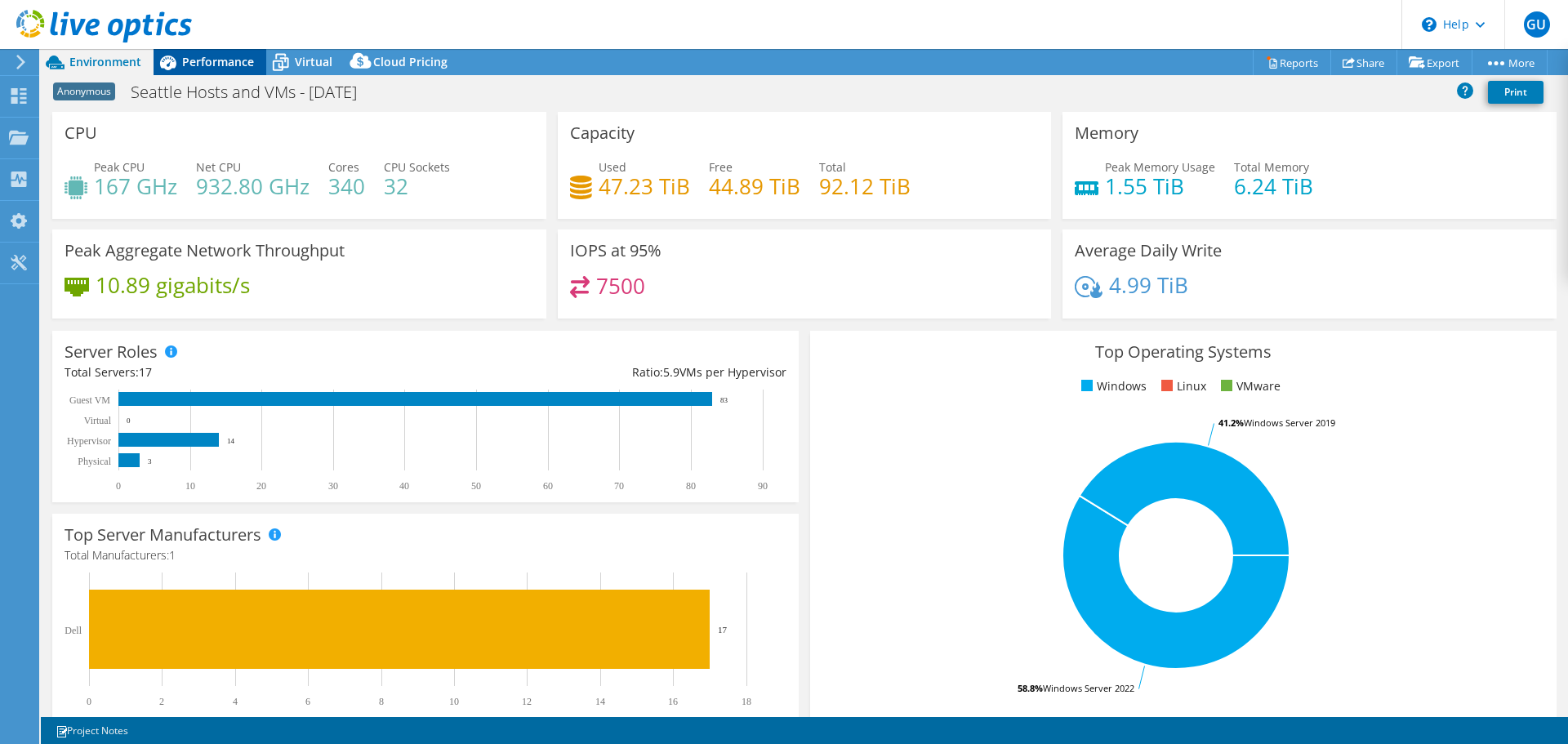
click at [226, 55] on span "Performance" at bounding box center [217, 62] width 72 height 16
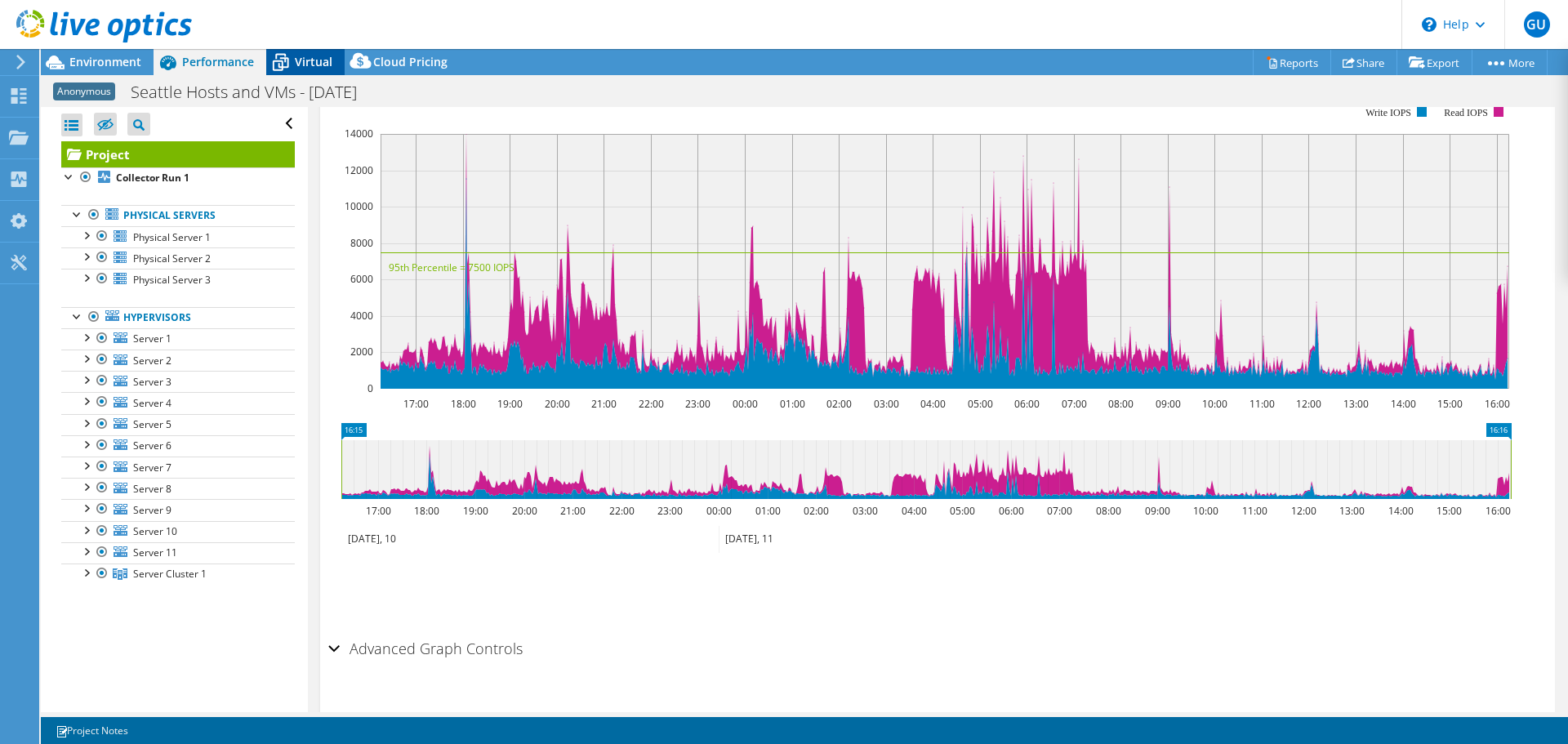
click at [285, 68] on icon at bounding box center [281, 63] width 29 height 29
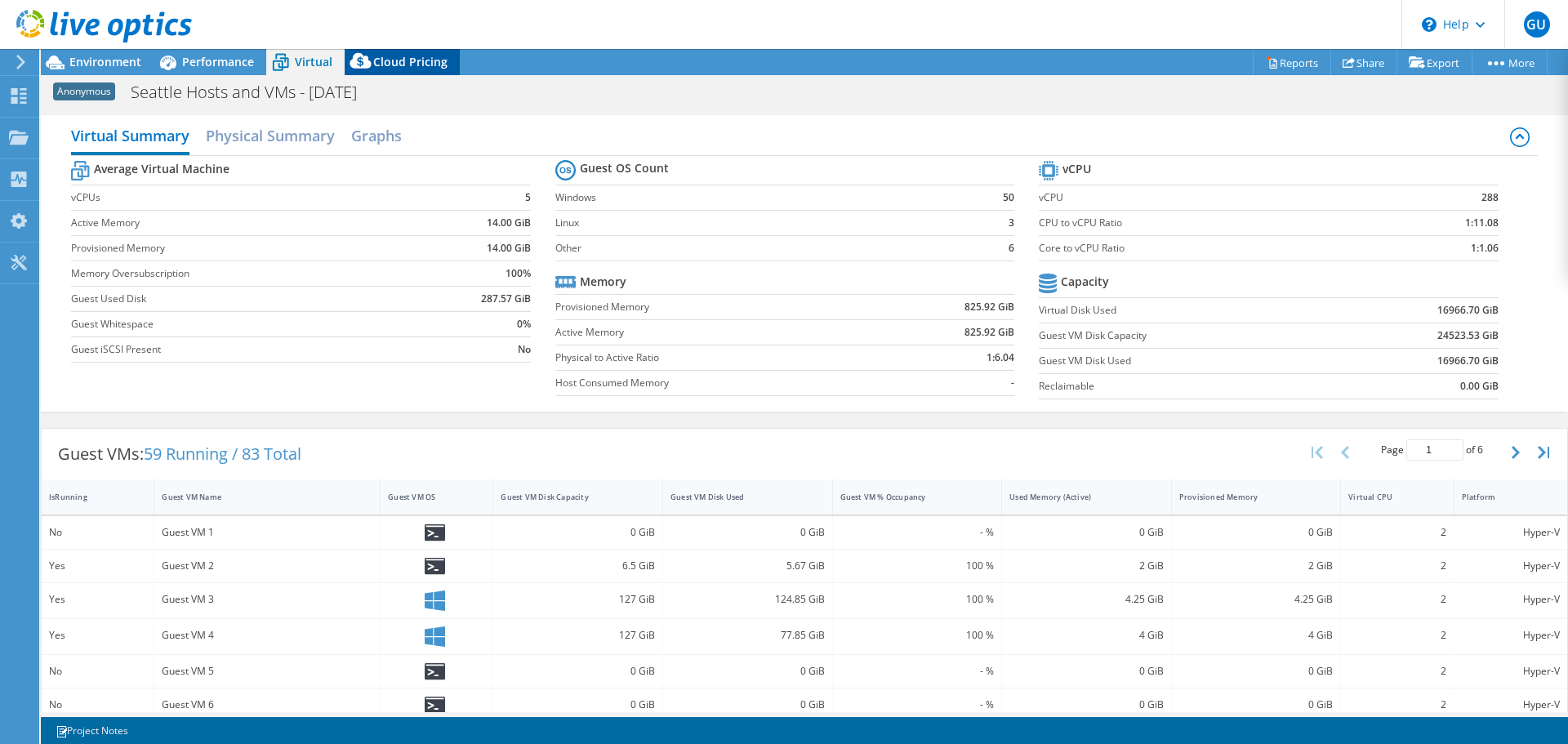
click at [375, 67] on icon at bounding box center [361, 65] width 33 height 33
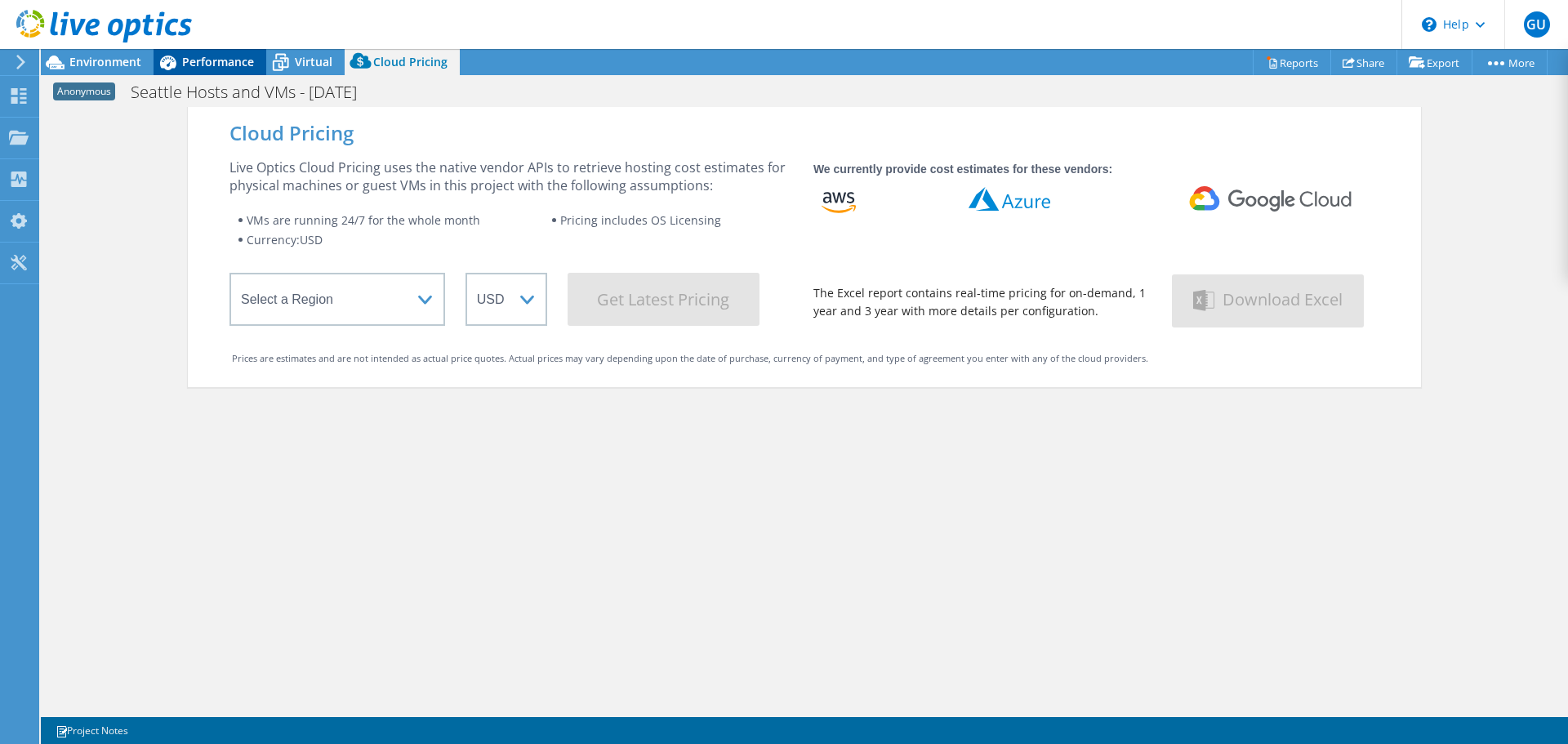
click at [175, 67] on icon at bounding box center [168, 63] width 29 height 29
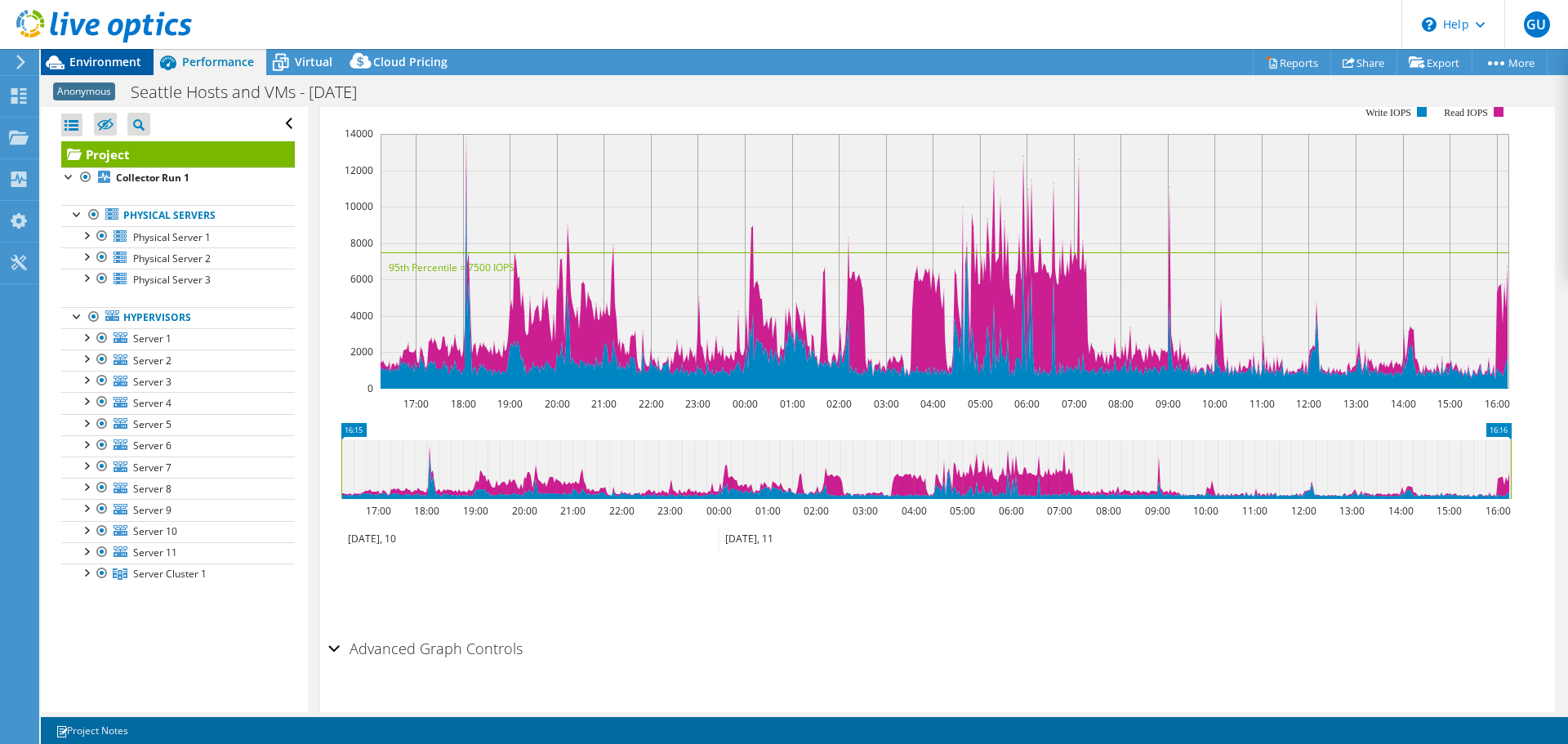
click at [100, 63] on span "Environment" at bounding box center [104, 62] width 72 height 16
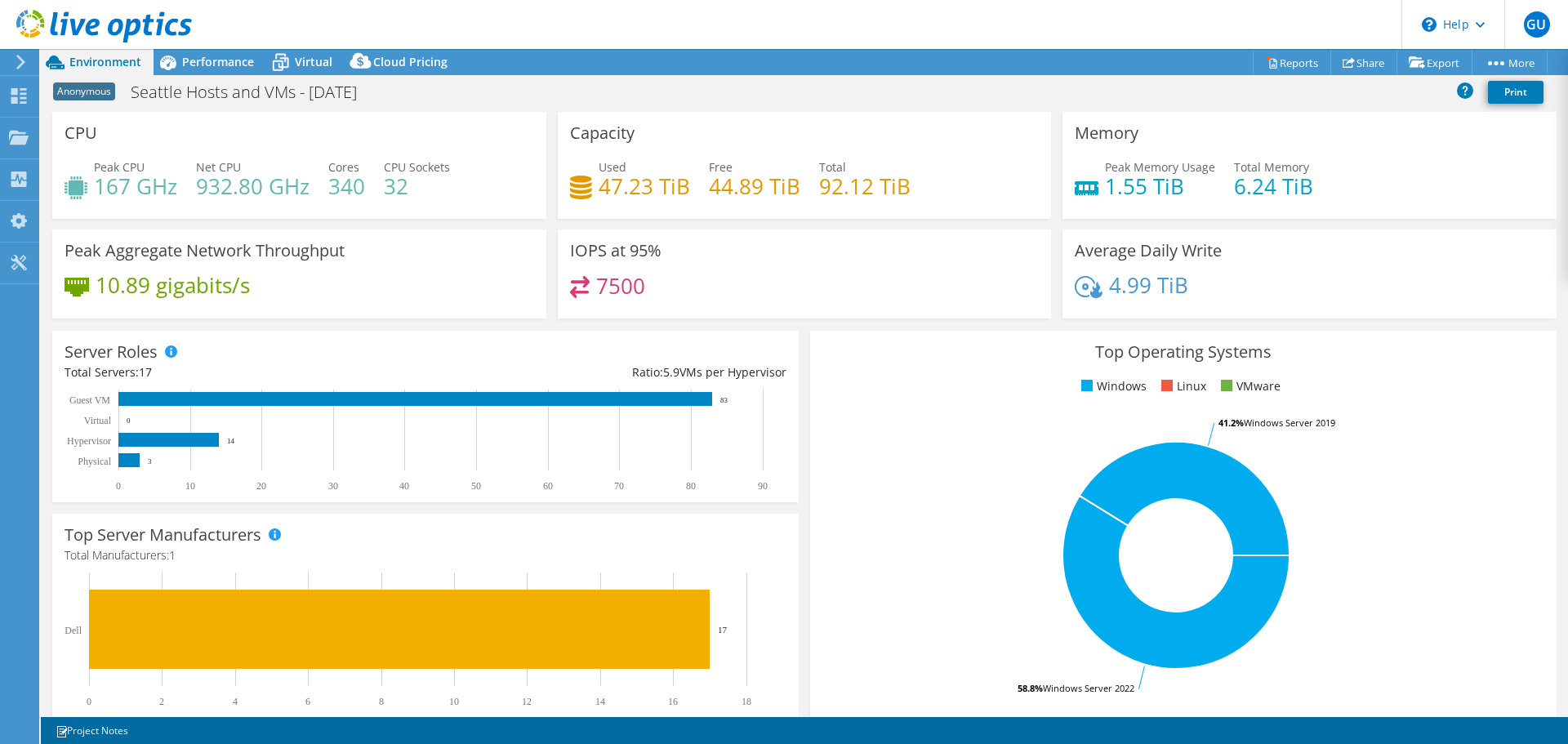
click at [160, 54] on div at bounding box center [95, 27] width 192 height 54
click at [1252, 66] on link "Reports" at bounding box center [1291, 63] width 78 height 26
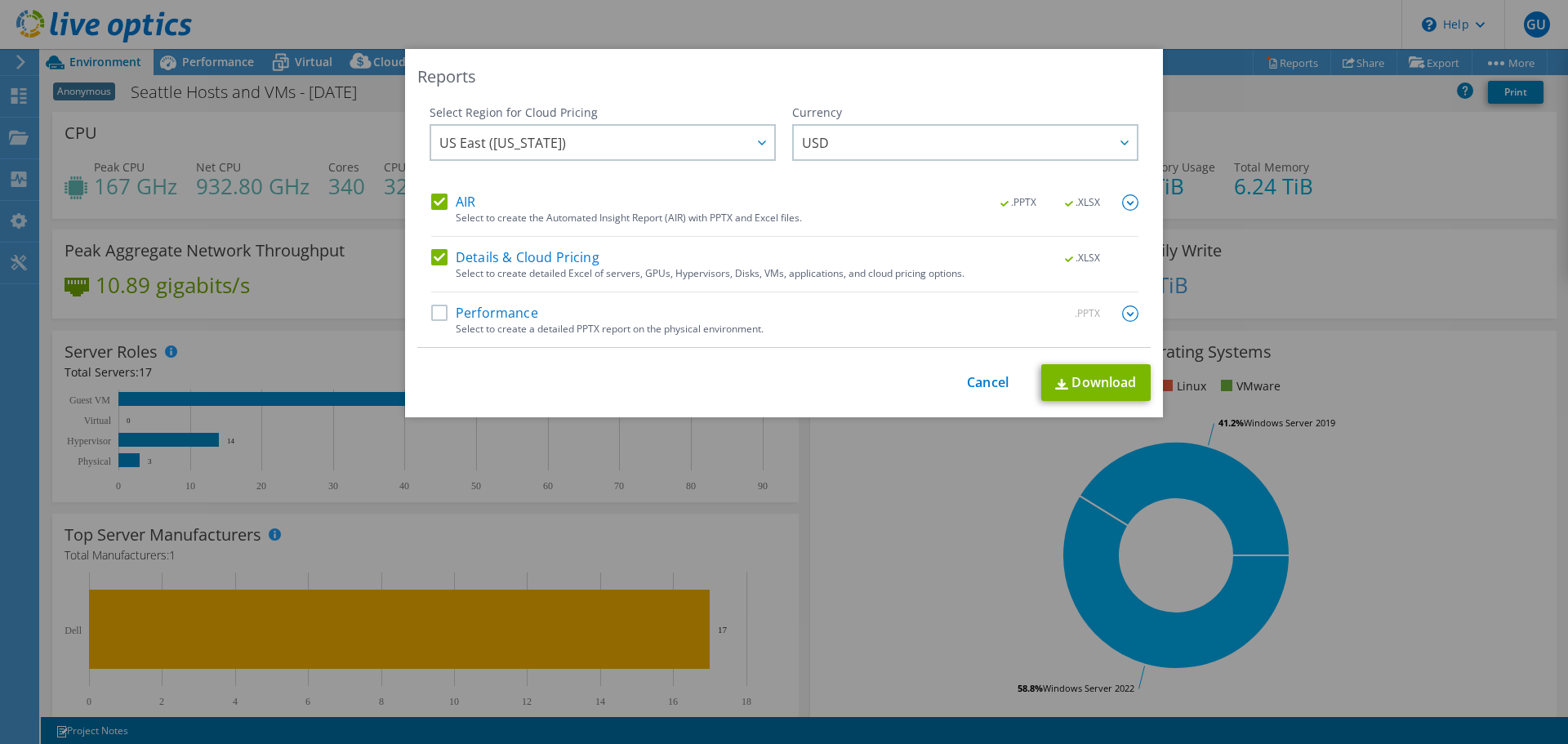
click at [1210, 74] on div "Reports Select Region for Cloud Pricing Asia Pacific (Hong Kong) Asia Pacific (…" at bounding box center [784, 372] width 1568 height 646
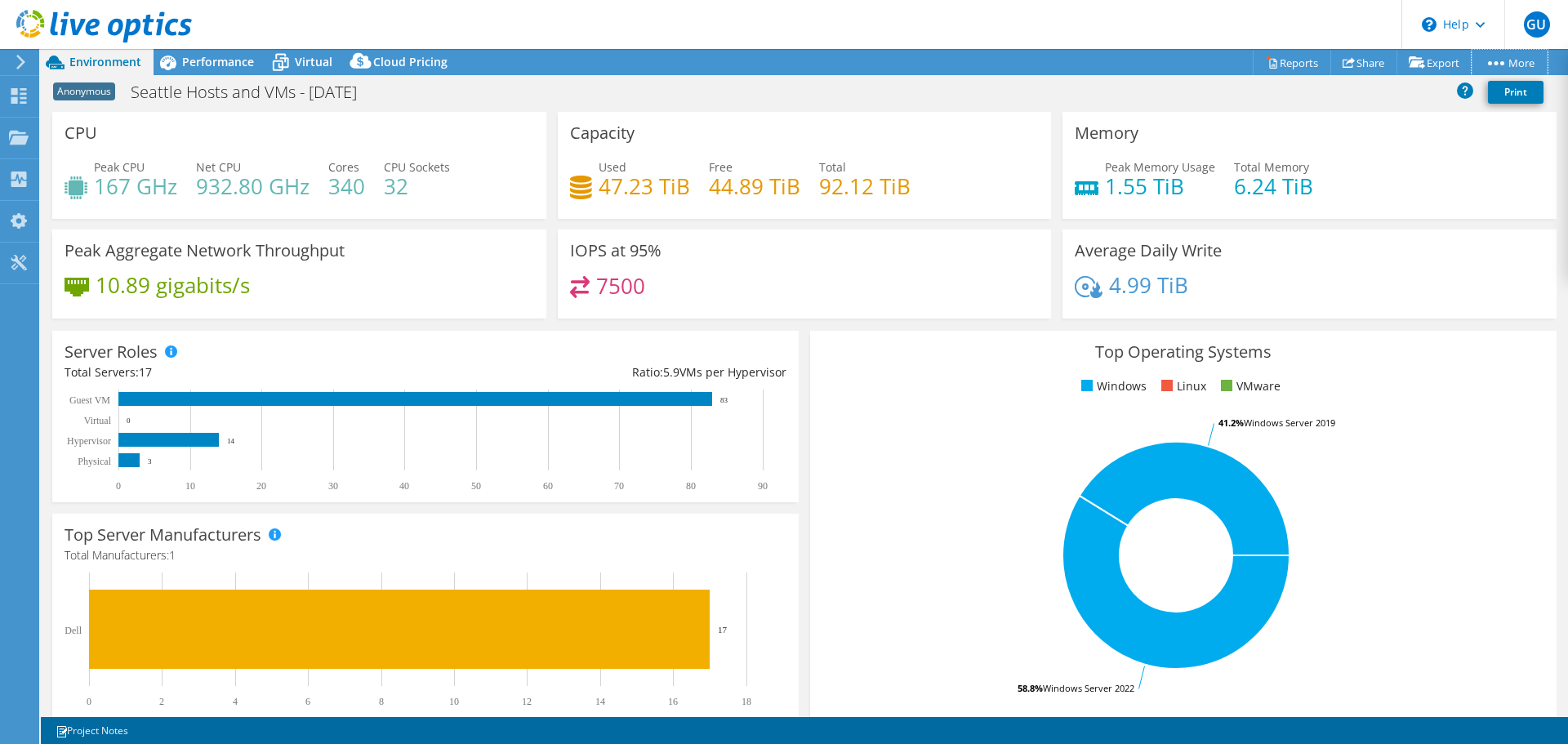
click at [1506, 65] on link "More" at bounding box center [1509, 63] width 76 height 26
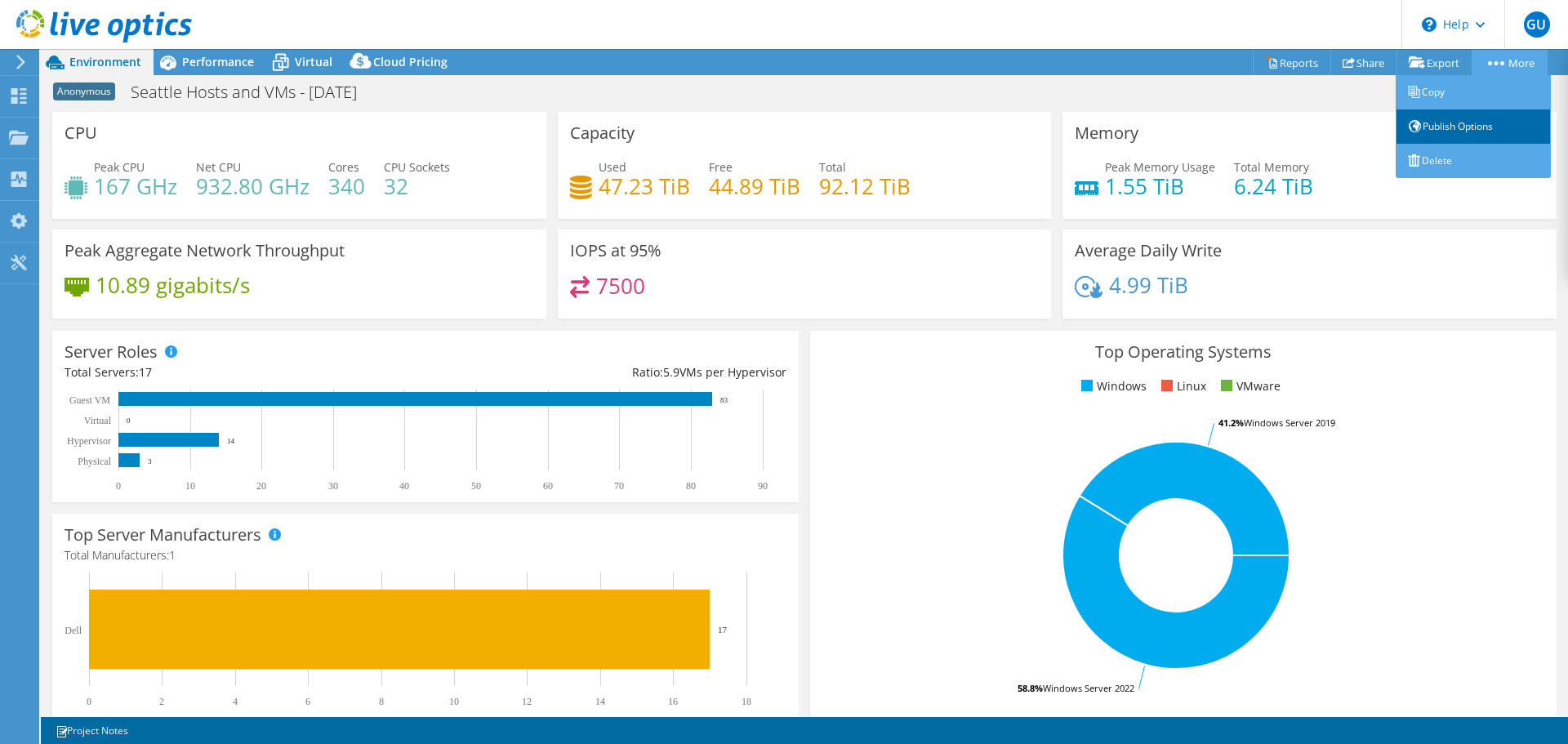
click at [1445, 111] on link "Publish Options" at bounding box center [1473, 127] width 155 height 35
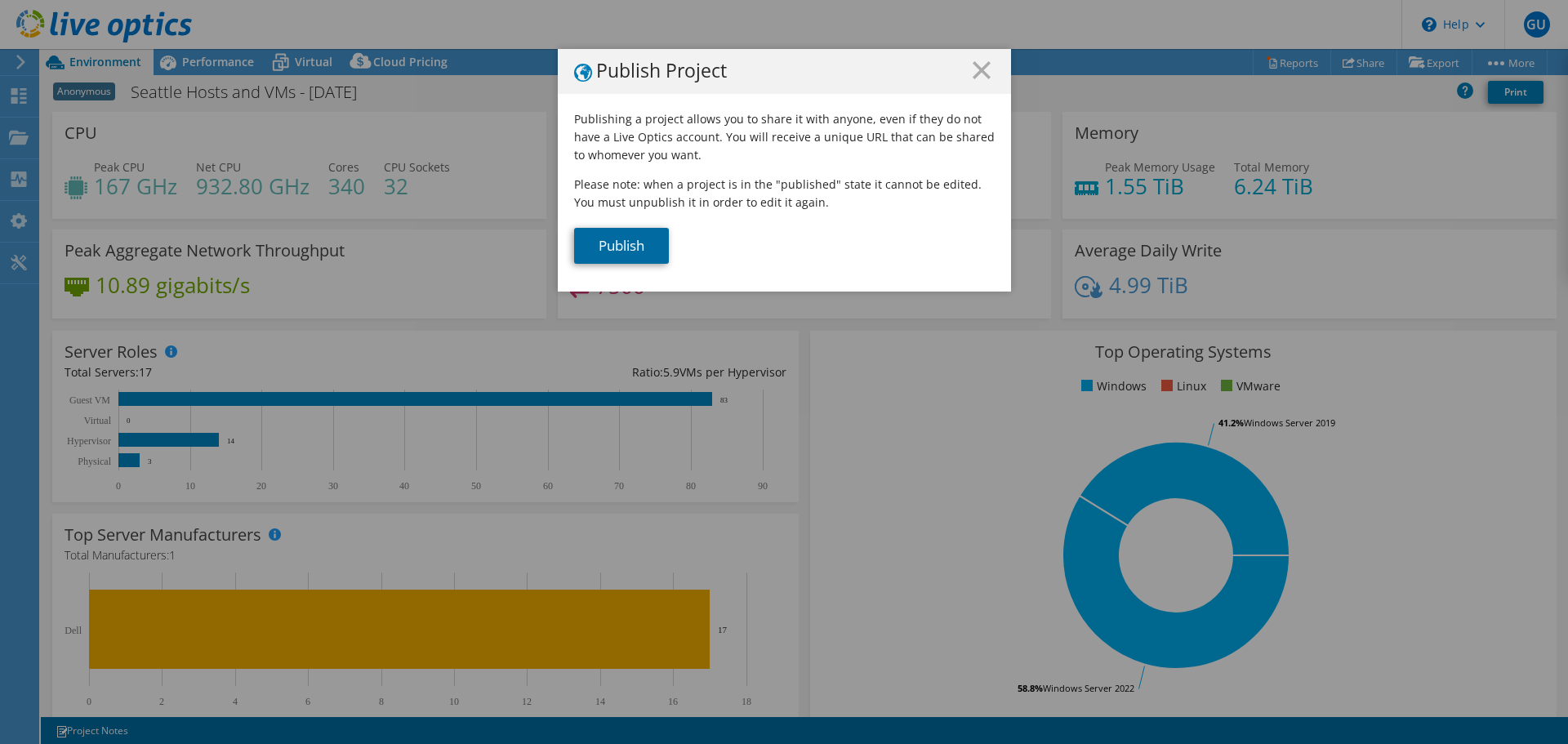
click at [627, 240] on link "Publish" at bounding box center [621, 246] width 95 height 36
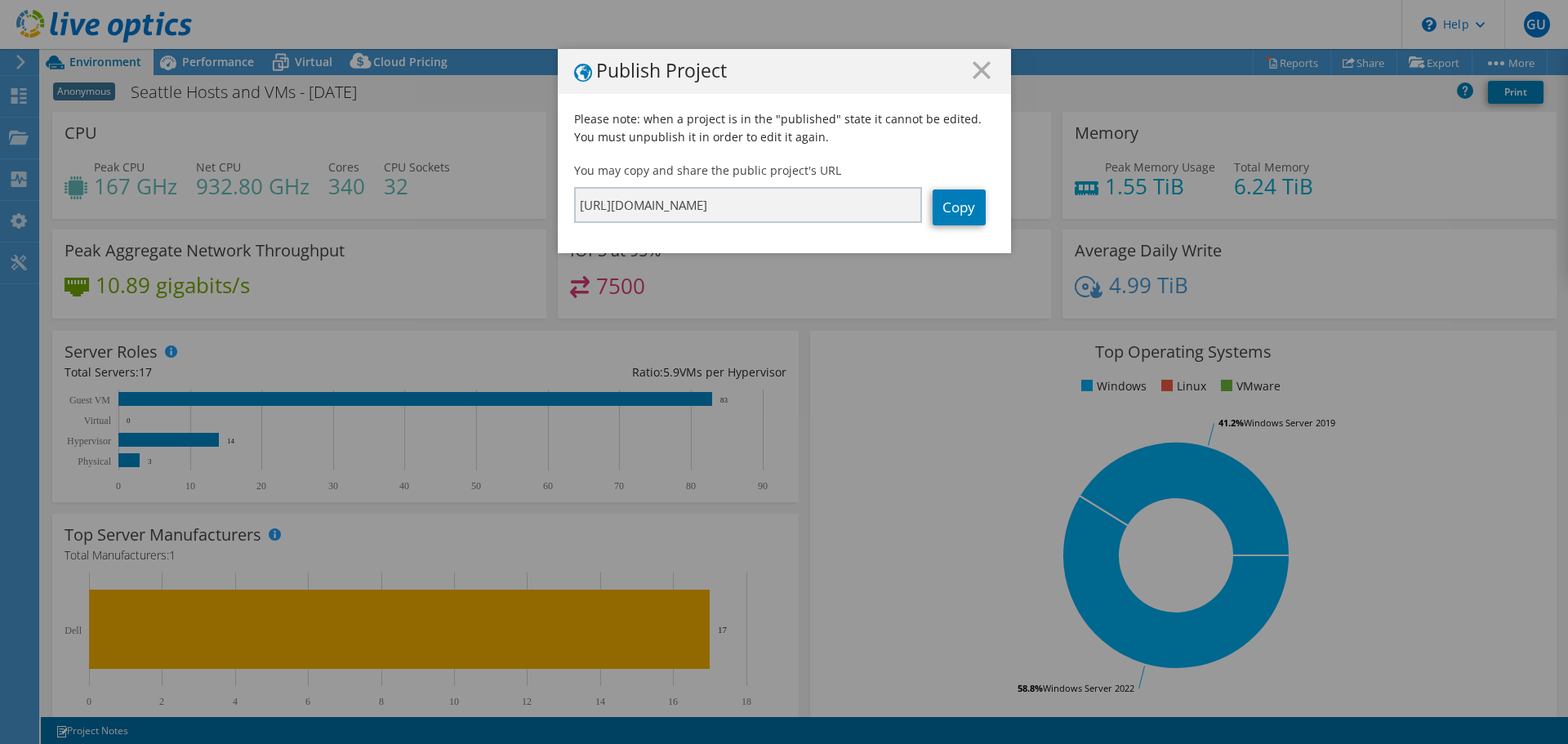
click at [950, 77] on h1 "Publish Project" at bounding box center [784, 71] width 420 height 21
click at [958, 76] on h1 "Publish Project" at bounding box center [784, 71] width 420 height 21
click at [973, 70] on line at bounding box center [981, 70] width 16 height 16
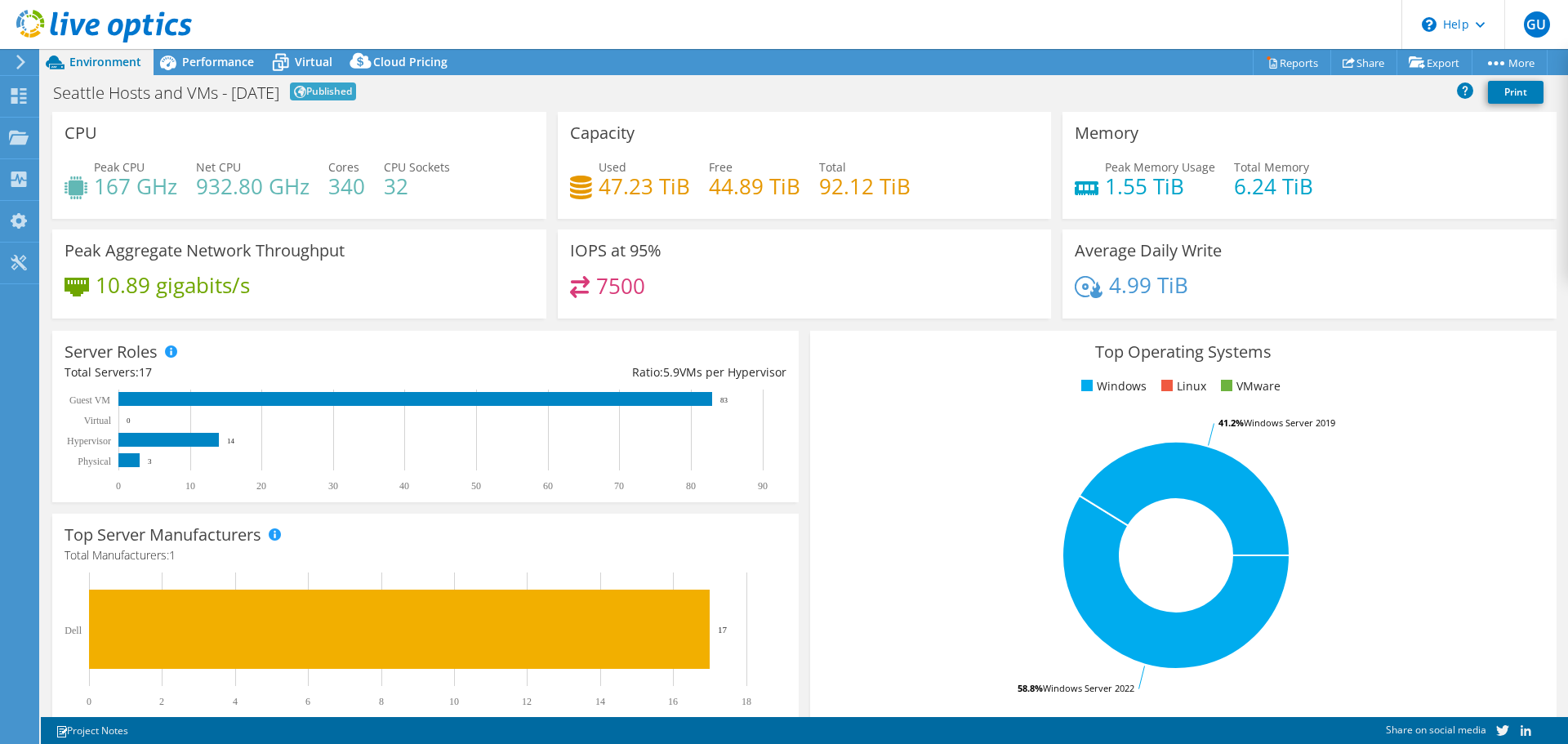
drag, startPoint x: 155, startPoint y: 1, endPoint x: 153, endPoint y: 17, distance: 16.1
click at [155, 7] on div at bounding box center [95, 27] width 192 height 54
click at [151, 30] on icon at bounding box center [104, 26] width 175 height 34
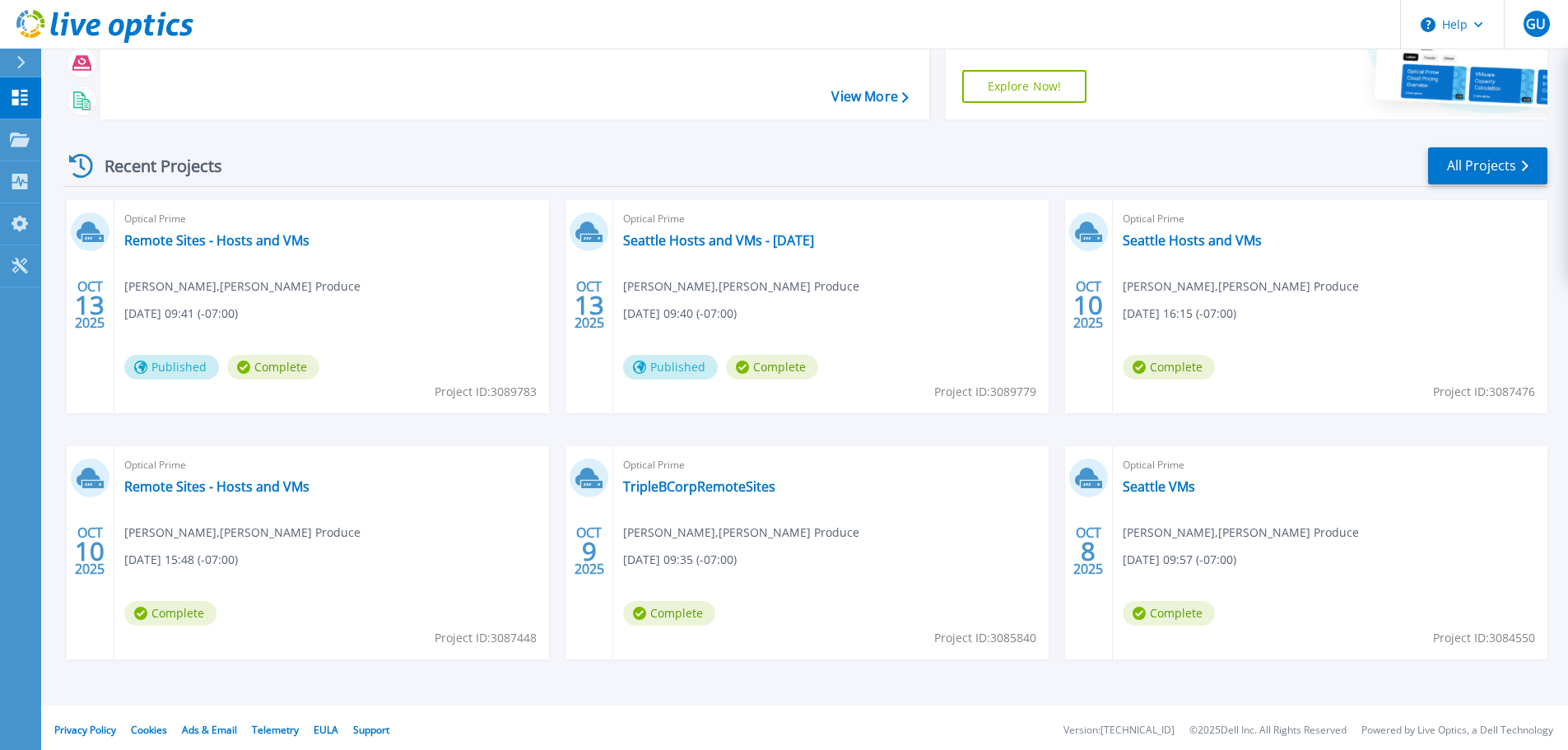
scroll to position [163, 0]
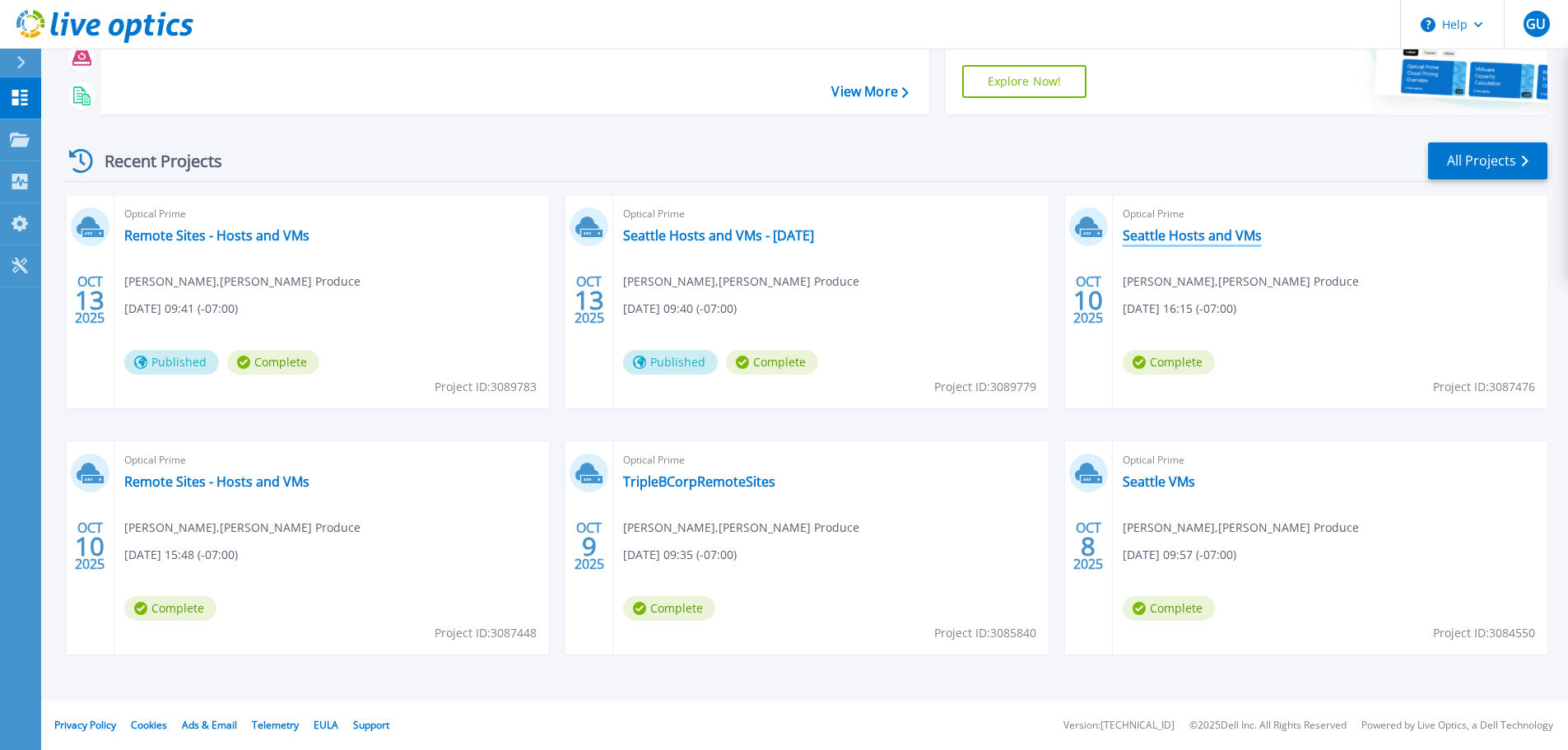
click at [1234, 237] on link "Seattle Hosts and VMs" at bounding box center [1192, 236] width 139 height 17
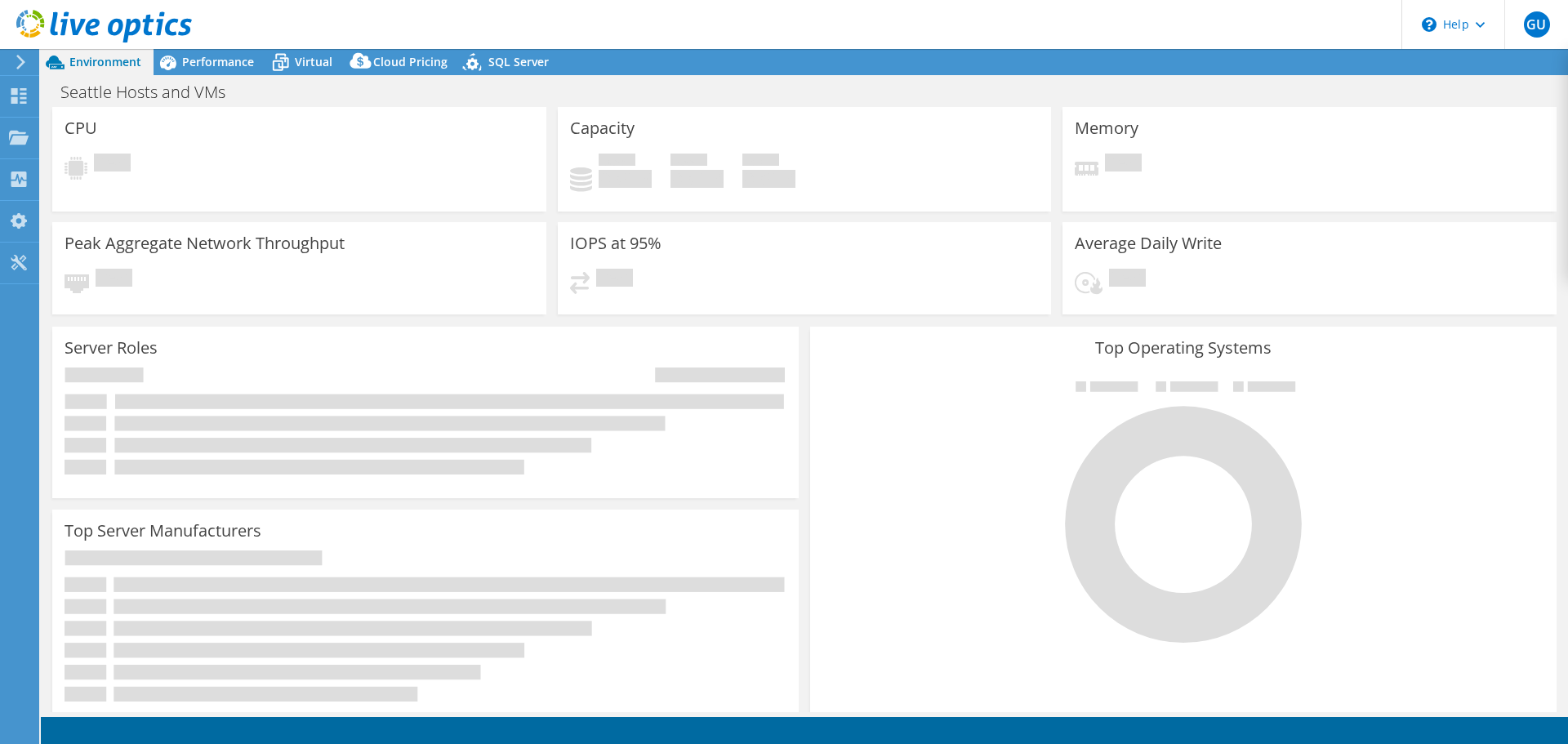
select select "USD"
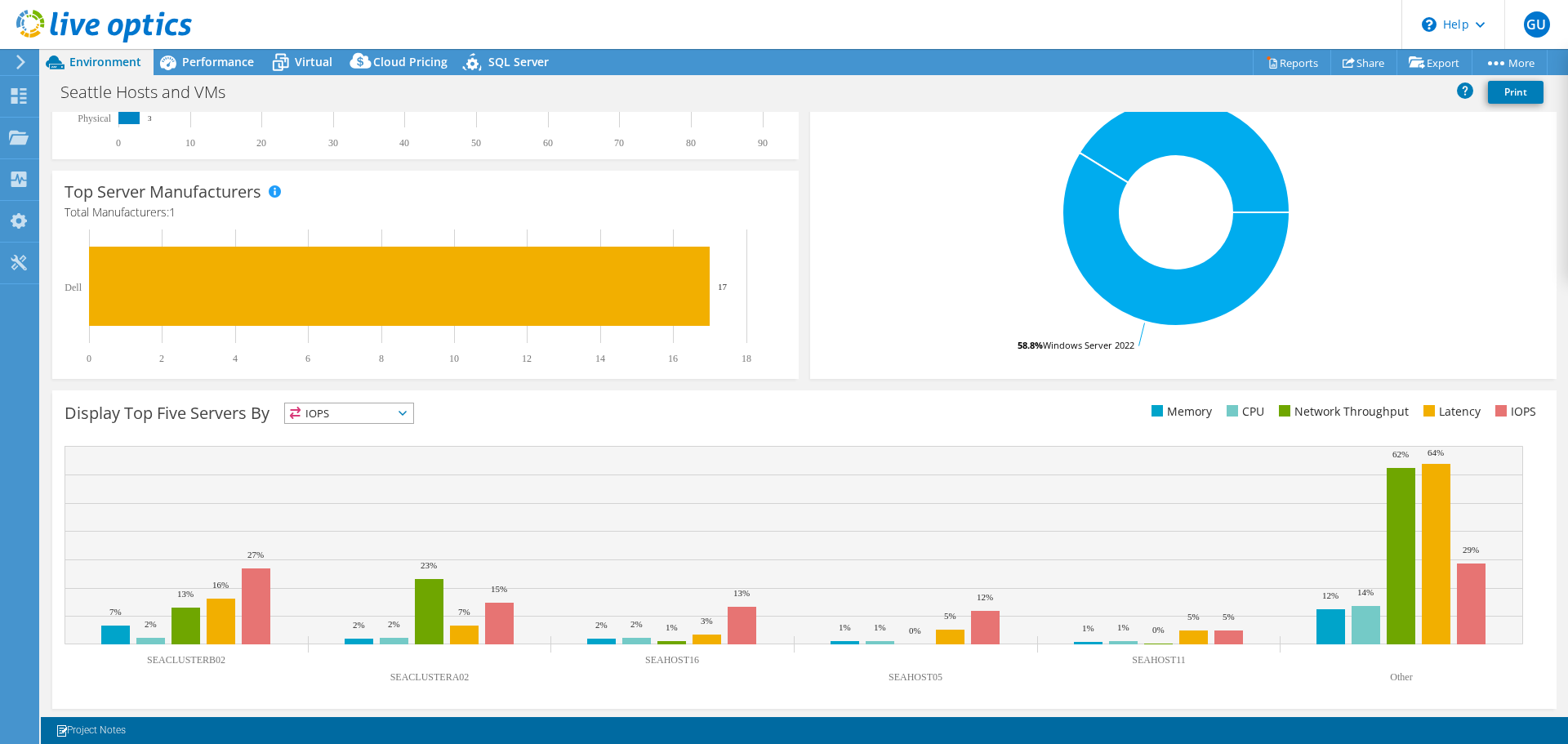
scroll to position [346, 0]
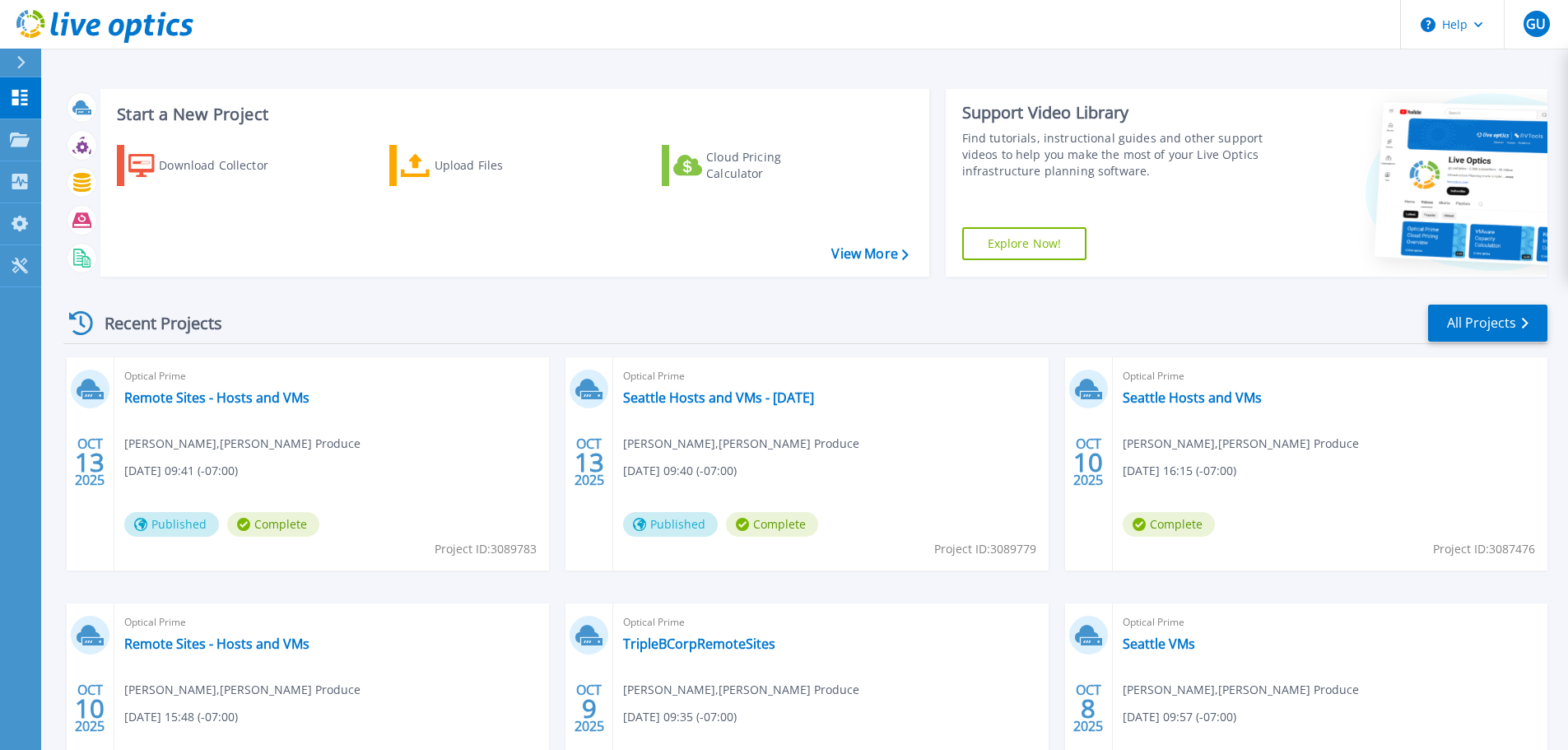
scroll to position [163, 0]
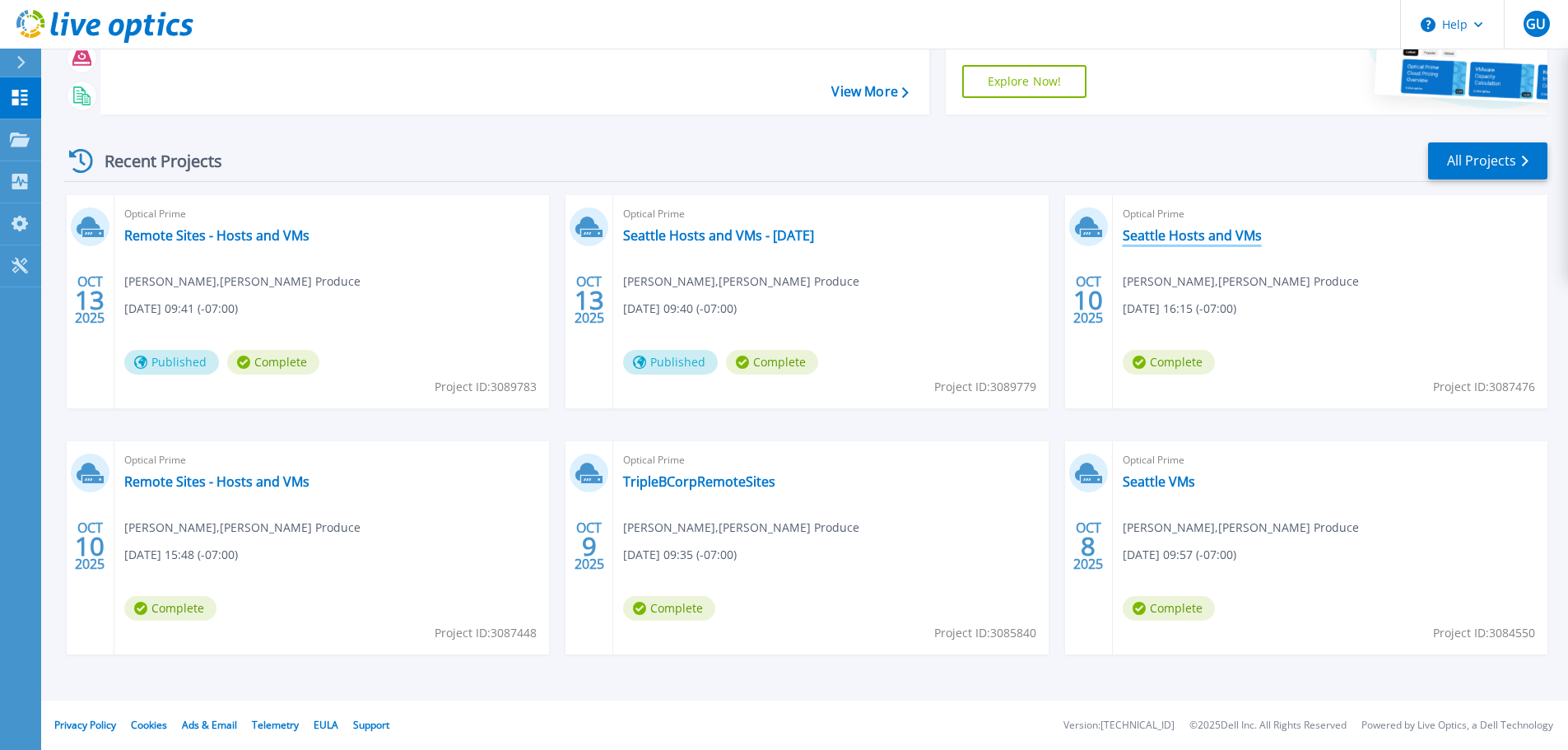
click at [1231, 228] on link "Seattle Hosts and VMs" at bounding box center [1192, 236] width 139 height 17
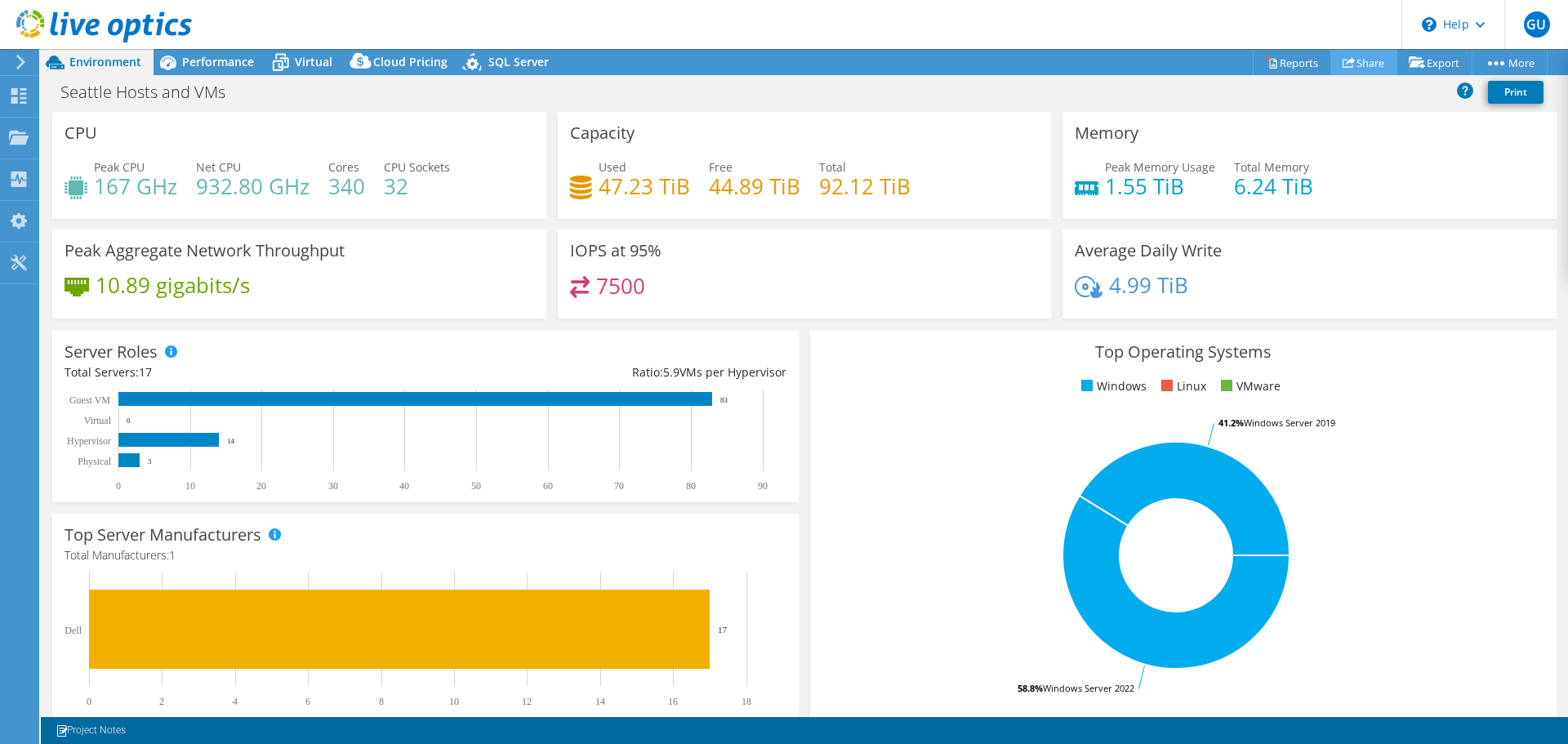
click at [1374, 64] on link "Share" at bounding box center [1363, 63] width 67 height 26
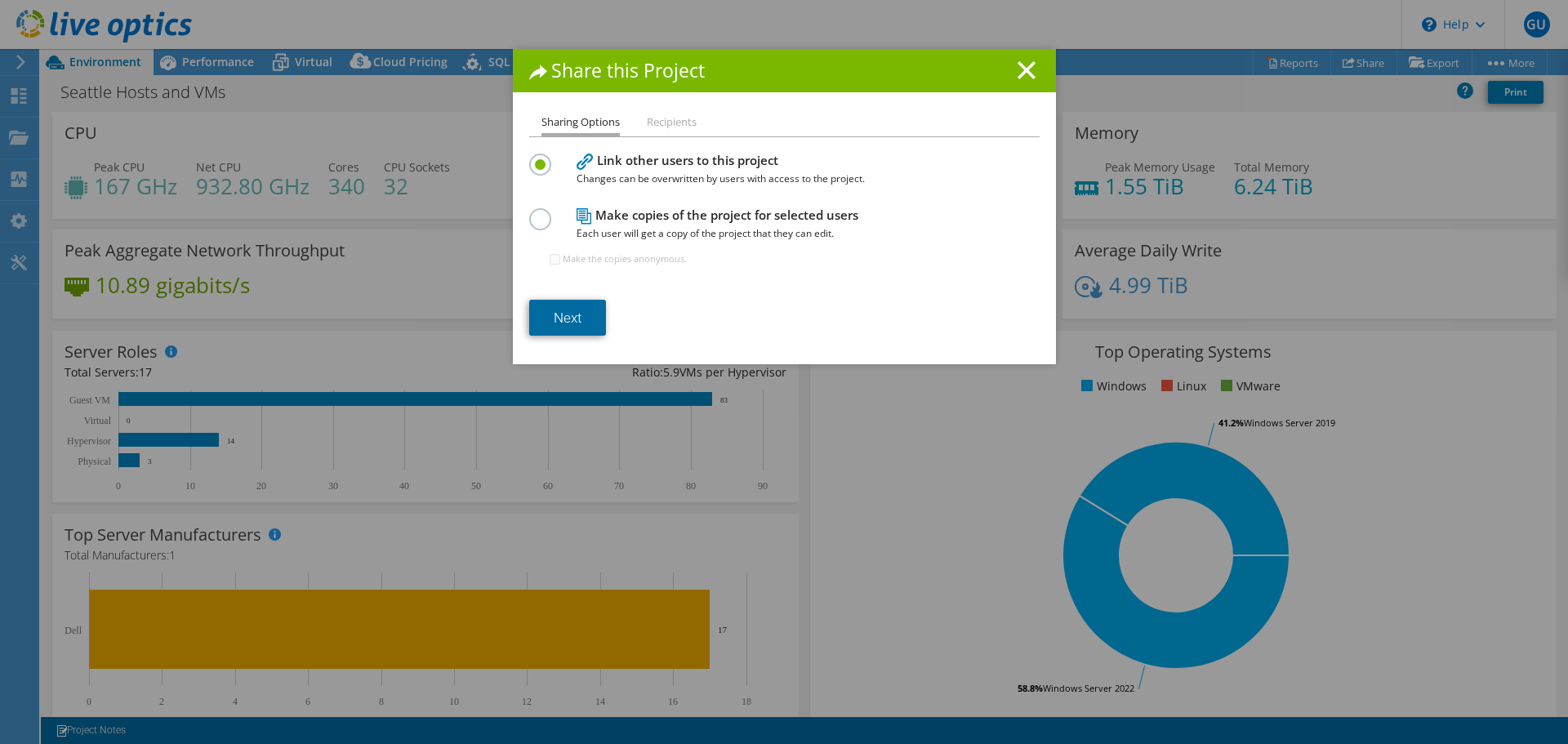
click at [544, 316] on link "Next" at bounding box center [567, 318] width 77 height 36
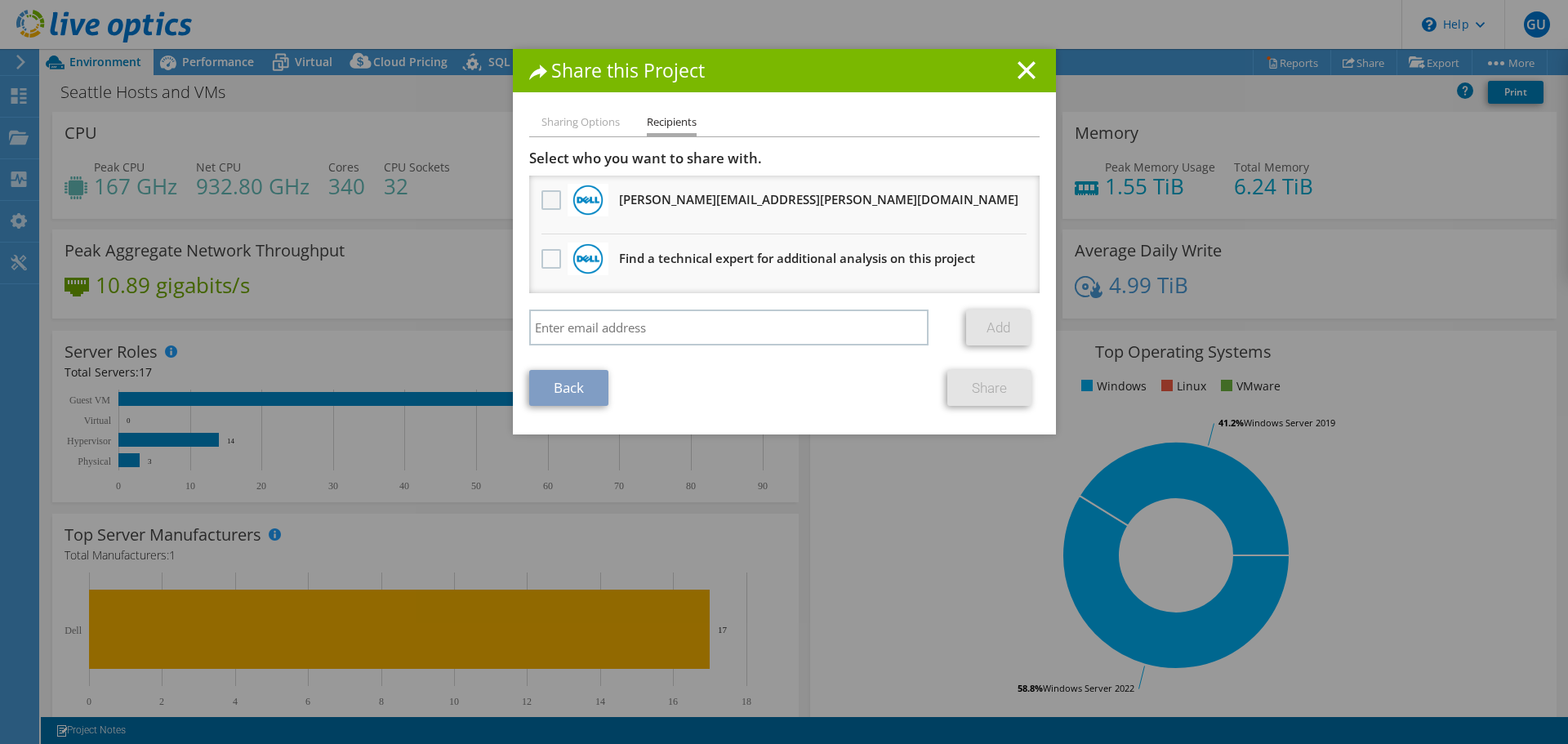
click at [543, 200] on label at bounding box center [553, 200] width 24 height 20
click at [0, 0] on input "checkbox" at bounding box center [0, 0] width 0 height 0
click at [576, 127] on li "Sharing Options" at bounding box center [580, 123] width 78 height 21
click at [982, 382] on link "Share" at bounding box center [989, 388] width 84 height 36
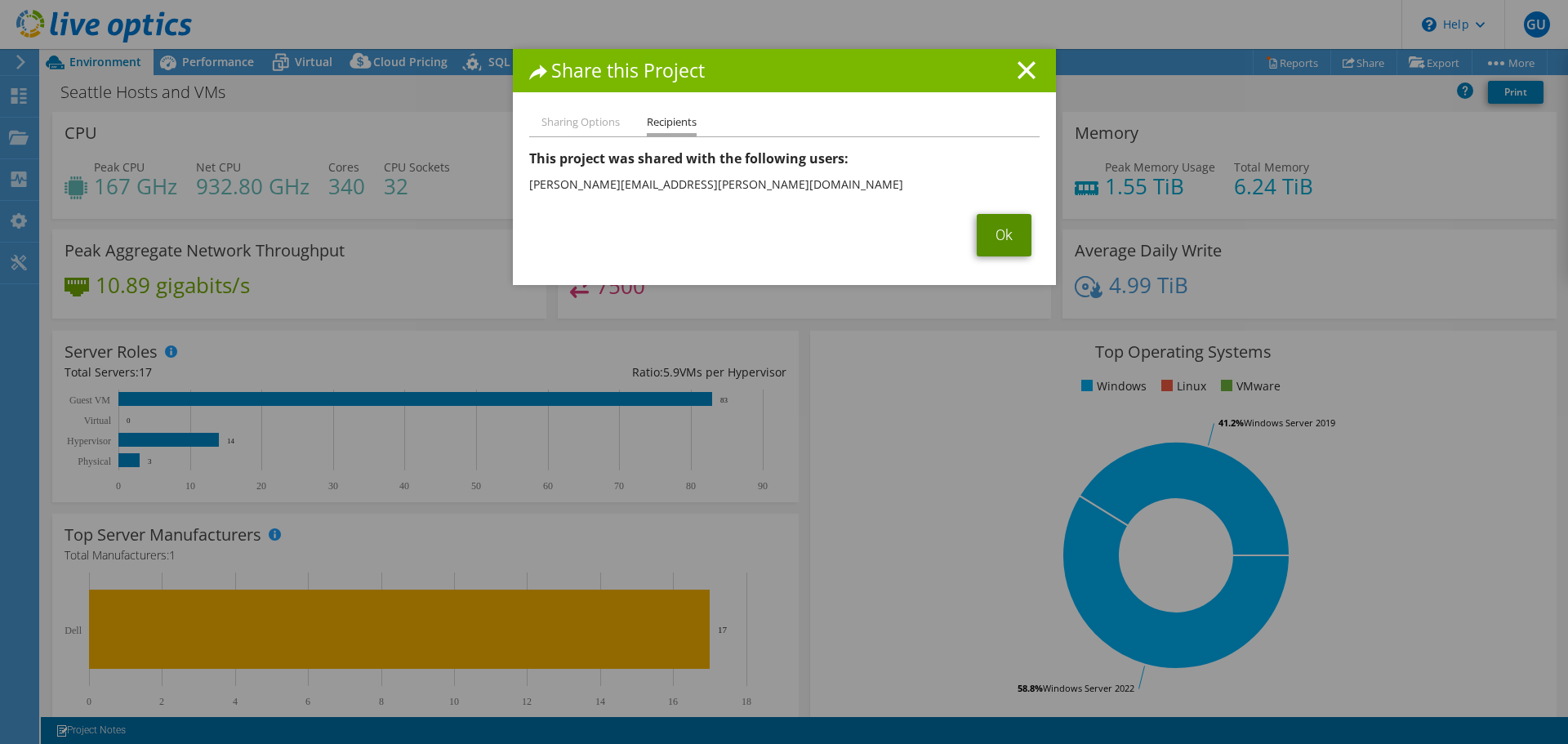
click at [1000, 239] on link "Ok" at bounding box center [1004, 235] width 54 height 43
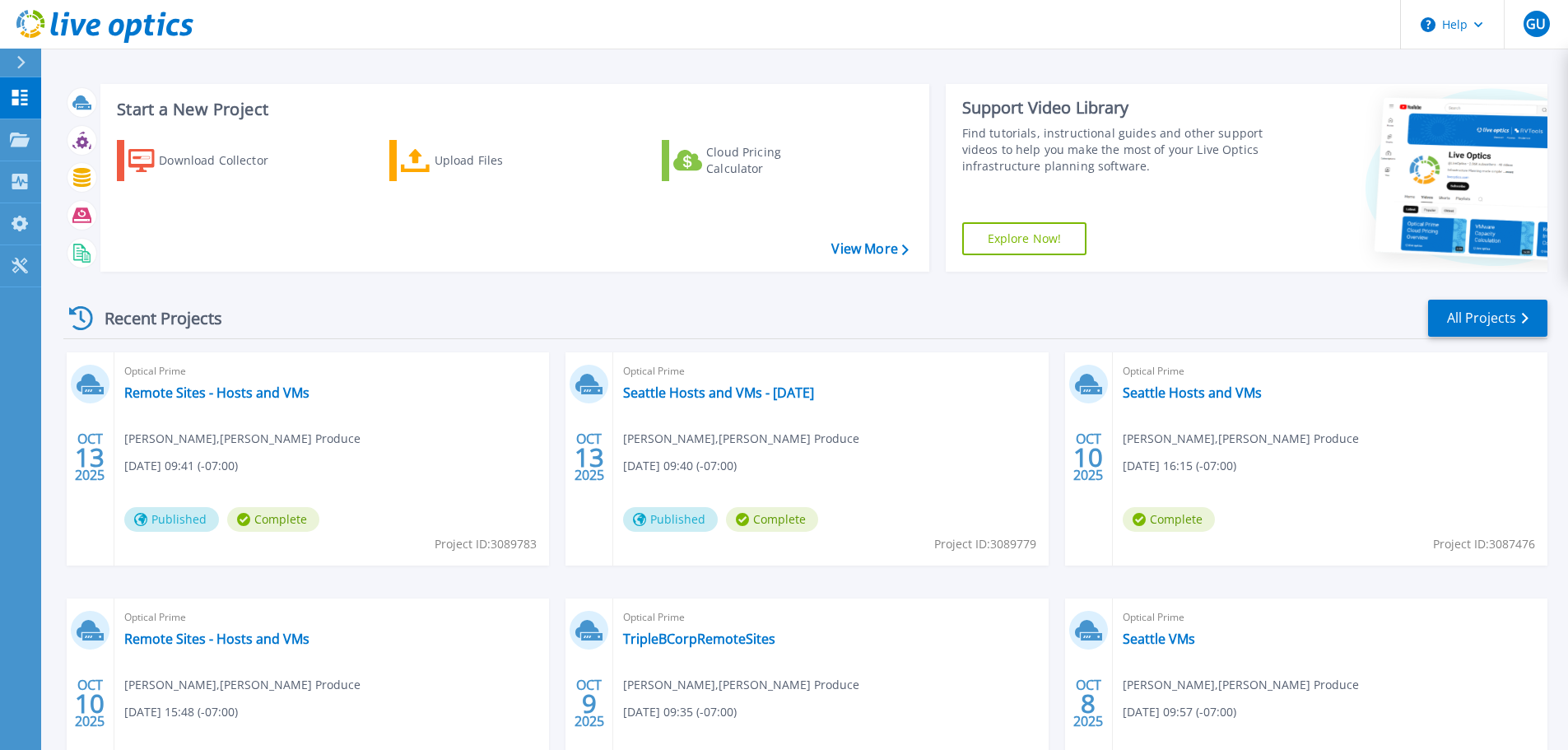
scroll to position [163, 0]
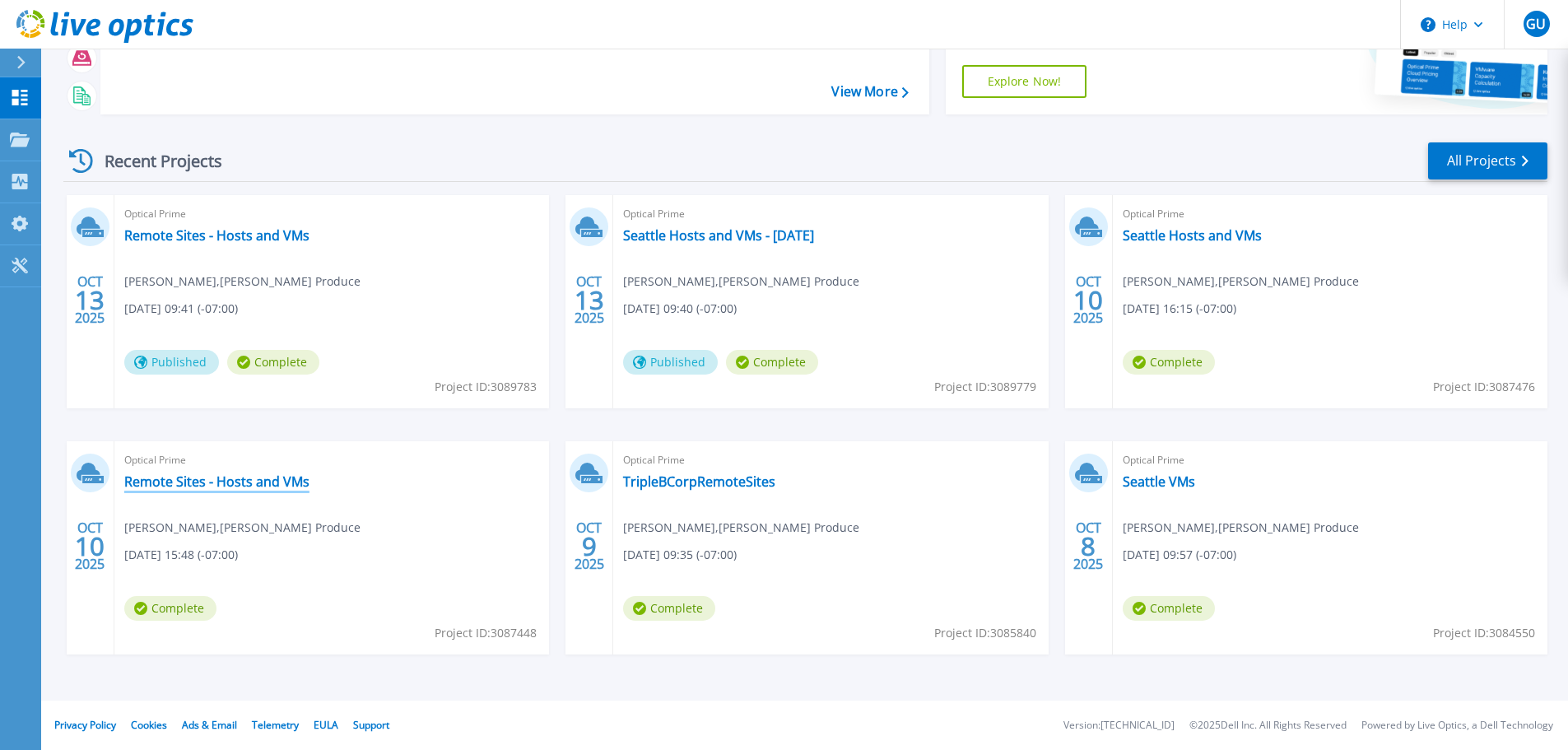
click at [254, 485] on link "Remote Sites - Hosts and VMs" at bounding box center [216, 482] width 185 height 17
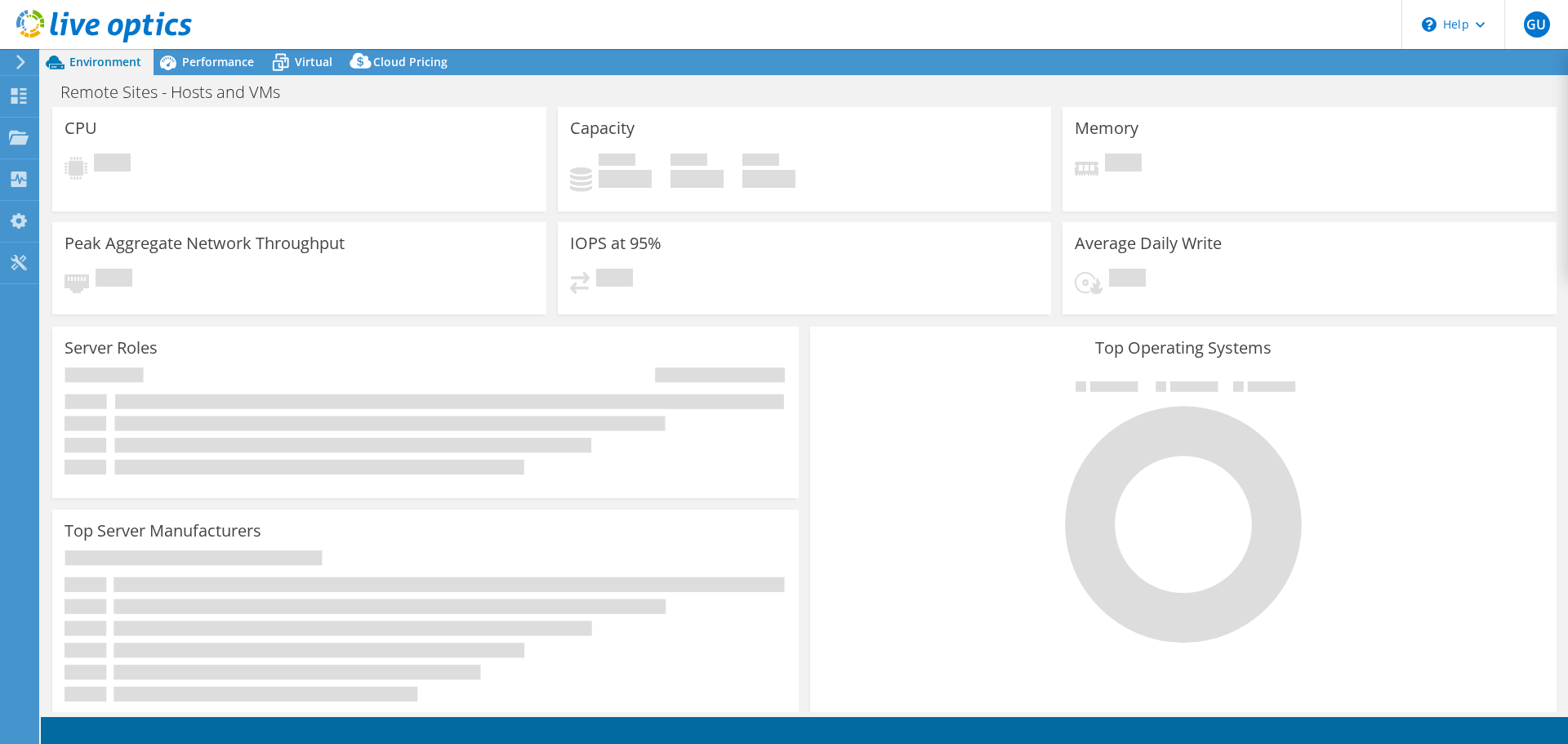
select select "USD"
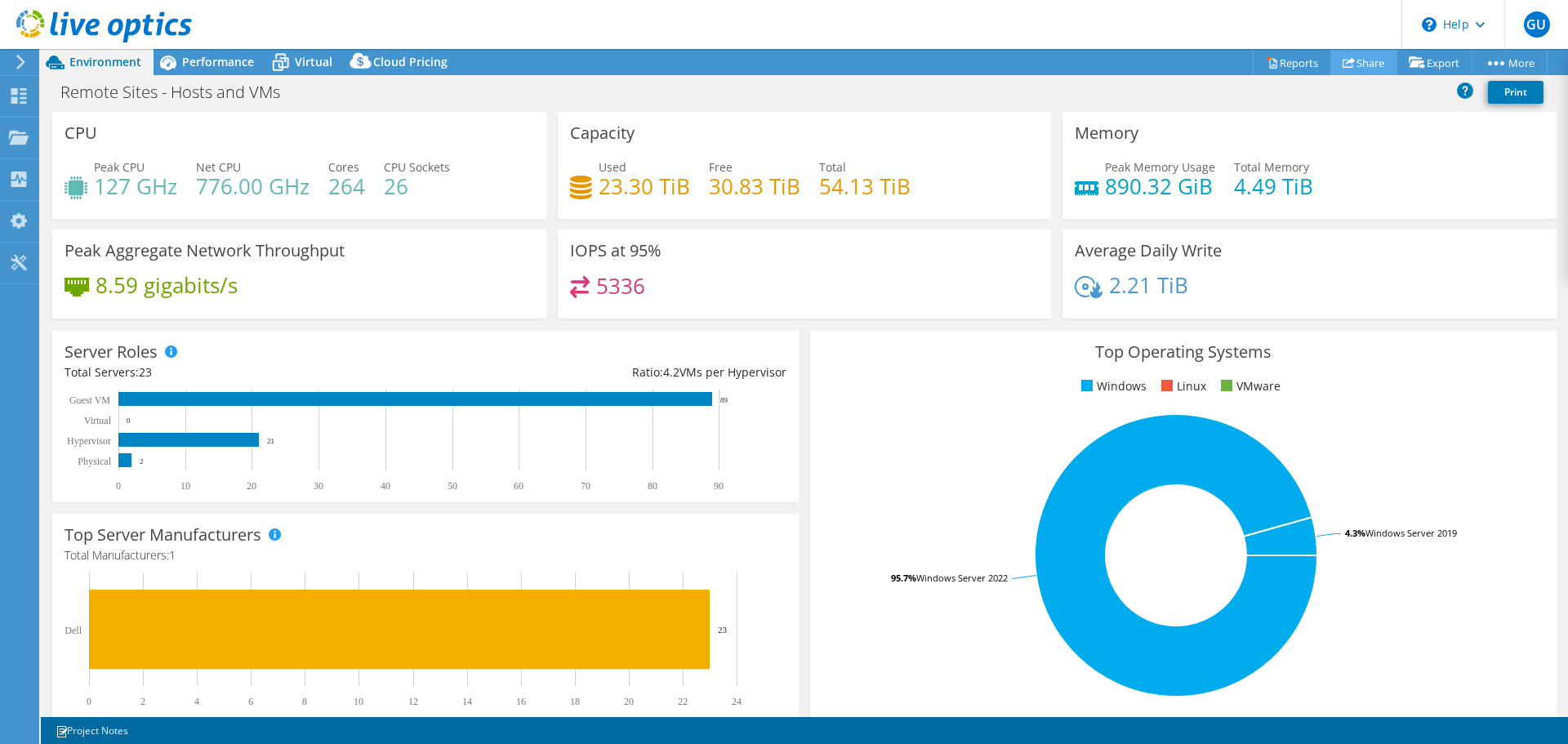
click at [1352, 67] on link "Share" at bounding box center [1363, 63] width 67 height 26
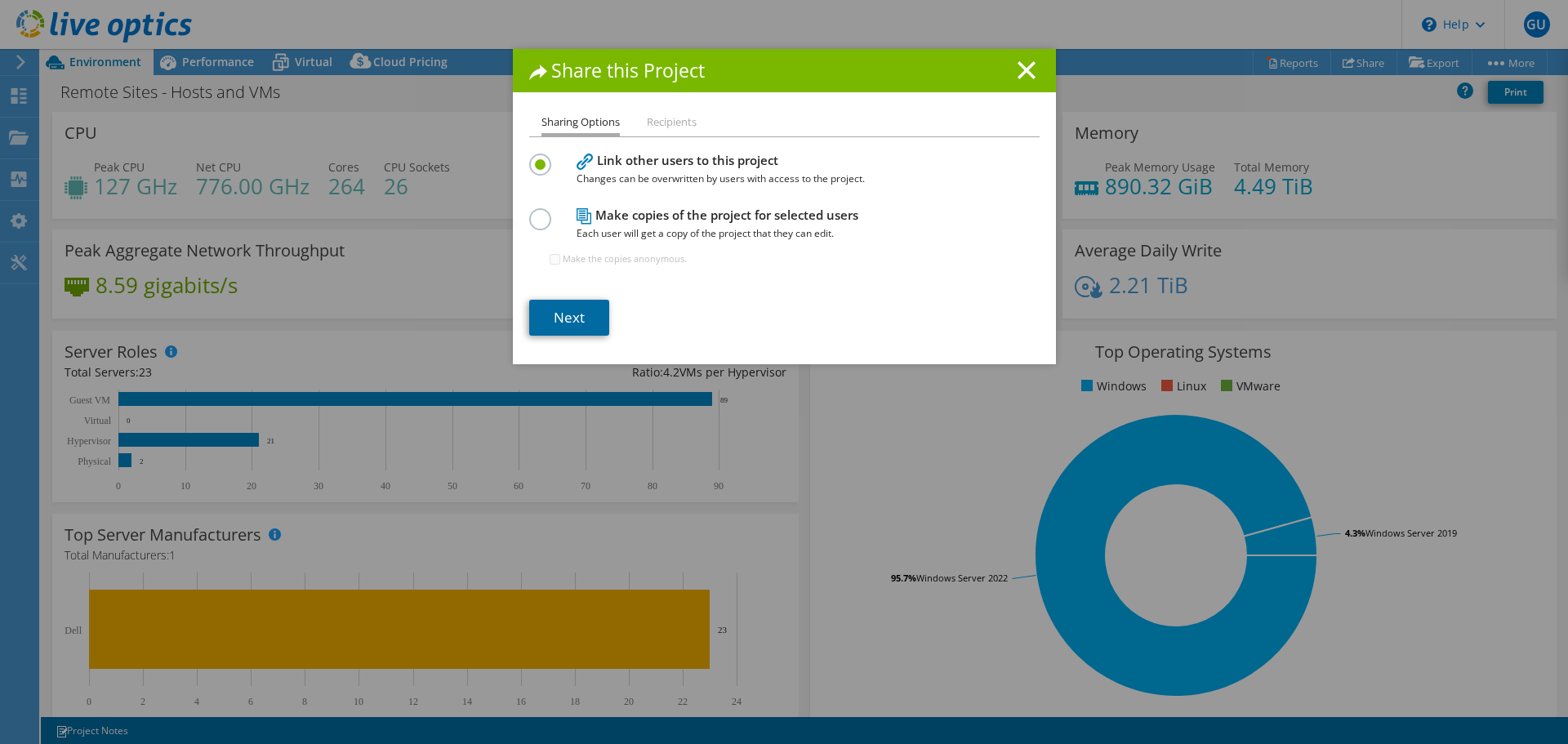
click at [571, 317] on link "Next" at bounding box center [568, 318] width 80 height 36
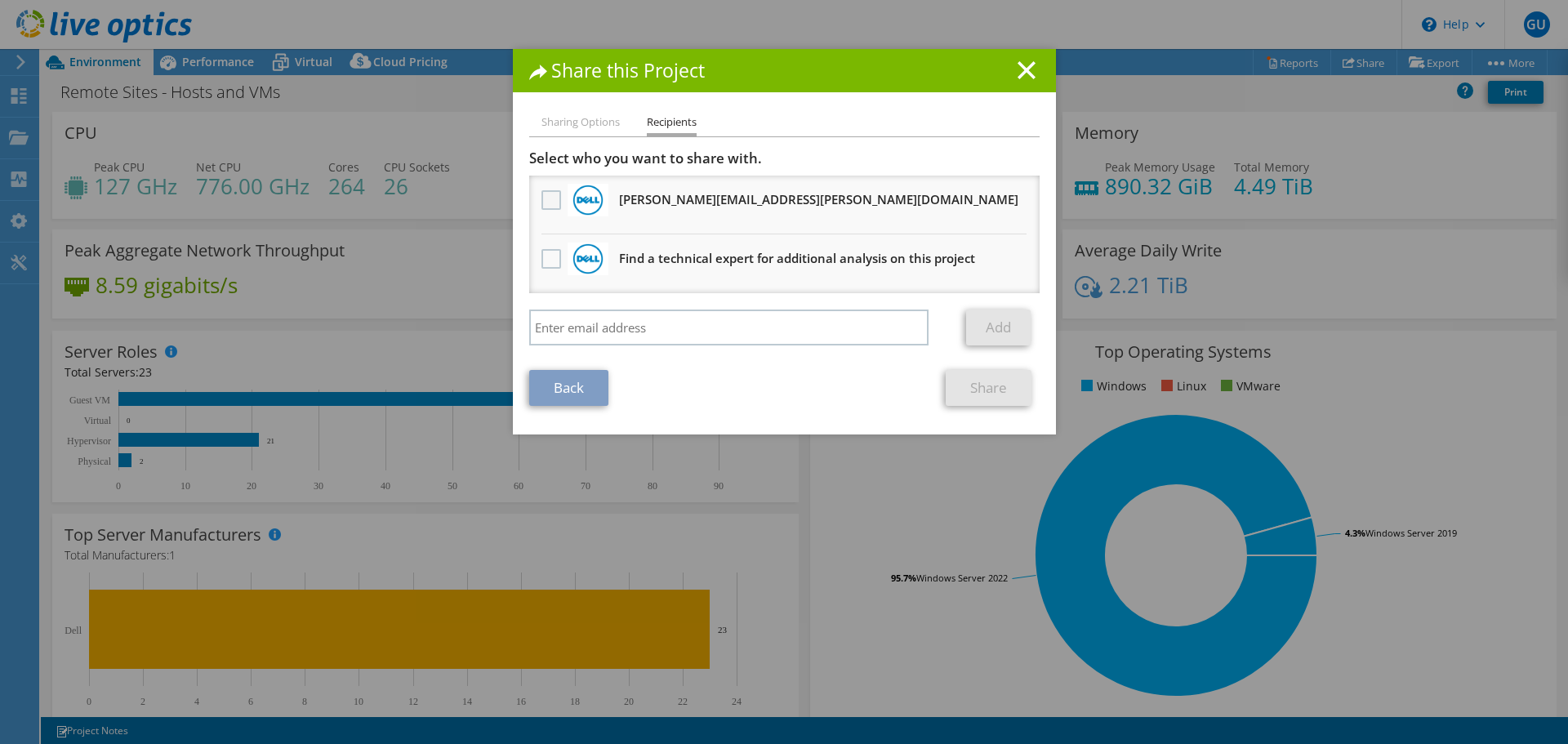
click at [551, 196] on label at bounding box center [553, 200] width 24 height 20
click at [0, 0] on input "checkbox" at bounding box center [0, 0] width 0 height 0
click at [990, 403] on link "Share" at bounding box center [988, 388] width 86 height 36
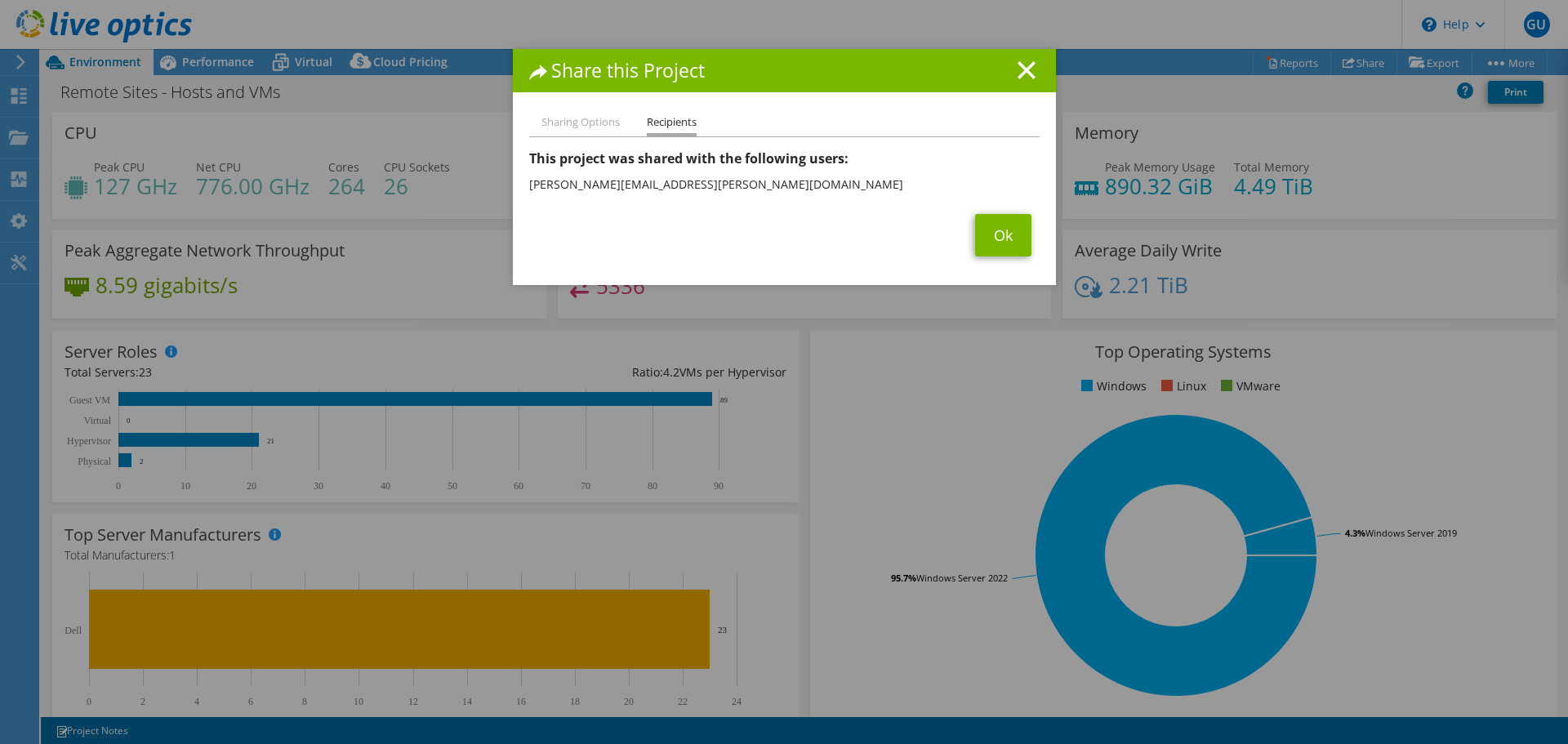
click at [406, 165] on div "Share this Project Sharing Options Recipients Link other users to this project …" at bounding box center [784, 372] width 1568 height 646
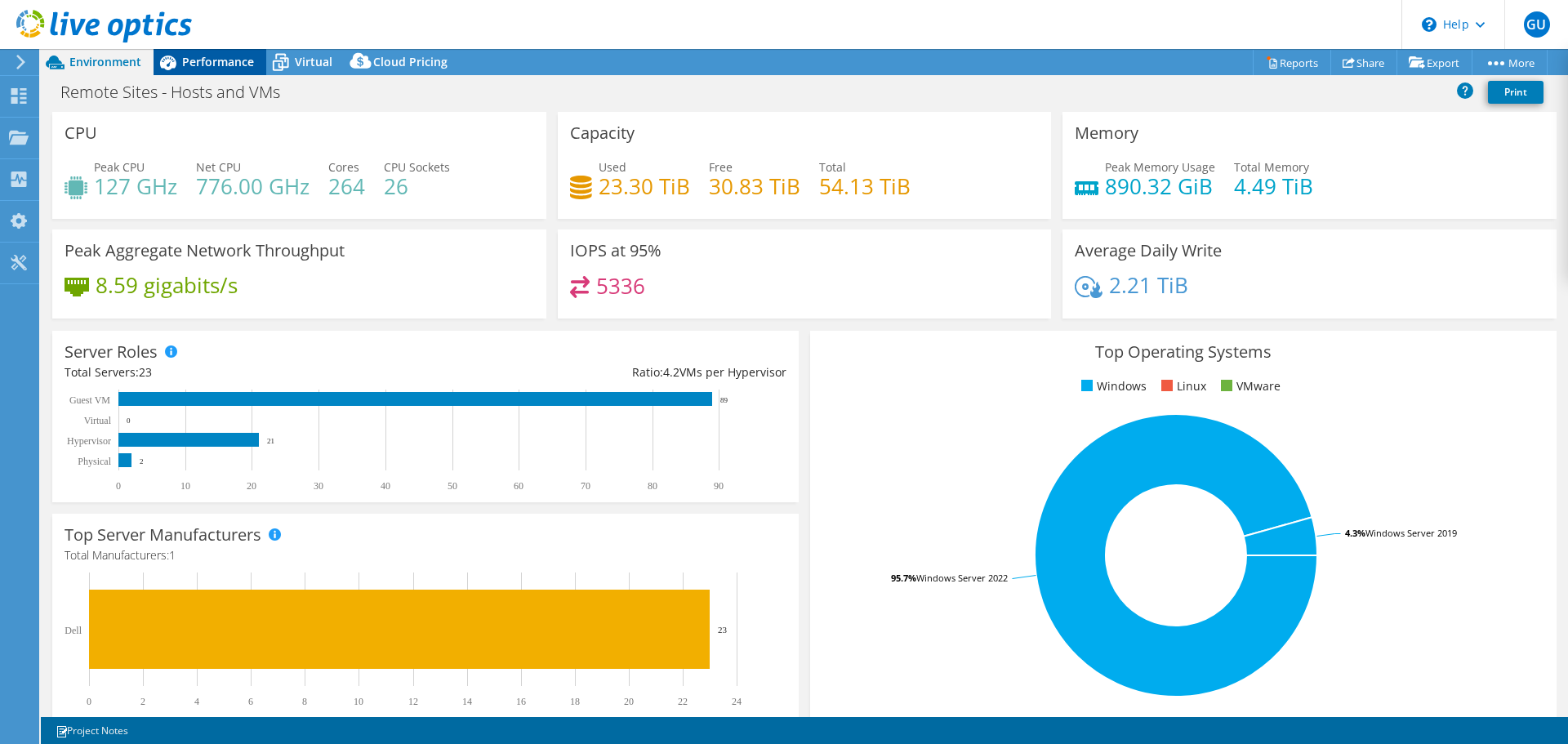
click at [233, 56] on span "Performance" at bounding box center [217, 62] width 72 height 16
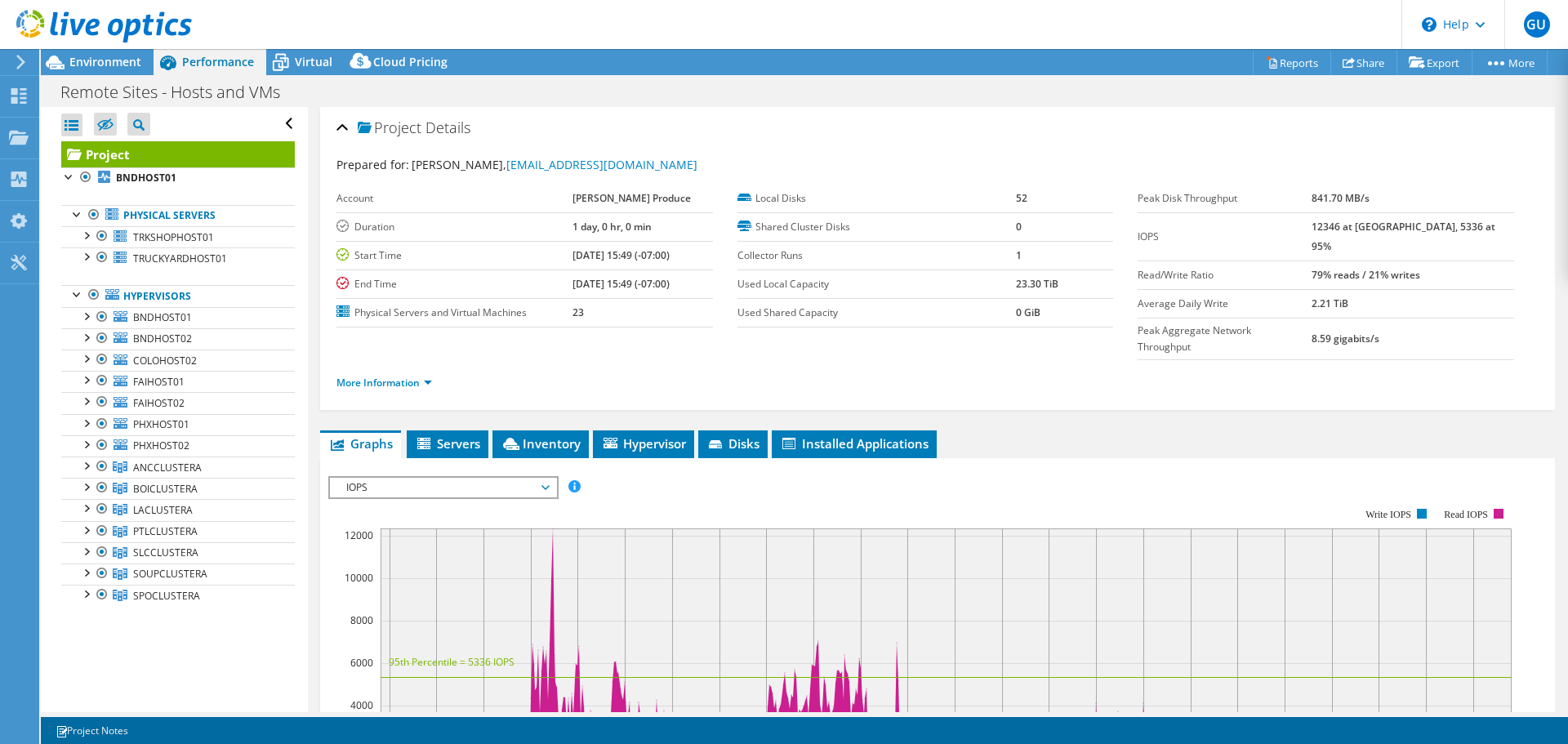
click at [142, 30] on icon at bounding box center [104, 26] width 175 height 34
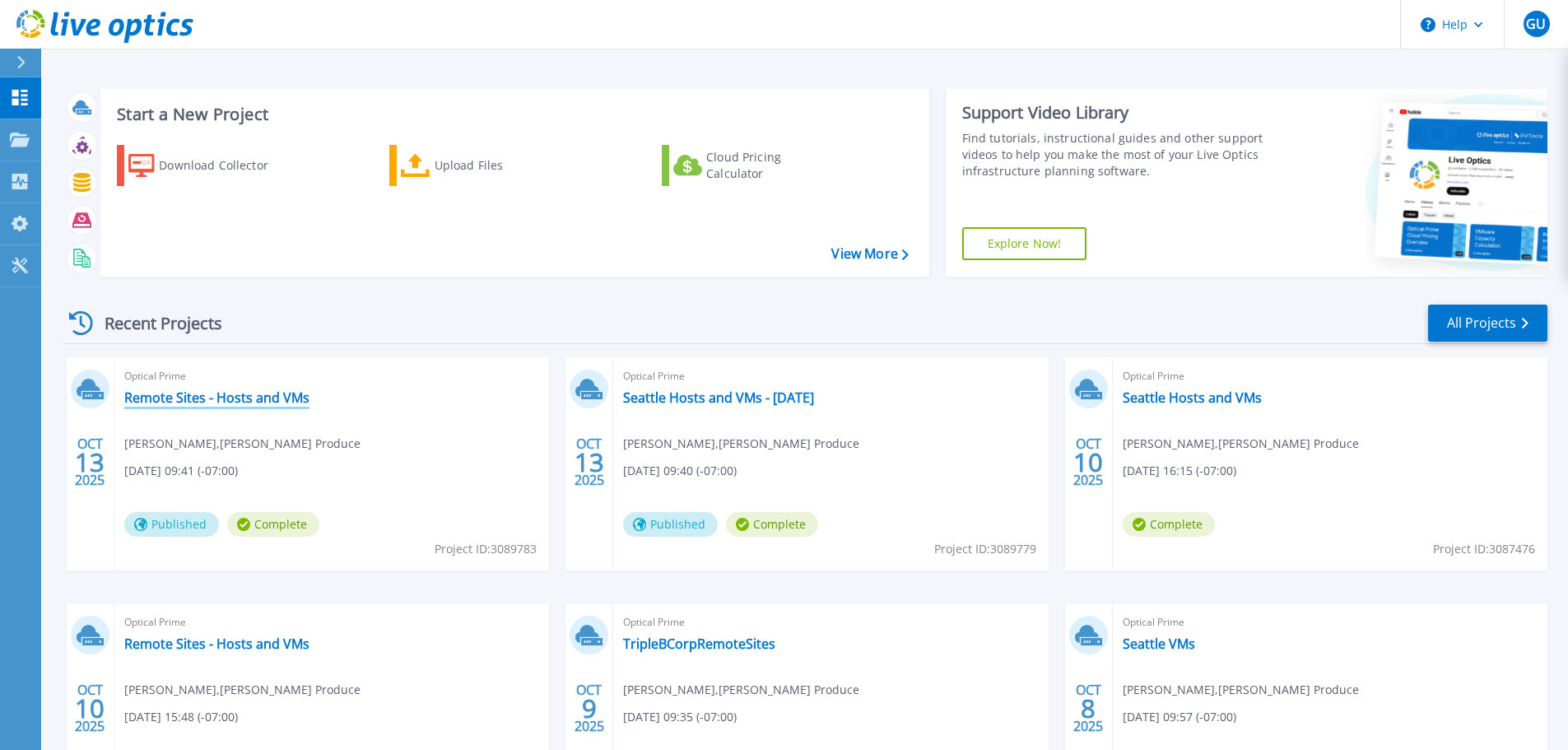
click at [234, 397] on link "Remote Sites - Hosts and VMs" at bounding box center [216, 397] width 185 height 17
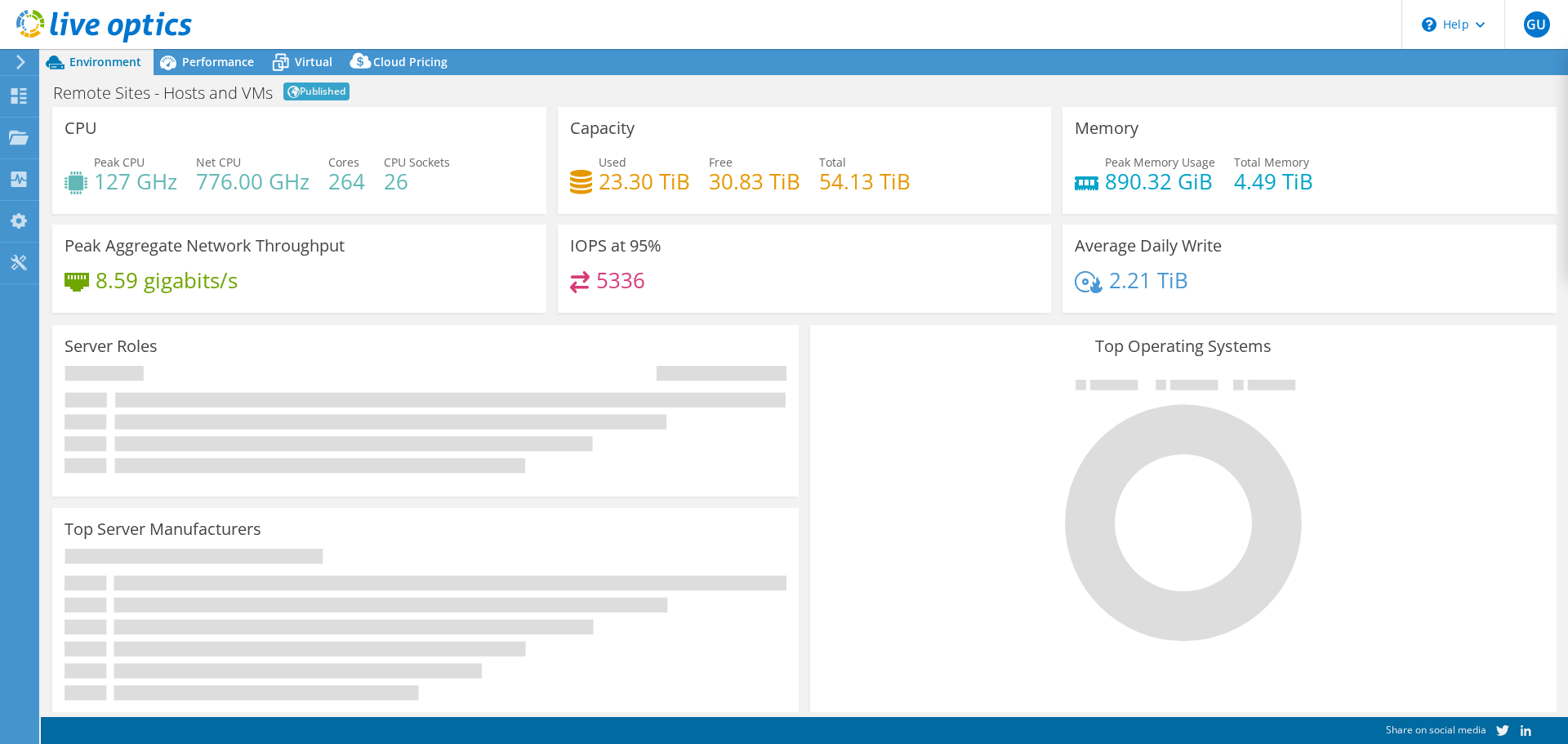
select select "USD"
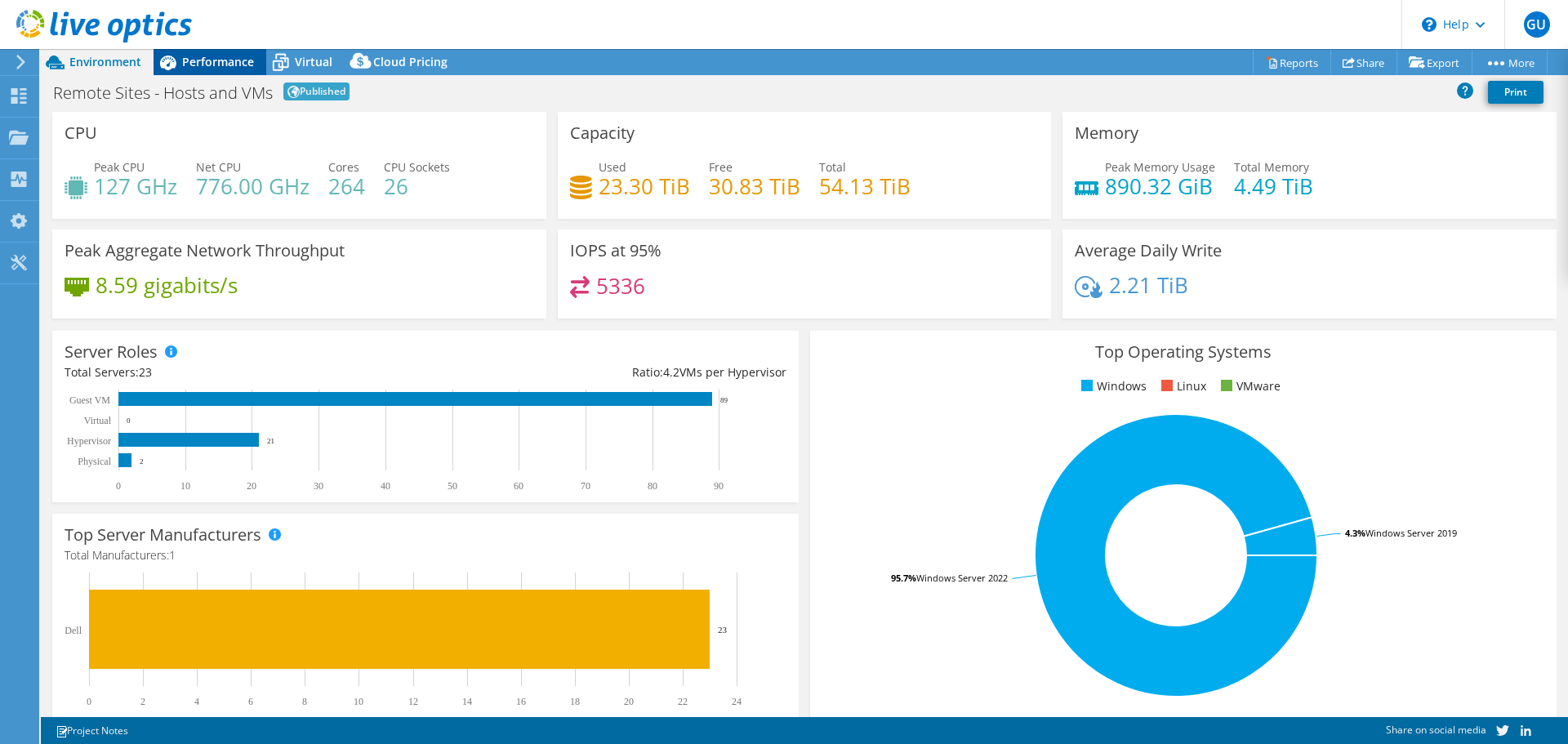
click at [170, 67] on icon at bounding box center [169, 63] width 16 height 15
